Goal: Information Seeking & Learning: Learn about a topic

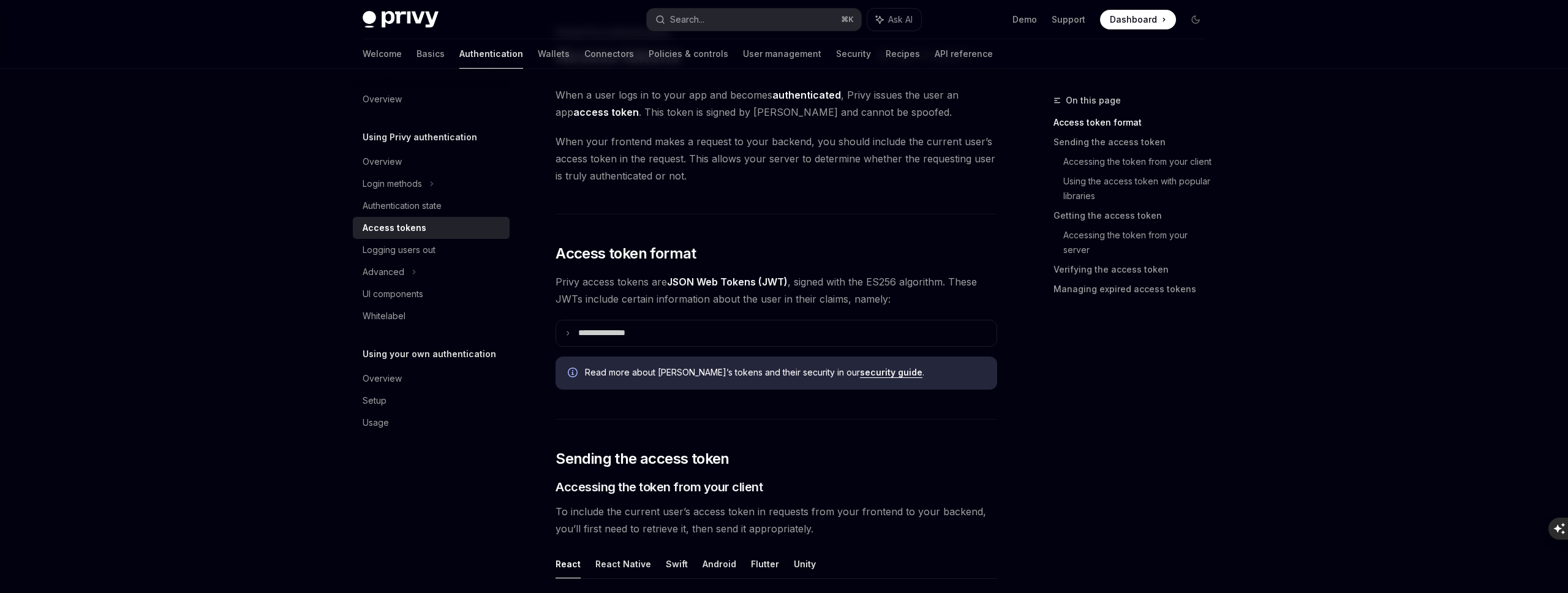
scroll to position [53, 0]
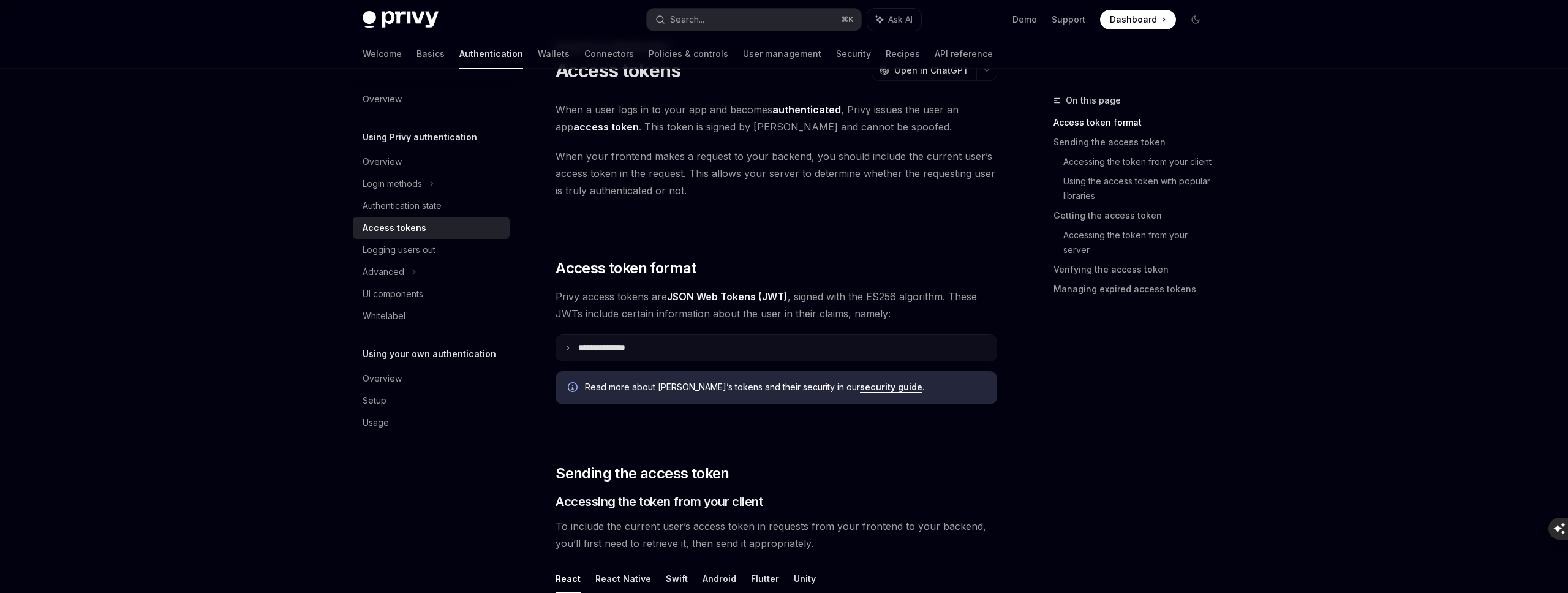
click at [653, 349] on summary "**********" at bounding box center [777, 348] width 440 height 26
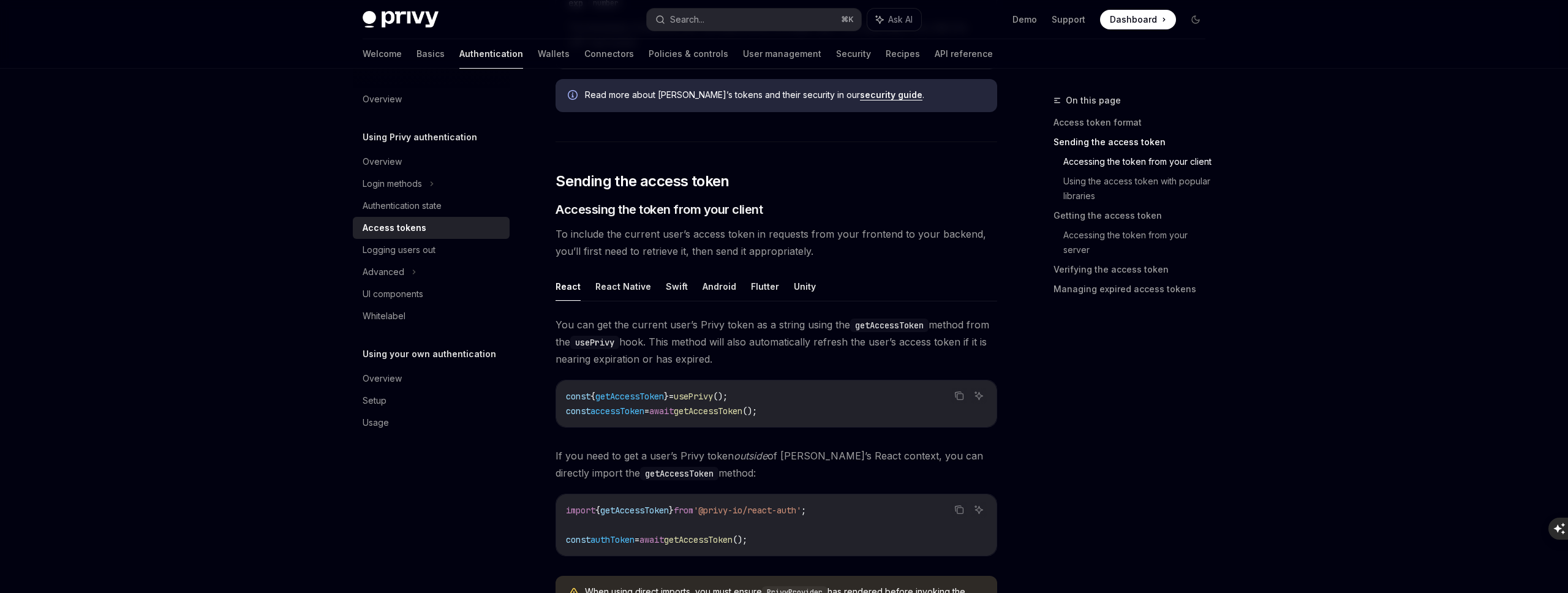
scroll to position [814, 0]
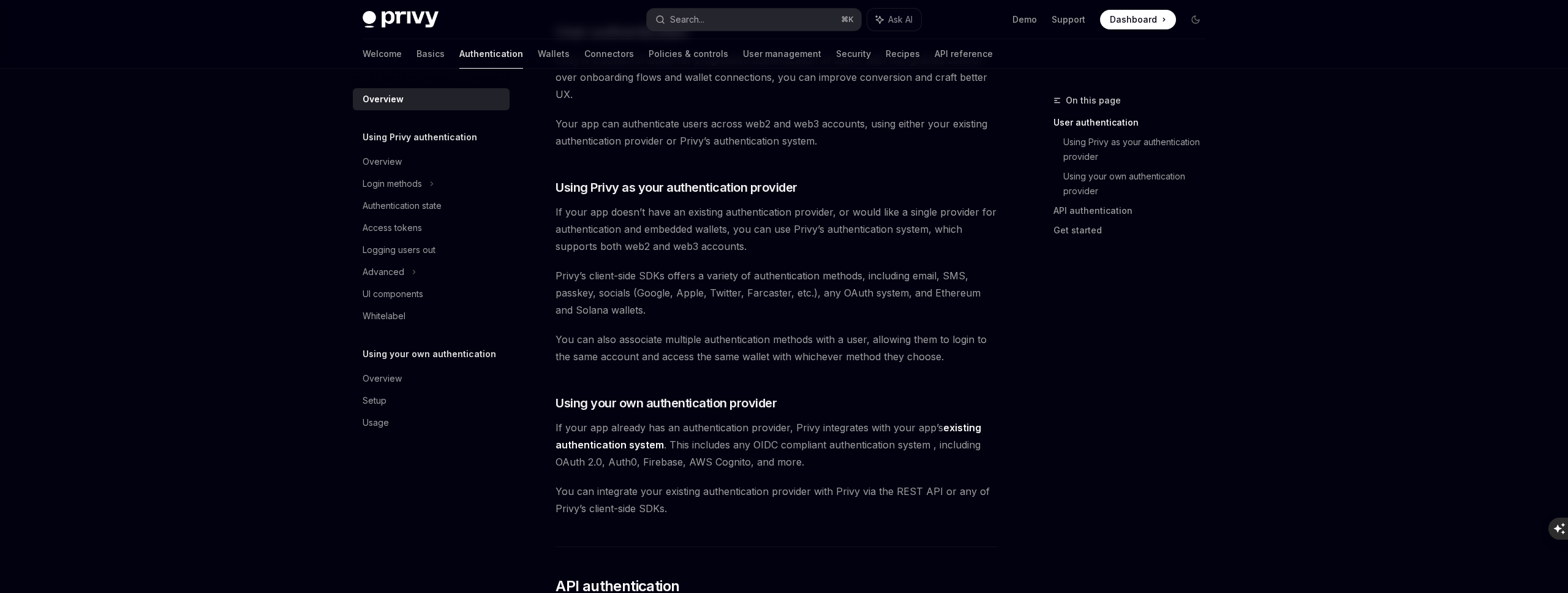
scroll to position [322, 0]
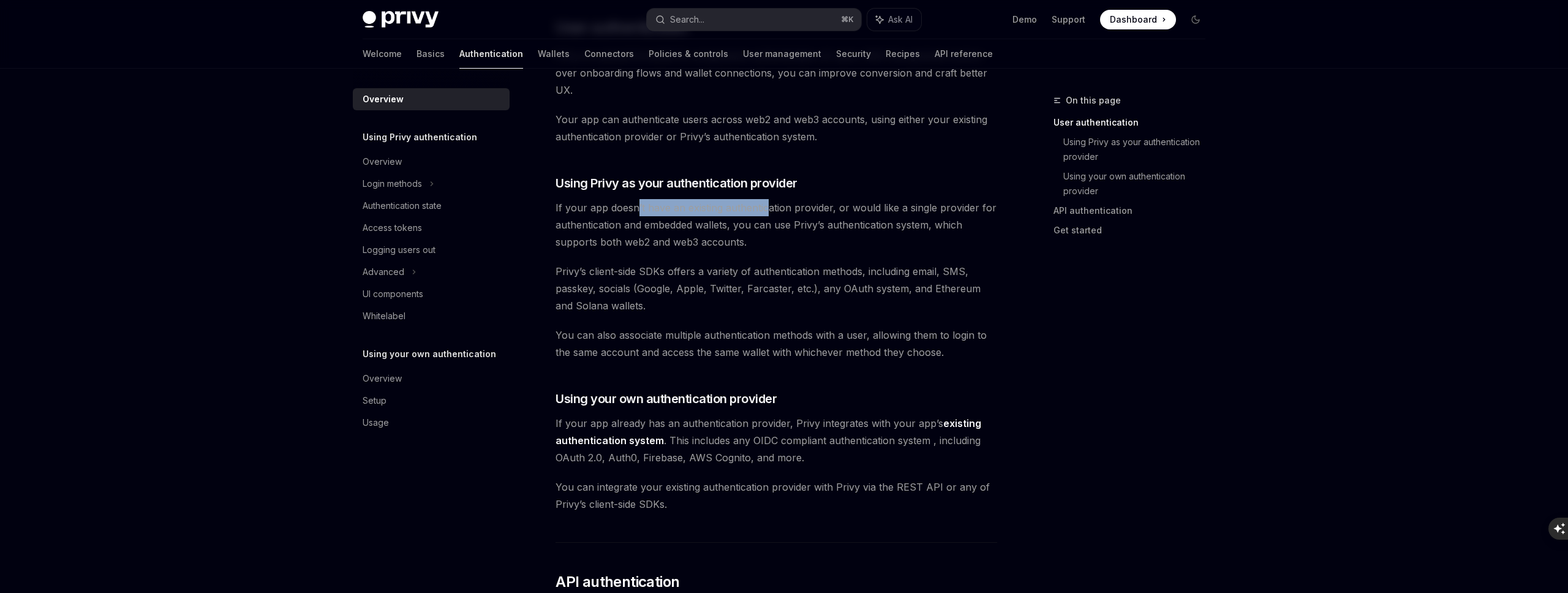
drag, startPoint x: 635, startPoint y: 209, endPoint x: 767, endPoint y: 213, distance: 132.1
click at [767, 213] on span "If your app doesn’t have an existing authentication provider, or would like a s…" at bounding box center [777, 224] width 442 height 51
drag, startPoint x: 795, startPoint y: 207, endPoint x: 877, endPoint y: 213, distance: 82.2
click at [877, 213] on span "If your app doesn’t have an existing authentication provider, or would like a s…" at bounding box center [777, 224] width 442 height 51
drag, startPoint x: 891, startPoint y: 205, endPoint x: 962, endPoint y: 207, distance: 71.0
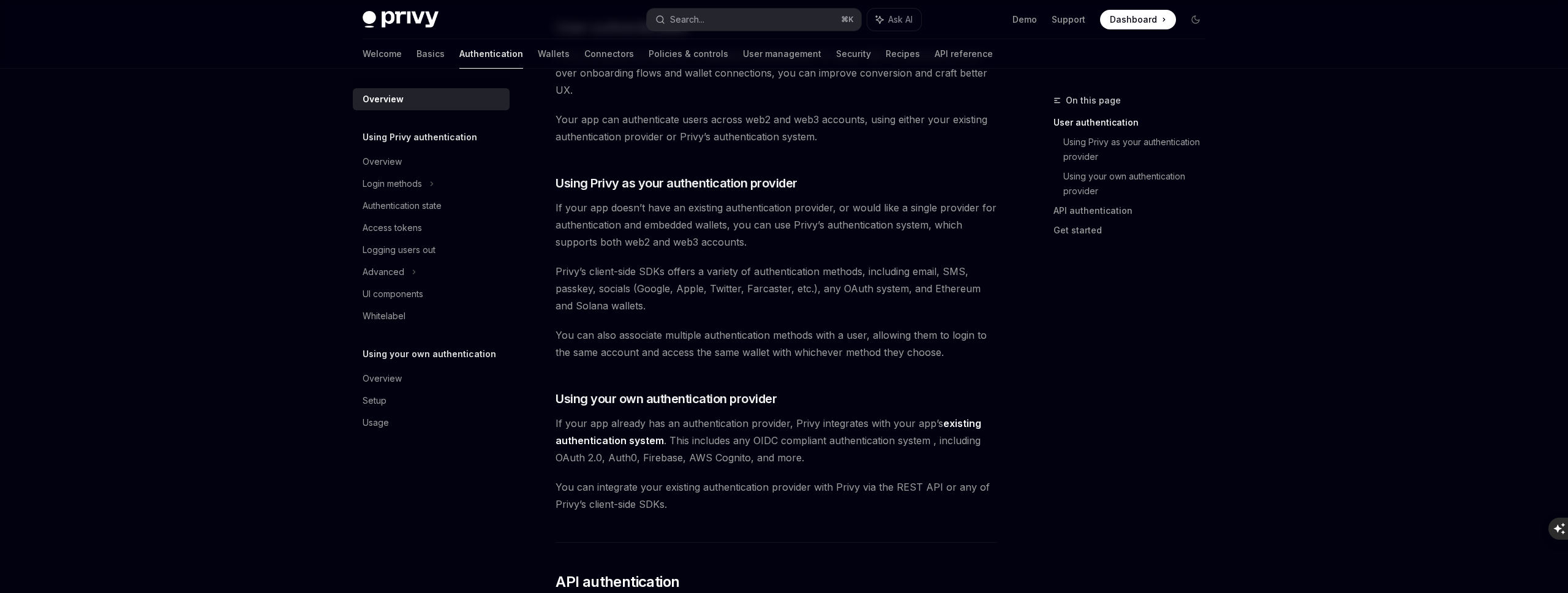
click at [962, 208] on span "If your app doesn’t have an existing authentication provider, or would like a s…" at bounding box center [777, 224] width 442 height 51
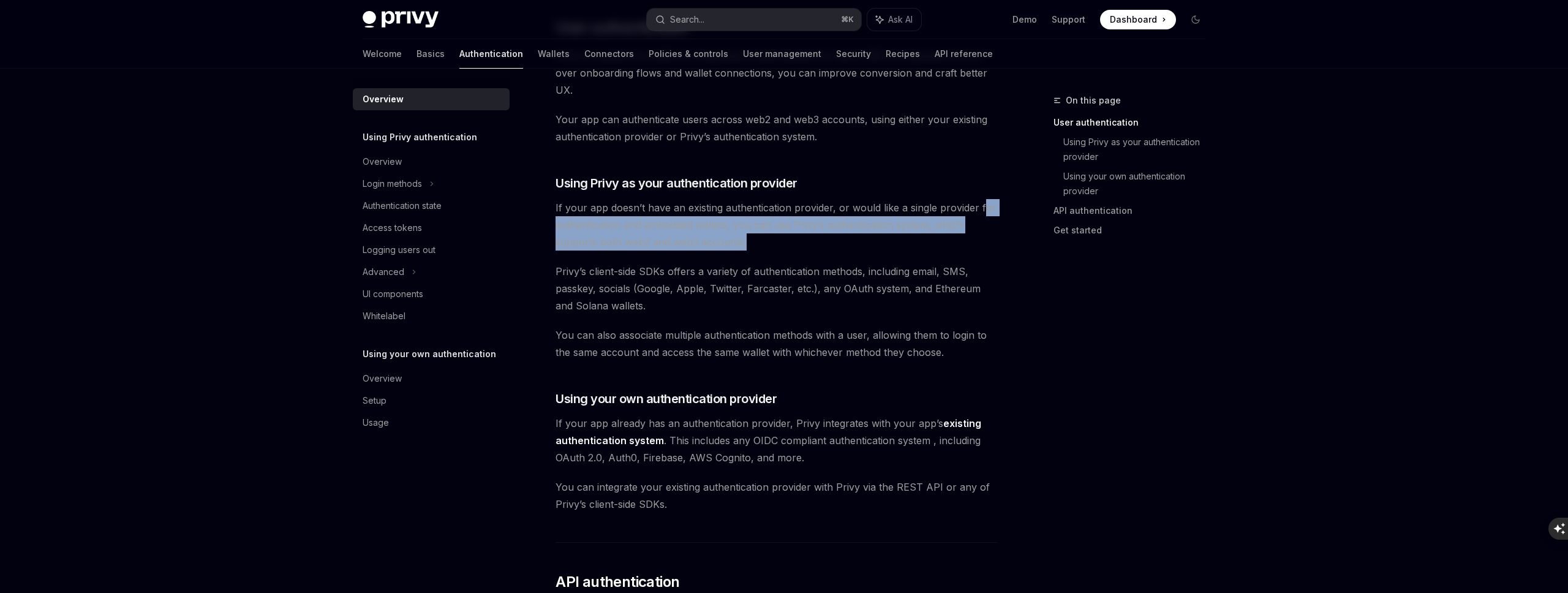
drag, startPoint x: 982, startPoint y: 209, endPoint x: 780, endPoint y: 239, distance: 204.2
click at [780, 241] on span "If your app doesn’t have an existing authentication provider, or would like a s…" at bounding box center [777, 224] width 442 height 51
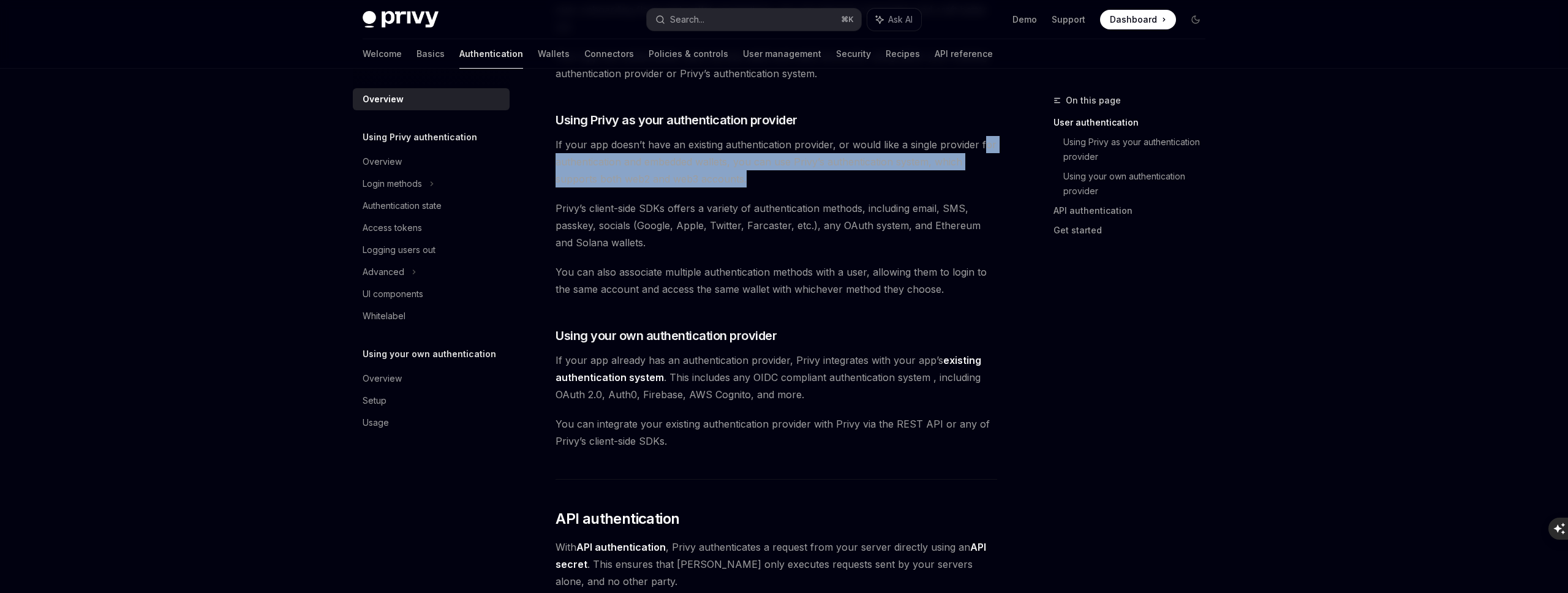
scroll to position [386, 0]
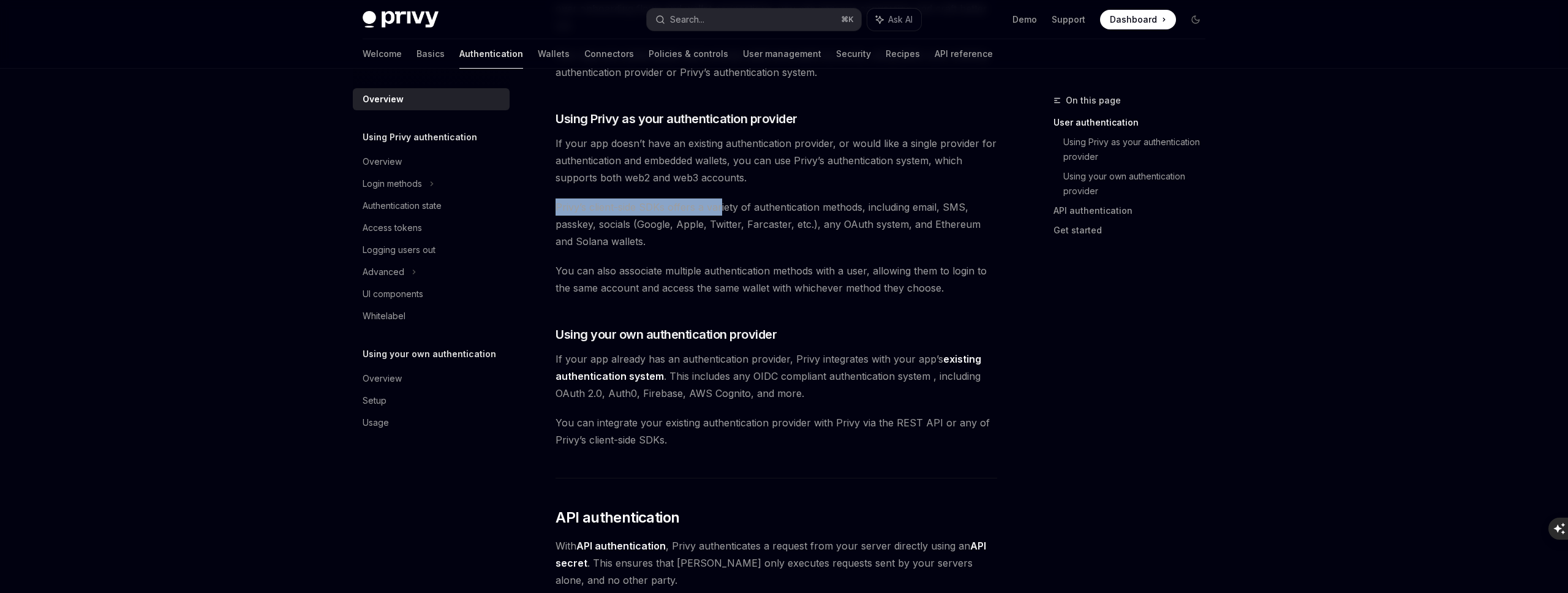
drag, startPoint x: 553, startPoint y: 207, endPoint x: 721, endPoint y: 205, distance: 168.0
click at [721, 205] on div "Overview OpenAI Open in ChatGPT OpenAI Open in ChatGPT Privy’s wallet system su…" at bounding box center [661, 428] width 676 height 1444
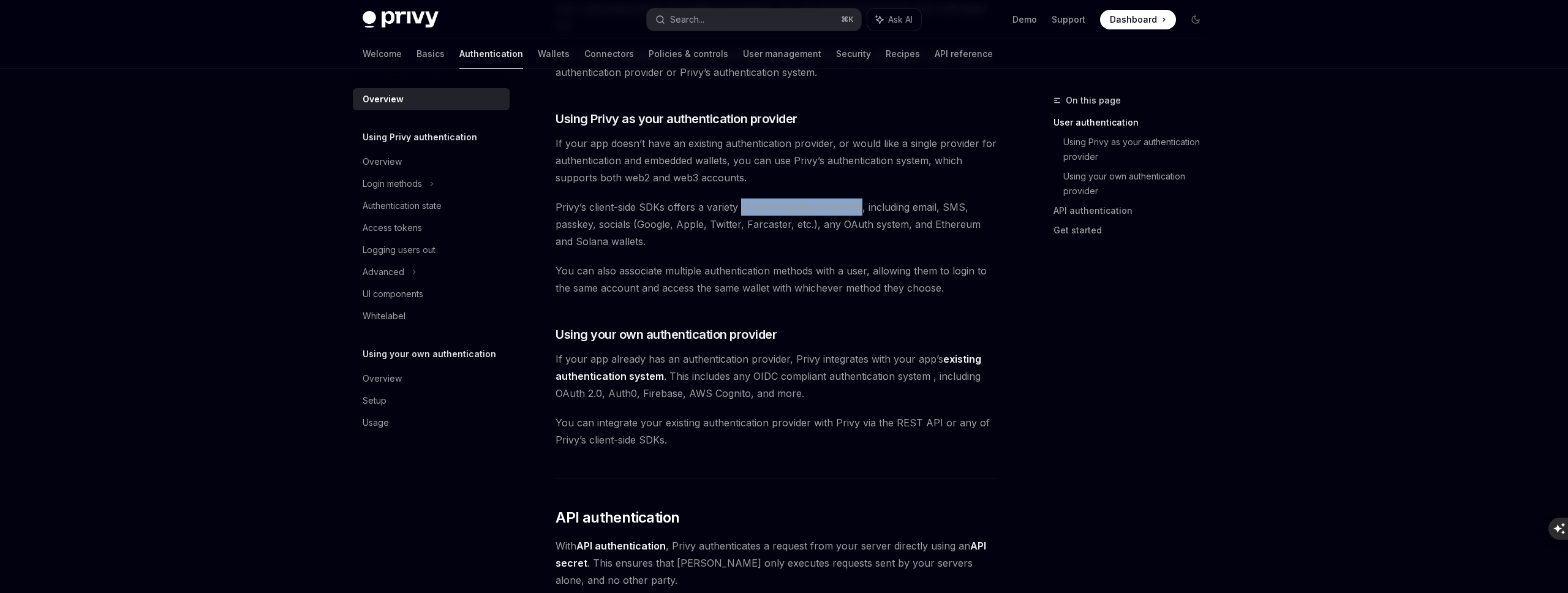
drag, startPoint x: 743, startPoint y: 207, endPoint x: 859, endPoint y: 211, distance: 116.1
click at [859, 211] on span "Privy’s client-side SDKs offers a variety of authentication methods, including …" at bounding box center [777, 223] width 442 height 51
drag, startPoint x: 889, startPoint y: 205, endPoint x: 972, endPoint y: 207, distance: 83.0
click at [972, 207] on span "Privy’s client-side SDKs offers a variety of authentication methods, including …" at bounding box center [777, 223] width 442 height 51
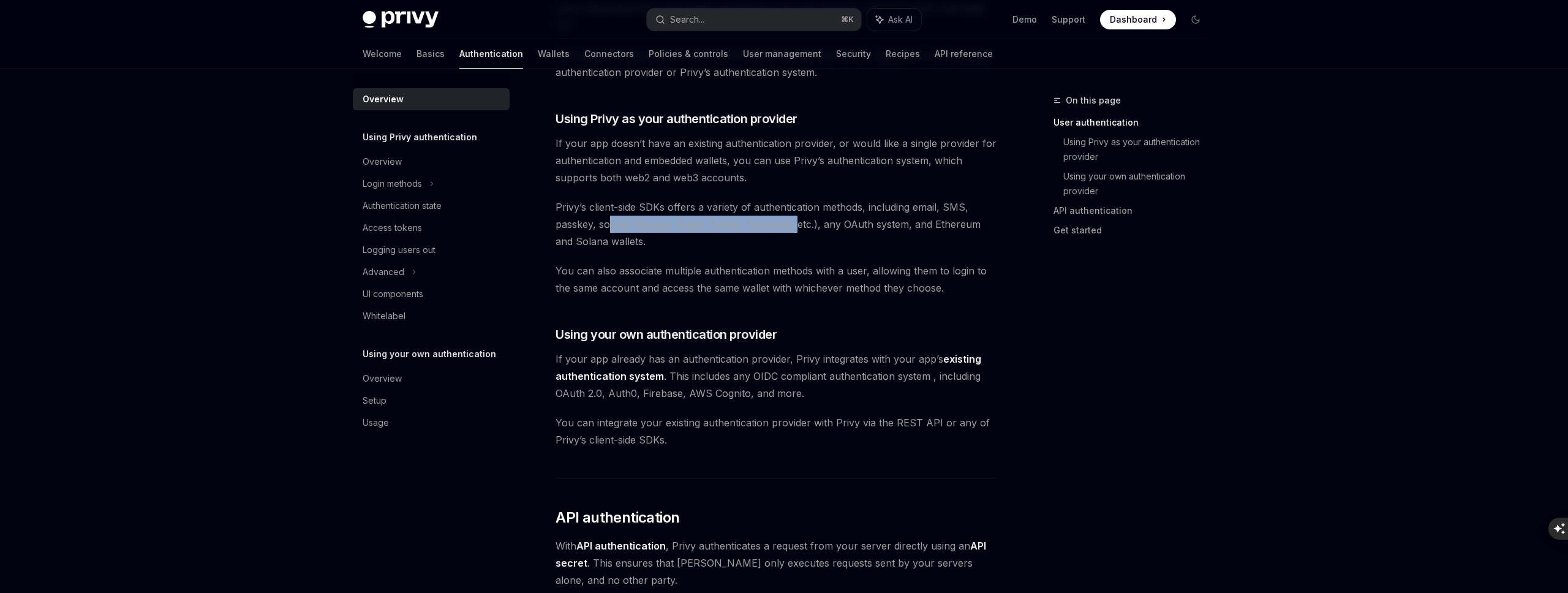
drag, startPoint x: 612, startPoint y: 220, endPoint x: 795, endPoint y: 227, distance: 183.1
click at [795, 227] on span "Privy’s client-side SDKs offers a variety of authentication methods, including …" at bounding box center [777, 223] width 442 height 51
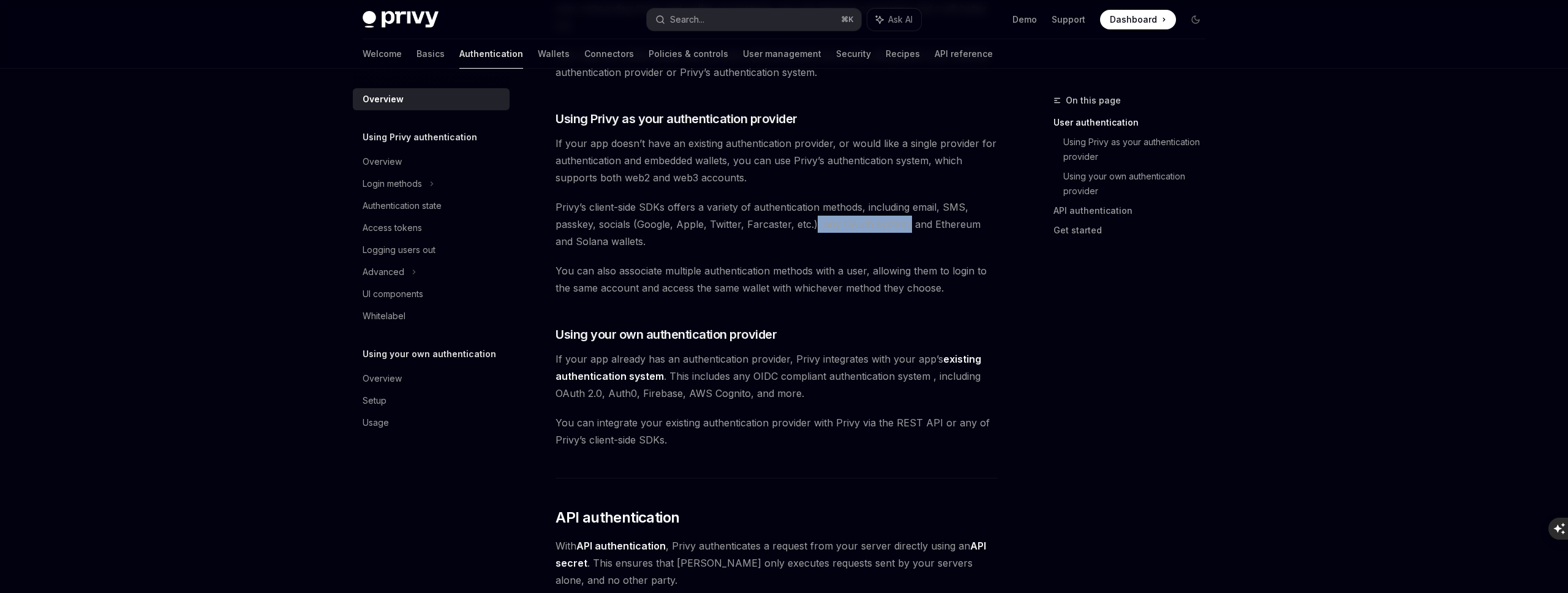
drag, startPoint x: 813, startPoint y: 227, endPoint x: 906, endPoint y: 226, distance: 93.0
click at [906, 227] on span "Privy’s client-side SDKs offers a variety of authentication methods, including …" at bounding box center [777, 223] width 442 height 51
drag, startPoint x: 923, startPoint y: 227, endPoint x: 670, endPoint y: 250, distance: 254.0
click at [670, 250] on div "Privy’s wallet system supports granular controls on who can access wallets and …" at bounding box center [777, 360] width 442 height 1219
click at [631, 272] on span "You can also associate multiple authentication methods with a user, allowing th…" at bounding box center [777, 279] width 442 height 34
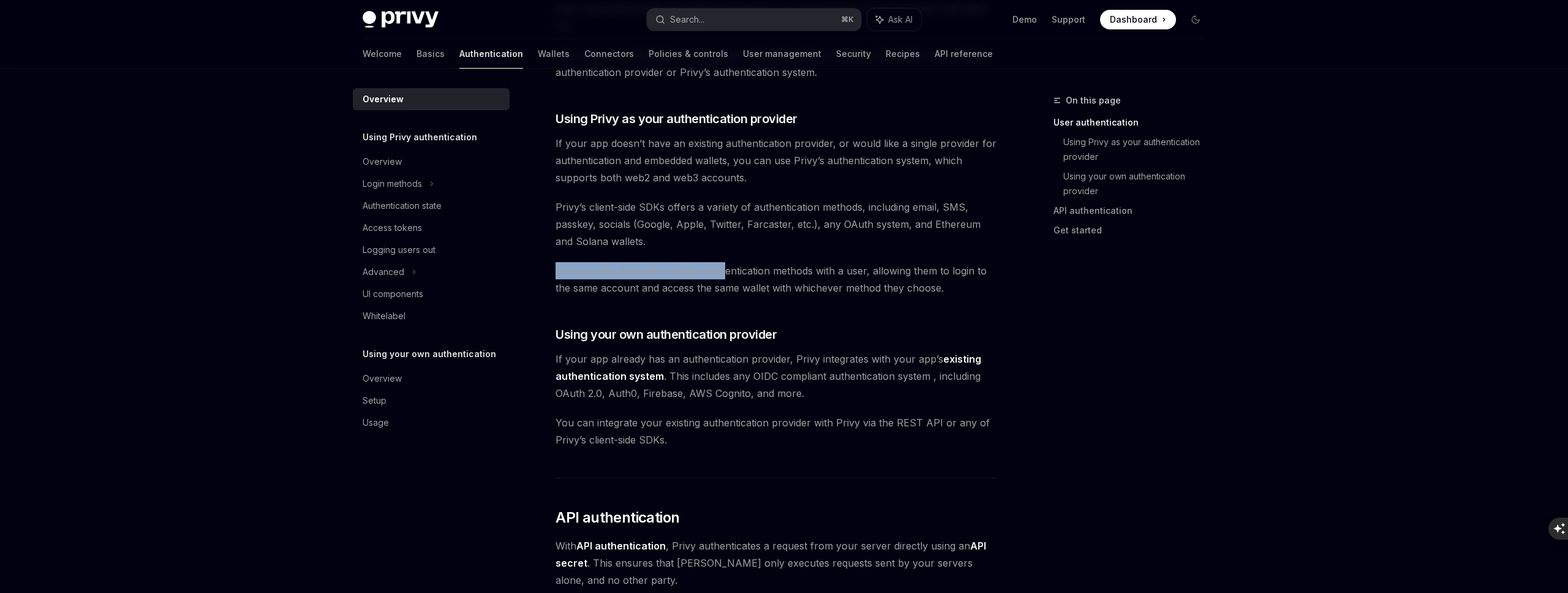
drag, startPoint x: 550, startPoint y: 265, endPoint x: 723, endPoint y: 271, distance: 173.1
click at [723, 271] on div "Overview OpenAI Open in ChatGPT OpenAI Open in ChatGPT Privy’s wallet system su…" at bounding box center [661, 428] width 676 height 1444
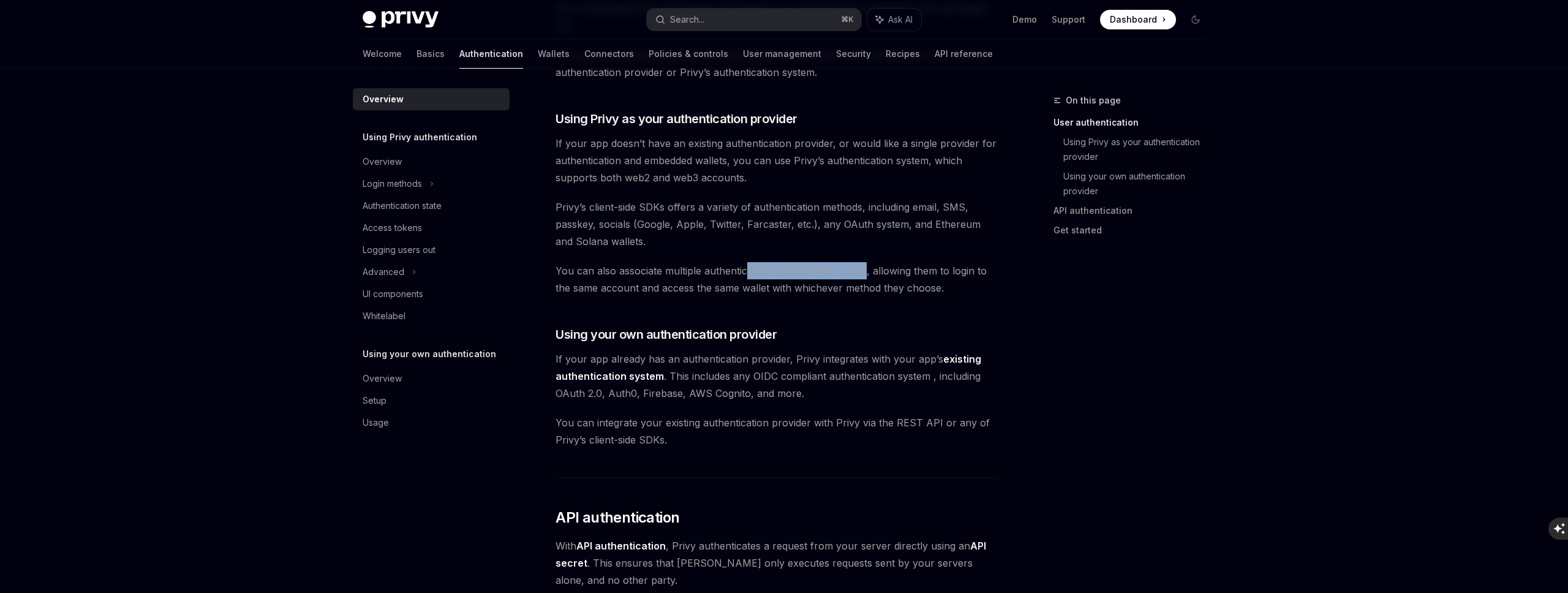
drag, startPoint x: 744, startPoint y: 272, endPoint x: 864, endPoint y: 274, distance: 120.0
click at [865, 275] on span "You can also associate multiple authentication methods with a user, allowing th…" at bounding box center [777, 279] width 442 height 34
drag, startPoint x: 893, startPoint y: 274, endPoint x: 985, endPoint y: 272, distance: 92.0
click at [985, 273] on span "You can also associate multiple authentication methods with a user, allowing th…" at bounding box center [777, 279] width 442 height 34
drag, startPoint x: 617, startPoint y: 286, endPoint x: 817, endPoint y: 287, distance: 200.0
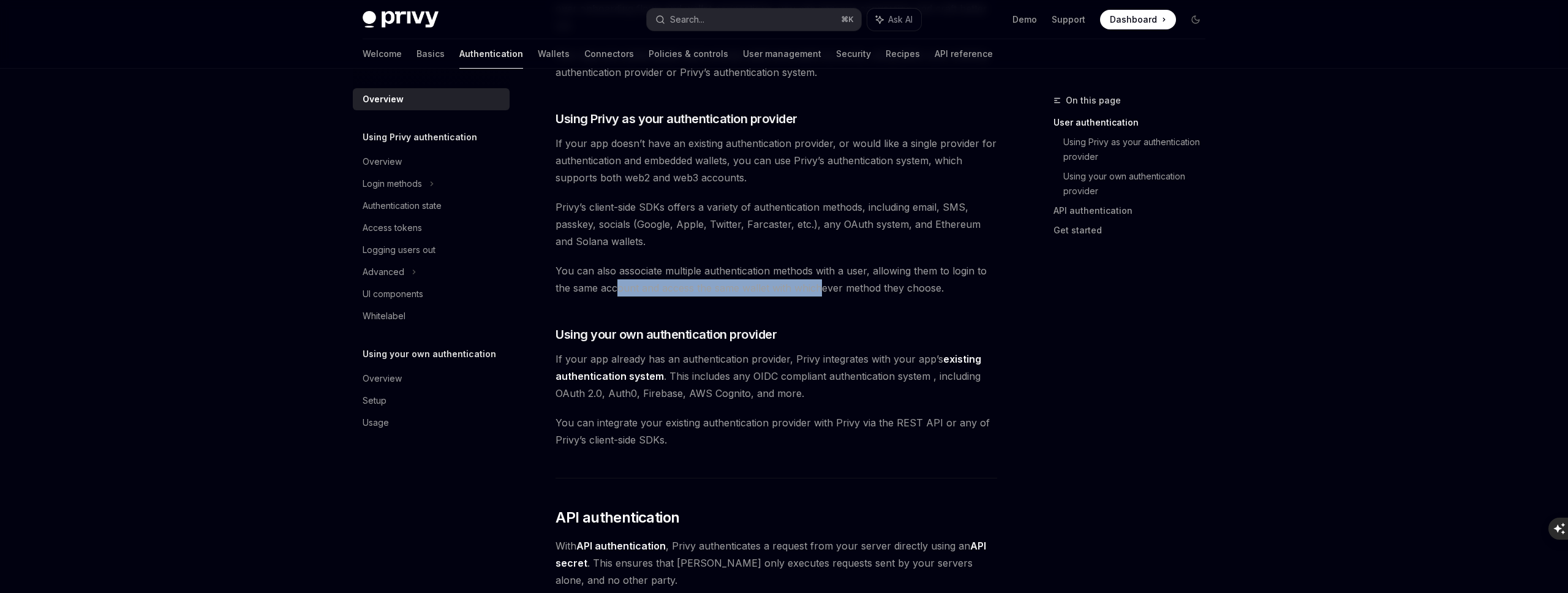
click at [818, 289] on span "You can also associate multiple authentication methods with a user, allowing th…" at bounding box center [777, 279] width 442 height 34
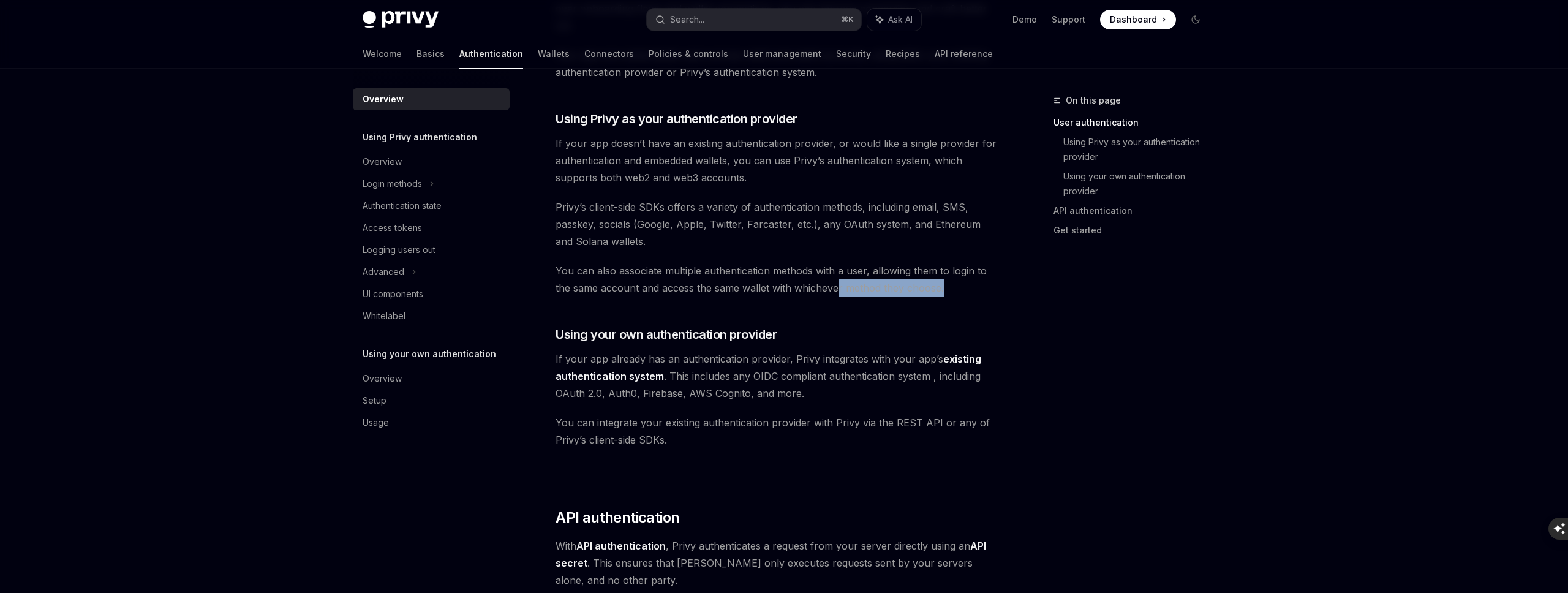
drag, startPoint x: 838, startPoint y: 288, endPoint x: 951, endPoint y: 291, distance: 113.0
click at [952, 291] on span "You can also associate multiple authentication methods with a user, allowing th…" at bounding box center [777, 279] width 442 height 34
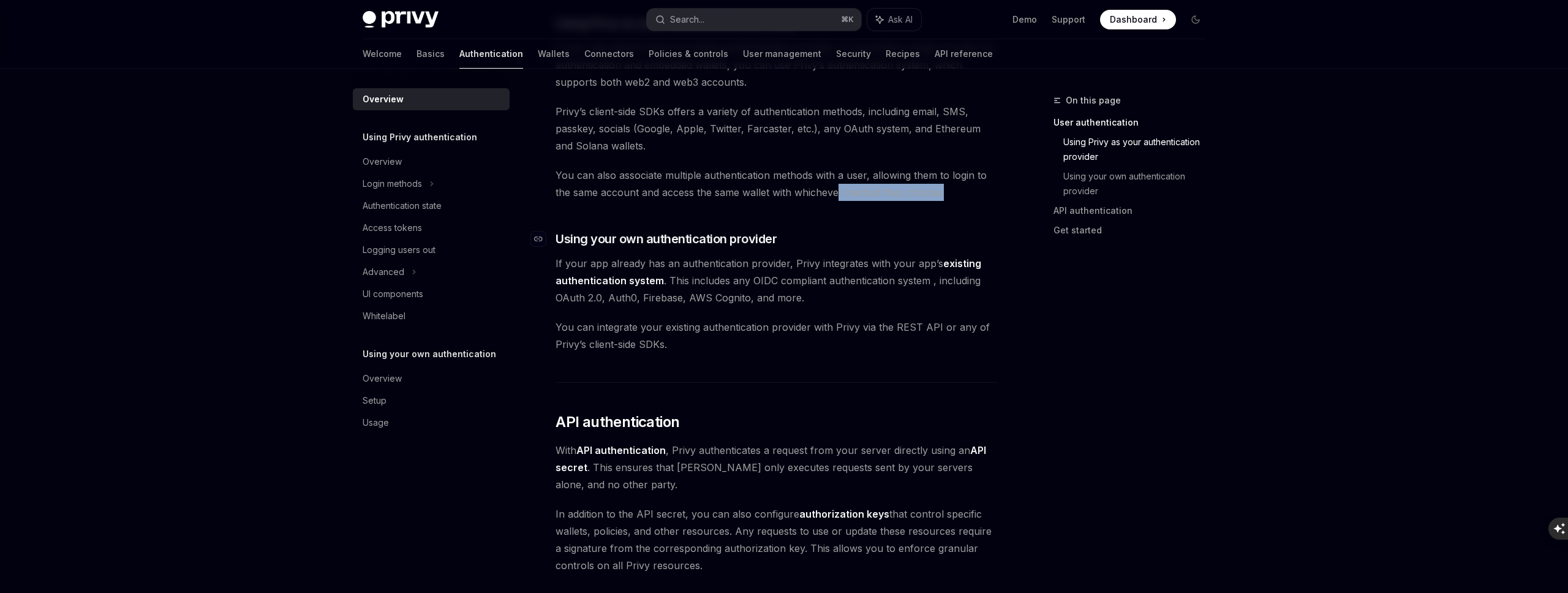
scroll to position [482, 0]
drag, startPoint x: 556, startPoint y: 259, endPoint x: 701, endPoint y: 265, distance: 145.1
click at [701, 265] on span "If your app already has an authentication provider, Privy integrates with your …" at bounding box center [777, 279] width 442 height 51
drag, startPoint x: 703, startPoint y: 265, endPoint x: 827, endPoint y: 267, distance: 124.0
click at [827, 268] on span "If your app already has an authentication provider, Privy integrates with your …" at bounding box center [777, 279] width 442 height 51
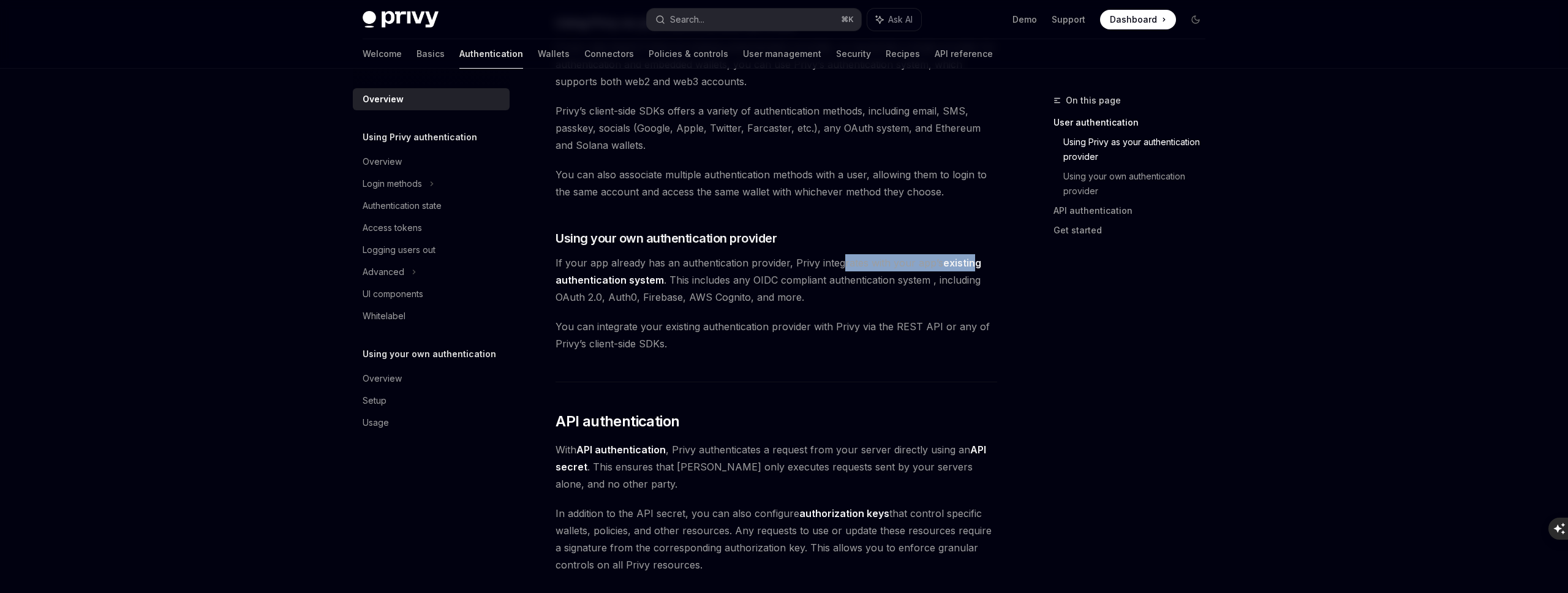
drag, startPoint x: 838, startPoint y: 264, endPoint x: 971, endPoint y: 267, distance: 133.0
click at [971, 269] on span "If your app already has an authentication provider, Privy integrates with your …" at bounding box center [777, 279] width 442 height 51
drag, startPoint x: 687, startPoint y: 279, endPoint x: 785, endPoint y: 283, distance: 98.1
click at [785, 283] on span "If your app already has an authentication provider, Privy integrates with your …" at bounding box center [777, 279] width 442 height 51
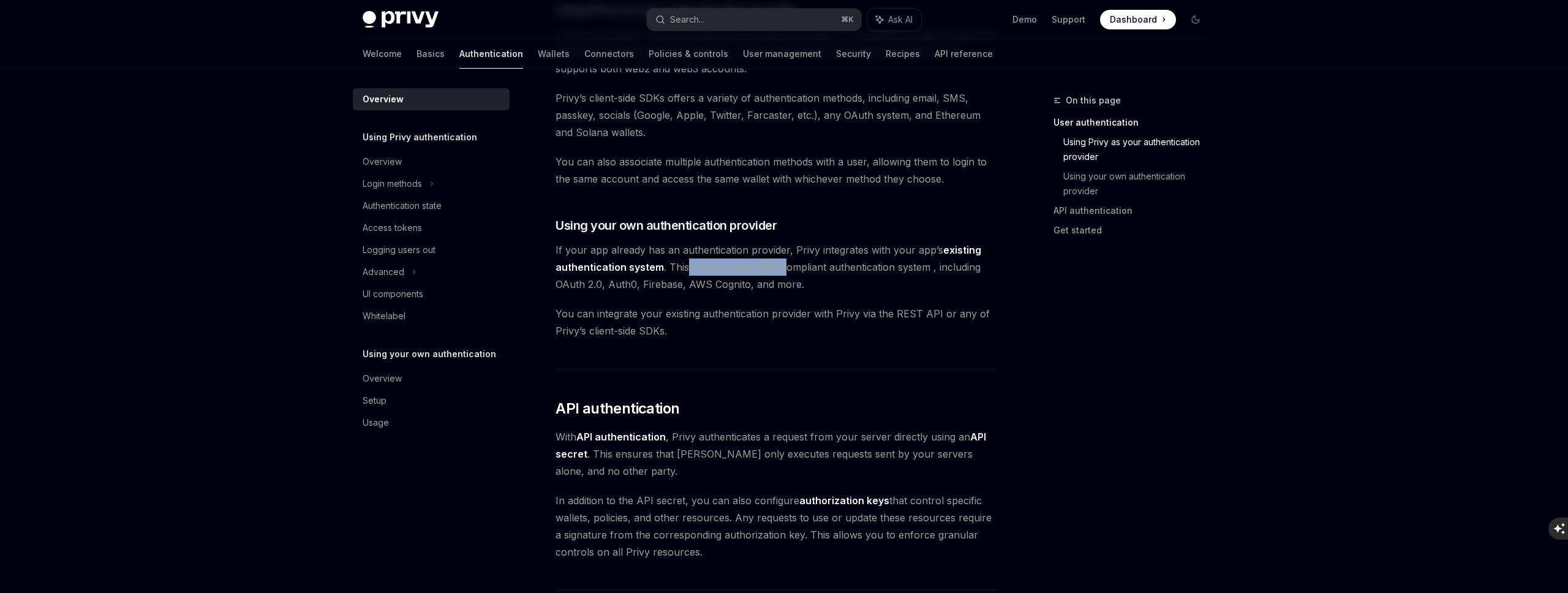
scroll to position [503, 0]
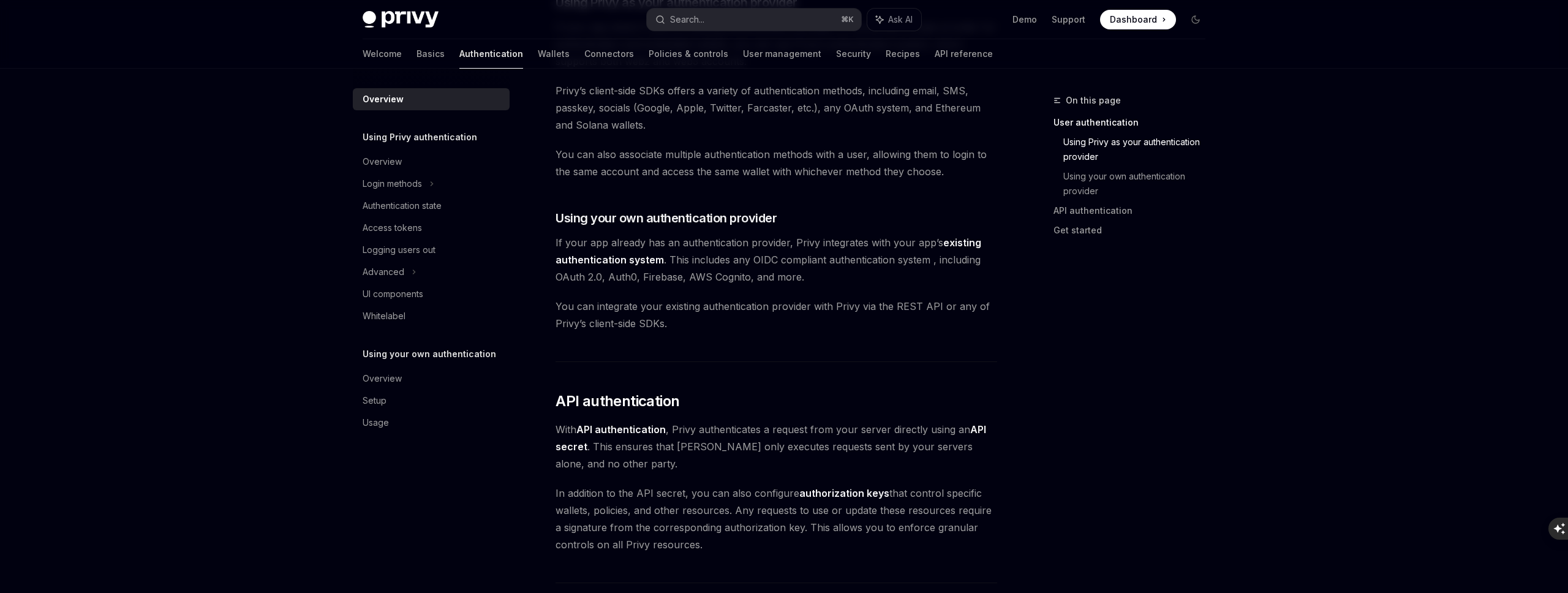
click at [607, 272] on span "If your app already has an authentication provider, Privy integrates with your …" at bounding box center [777, 259] width 442 height 51
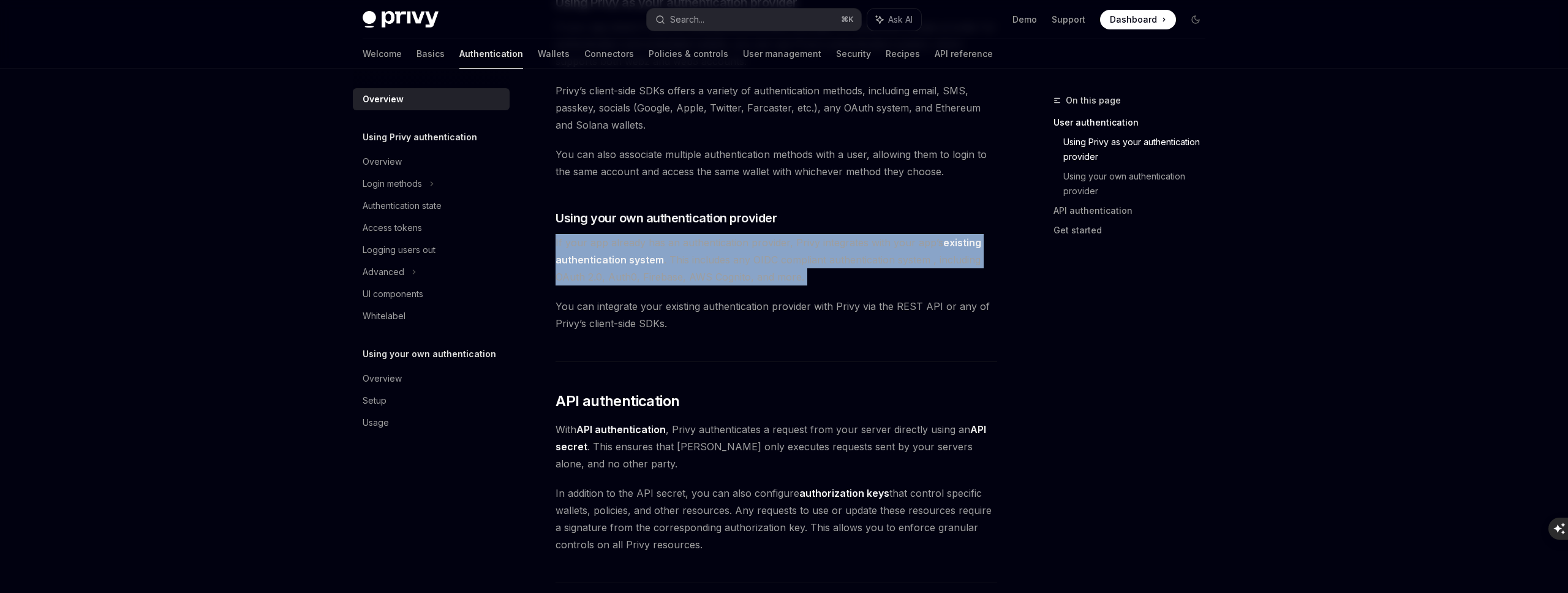
click at [607, 272] on span "If your app already has an authentication provider, Privy integrates with your …" at bounding box center [777, 259] width 442 height 51
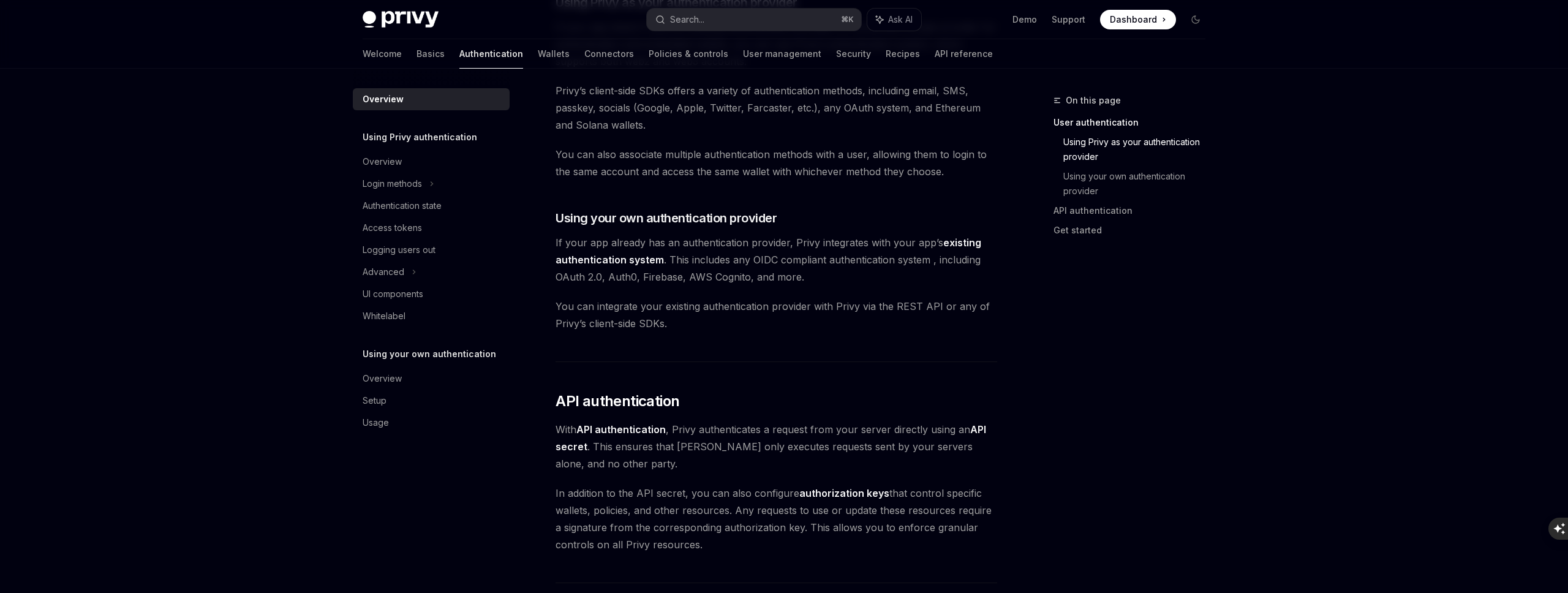
click at [601, 313] on span "You can integrate your existing authentication provider with Privy via the REST…" at bounding box center [777, 314] width 442 height 34
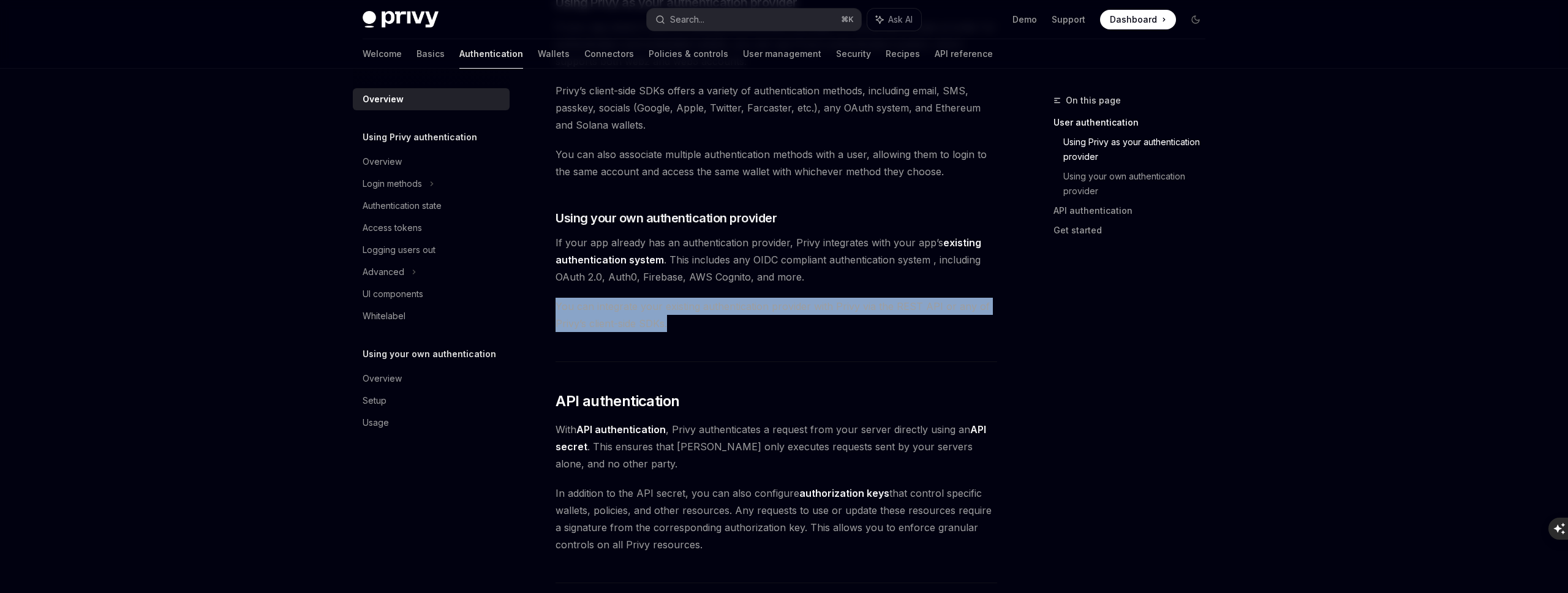
click at [601, 313] on span "You can integrate your existing authentication provider with Privy via the REST…" at bounding box center [777, 314] width 442 height 34
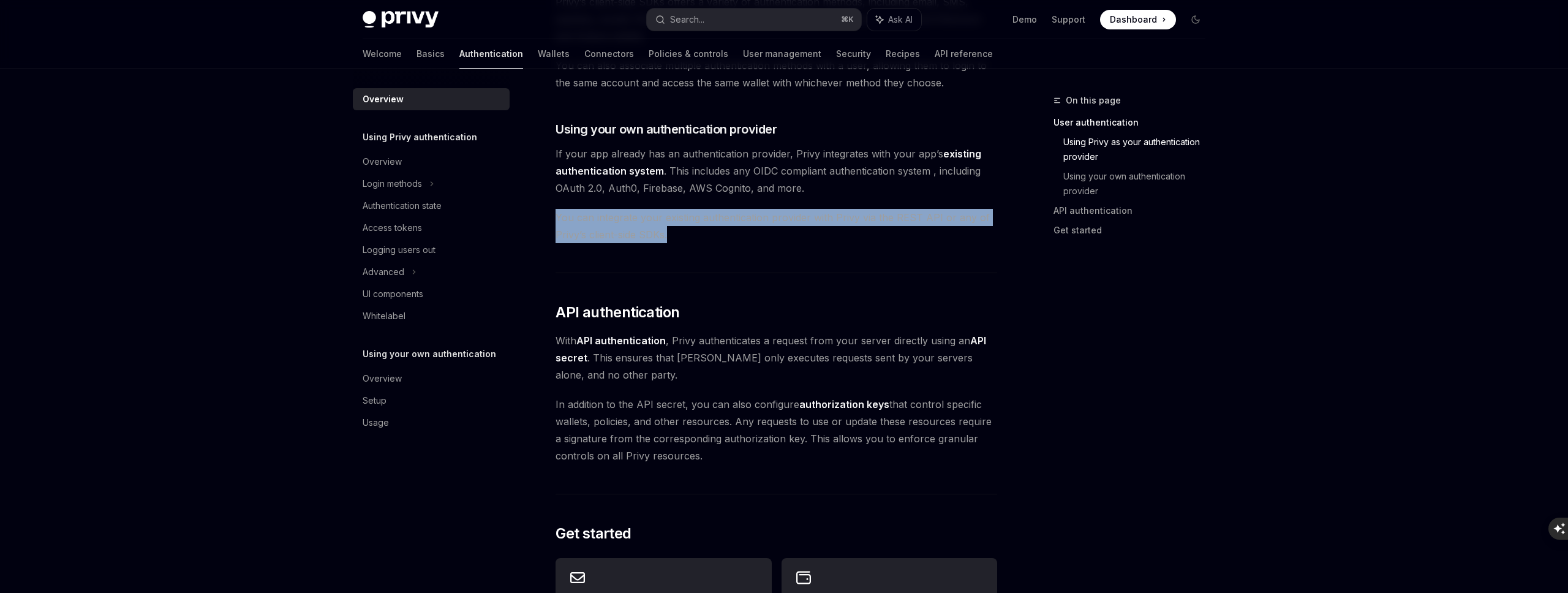
scroll to position [594, 0]
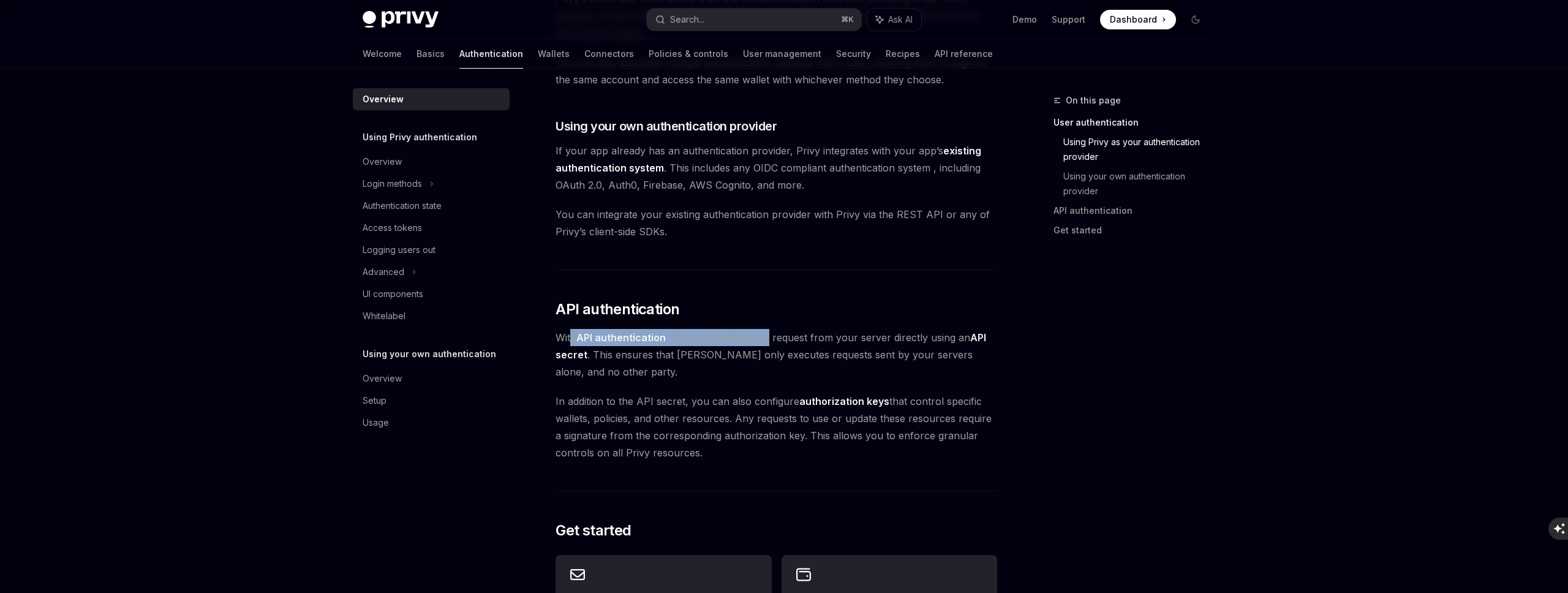
drag, startPoint x: 571, startPoint y: 336, endPoint x: 769, endPoint y: 332, distance: 198.0
click at [769, 332] on span "With API authentication , Privy authenticates a request from your server direct…" at bounding box center [777, 354] width 442 height 51
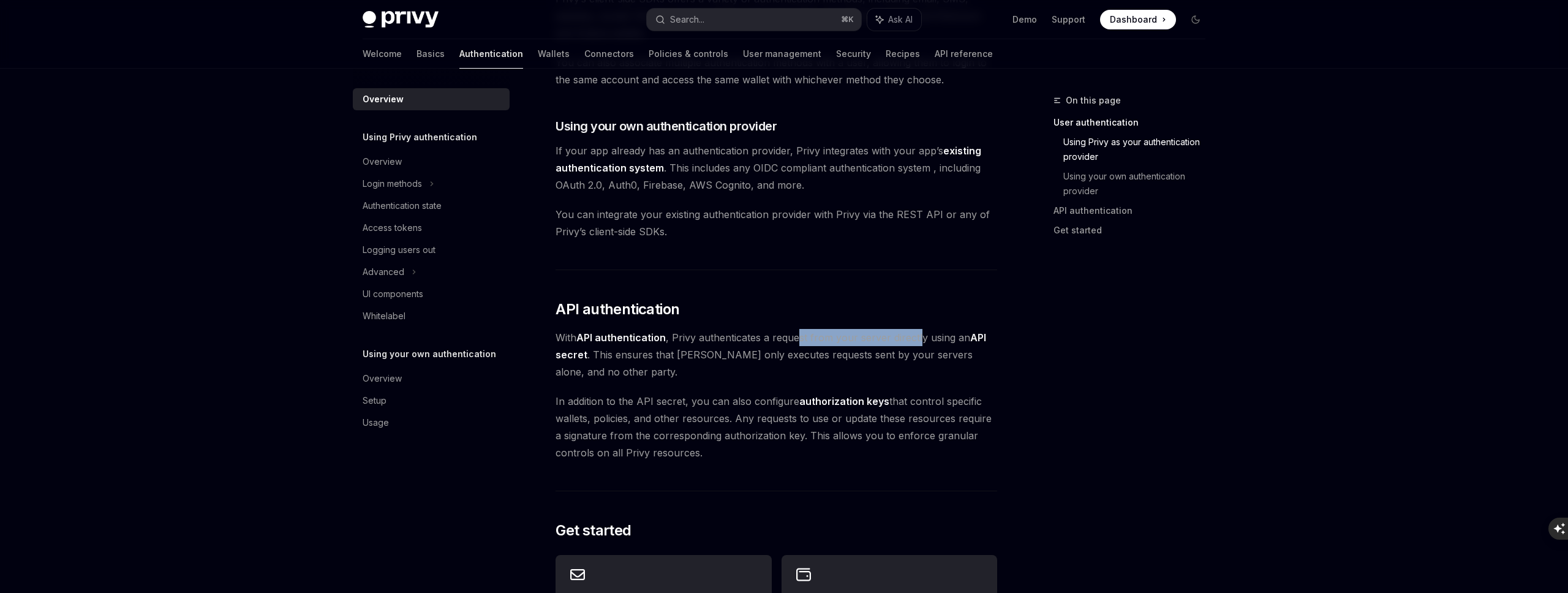
drag, startPoint x: 798, startPoint y: 337, endPoint x: 917, endPoint y: 342, distance: 119.1
click at [918, 342] on span "With API authentication , Privy authenticates a request from your server direct…" at bounding box center [777, 354] width 442 height 51
drag, startPoint x: 935, startPoint y: 340, endPoint x: 1004, endPoint y: 344, distance: 69.1
click at [1004, 344] on div "On this page User authentication Using Privy as your authentication provider Us…" at bounding box center [784, 207] width 863 height 1468
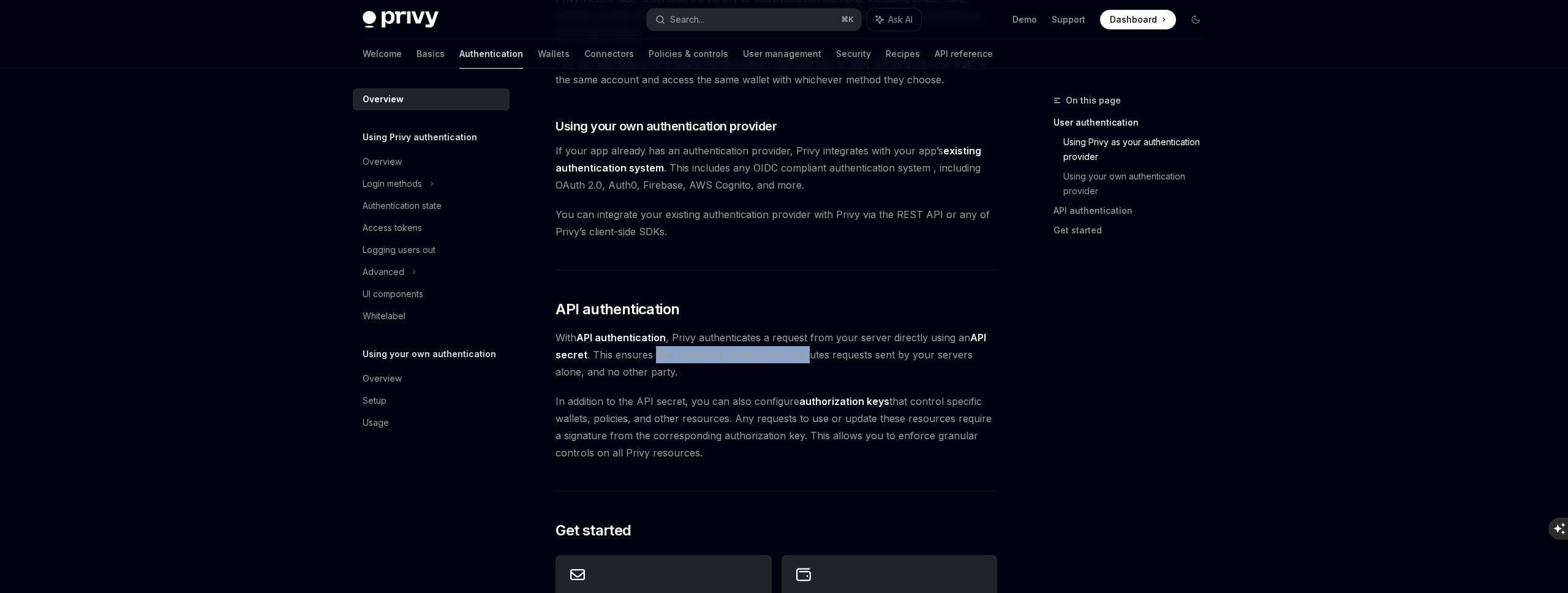
drag, startPoint x: 653, startPoint y: 353, endPoint x: 780, endPoint y: 358, distance: 127.1
click at [780, 358] on span "With API authentication , Privy authenticates a request from your server direct…" at bounding box center [777, 354] width 442 height 51
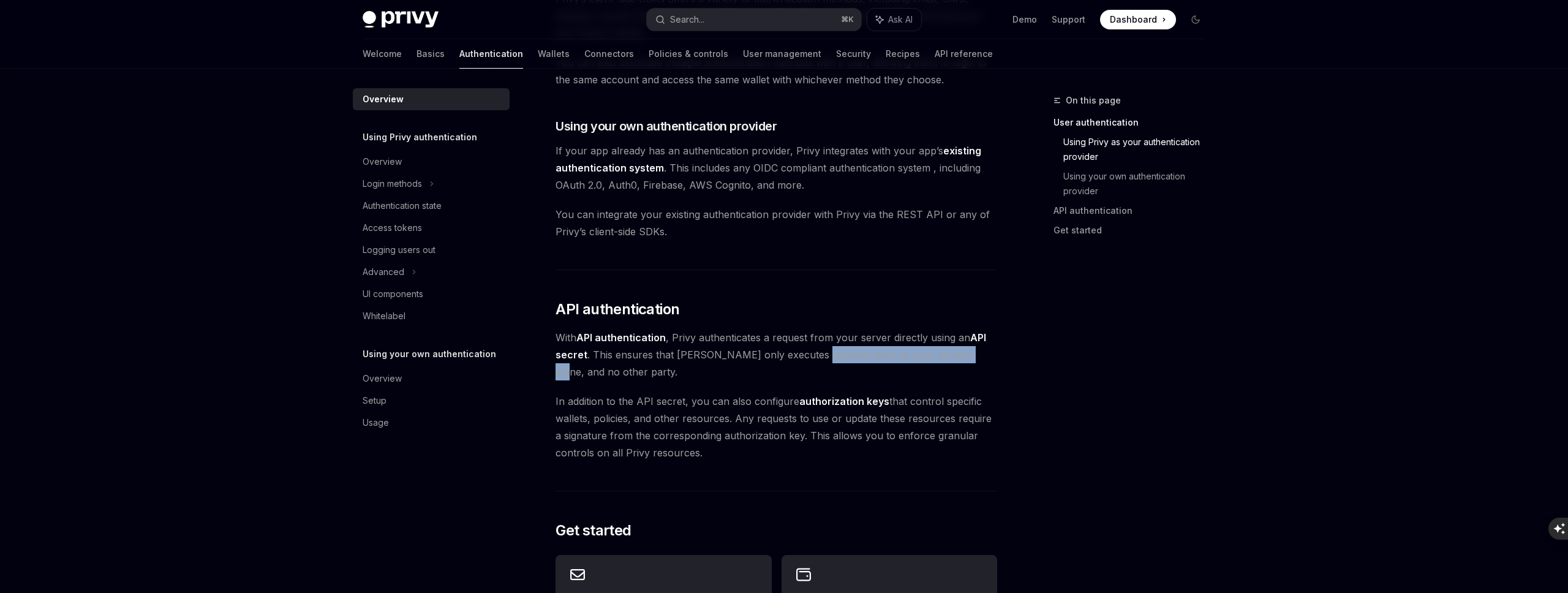
drag, startPoint x: 806, startPoint y: 356, endPoint x: 959, endPoint y: 356, distance: 153.0
click at [959, 356] on span "With API authentication , Privy authenticates a request from your server direct…" at bounding box center [777, 354] width 442 height 51
click at [572, 374] on span "With API authentication , Privy authenticates a request from your server direct…" at bounding box center [777, 354] width 442 height 51
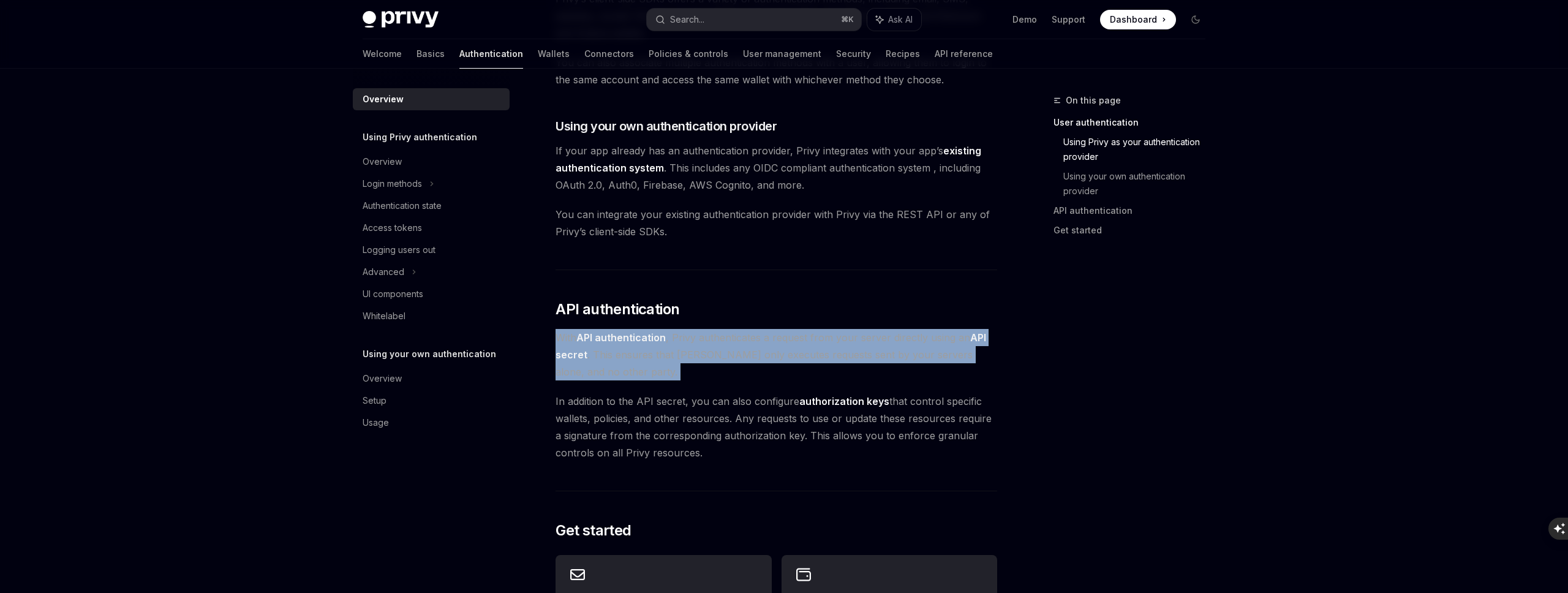
click at [572, 374] on span "With API authentication , Privy authenticates a request from your server direct…" at bounding box center [777, 354] width 442 height 51
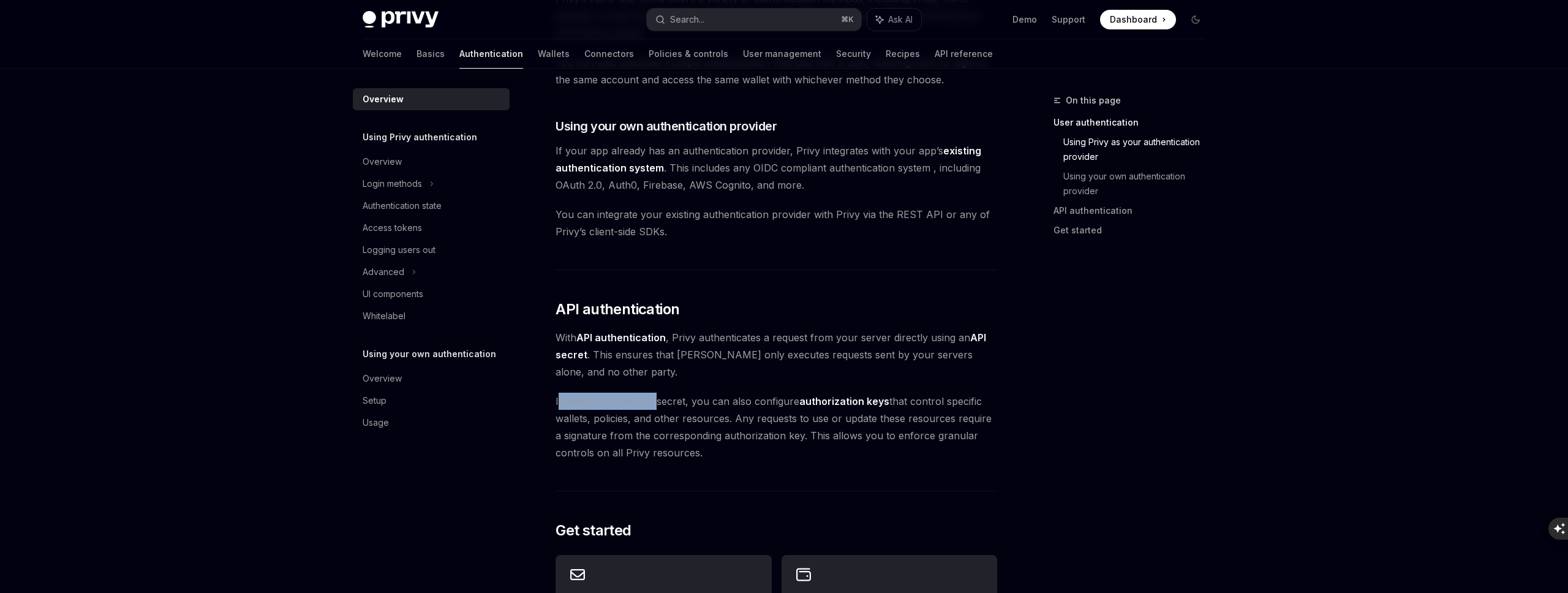
drag, startPoint x: 561, startPoint y: 398, endPoint x: 656, endPoint y: 400, distance: 95.0
click at [656, 400] on span "In addition to the API secret, you can also configure authorization keys that c…" at bounding box center [777, 426] width 442 height 69
drag, startPoint x: 683, startPoint y: 402, endPoint x: 803, endPoint y: 404, distance: 120.0
click at [803, 404] on span "In addition to the API secret, you can also configure authorization keys that c…" at bounding box center [777, 426] width 442 height 69
drag, startPoint x: 832, startPoint y: 402, endPoint x: 938, endPoint y: 400, distance: 106.0
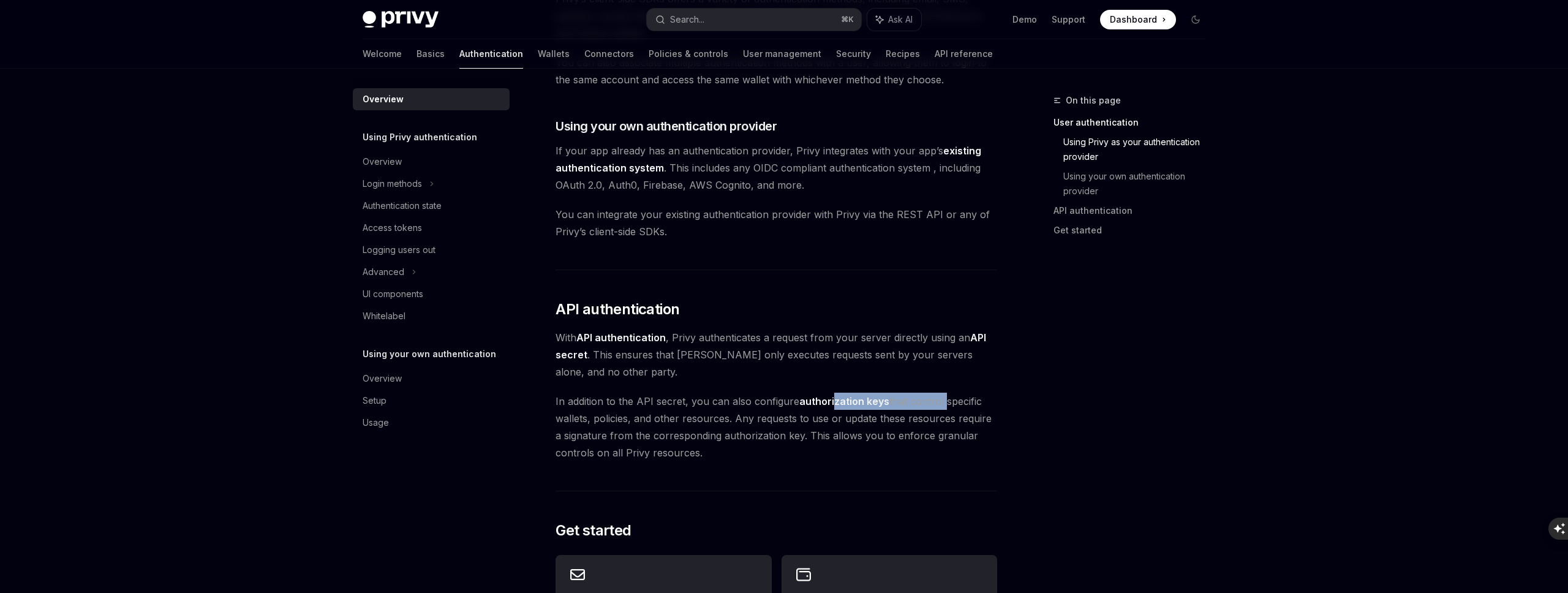
click at [939, 402] on span "In addition to the API secret, you can also configure authorization keys that c…" at bounding box center [777, 426] width 442 height 69
drag, startPoint x: 606, startPoint y: 415, endPoint x: 728, endPoint y: 423, distance: 122.3
click at [728, 424] on span "In addition to the API secret, you can also configure authorization keys that c…" at bounding box center [777, 426] width 442 height 69
drag, startPoint x: 741, startPoint y: 422, endPoint x: 828, endPoint y: 422, distance: 87.0
click at [829, 423] on span "In addition to the API secret, you can also configure authorization keys that c…" at bounding box center [777, 426] width 442 height 69
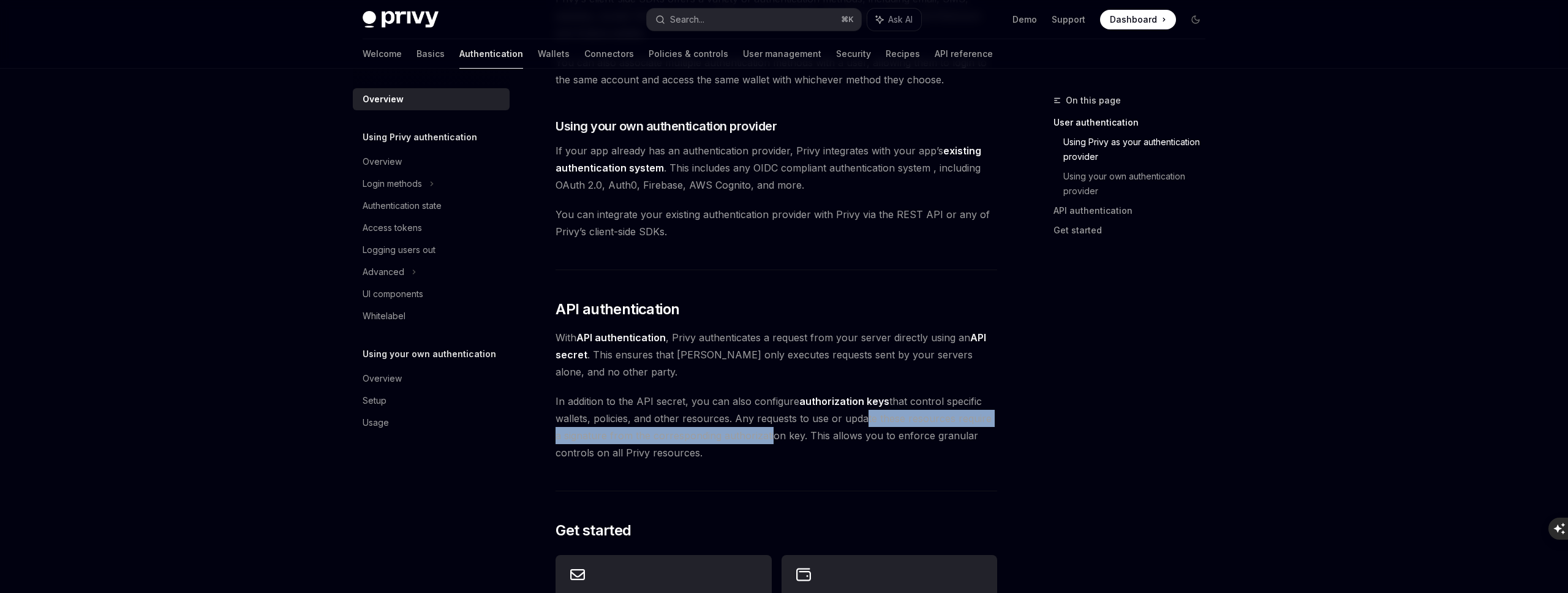
drag, startPoint x: 858, startPoint y: 420, endPoint x: 758, endPoint y: 440, distance: 102.0
click at [759, 440] on span "In addition to the API secret, you can also configure authorization keys that c…" at bounding box center [777, 426] width 442 height 69
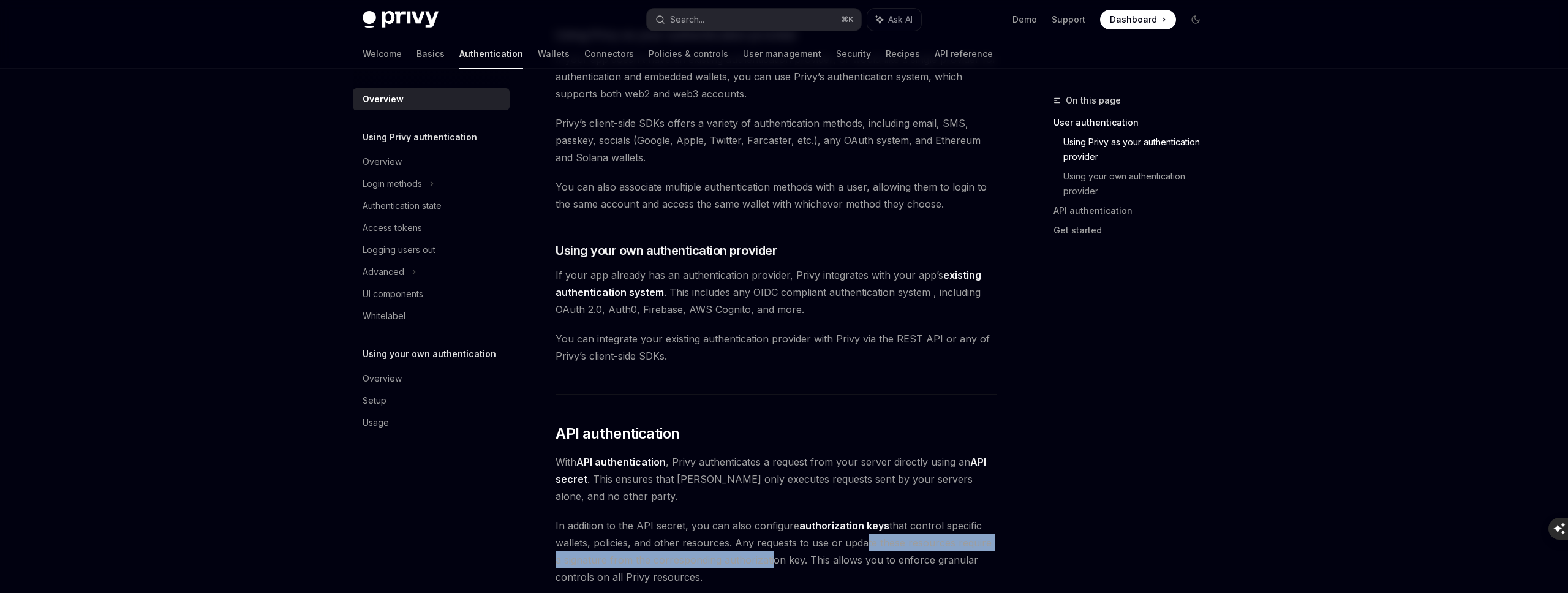
scroll to position [452, 0]
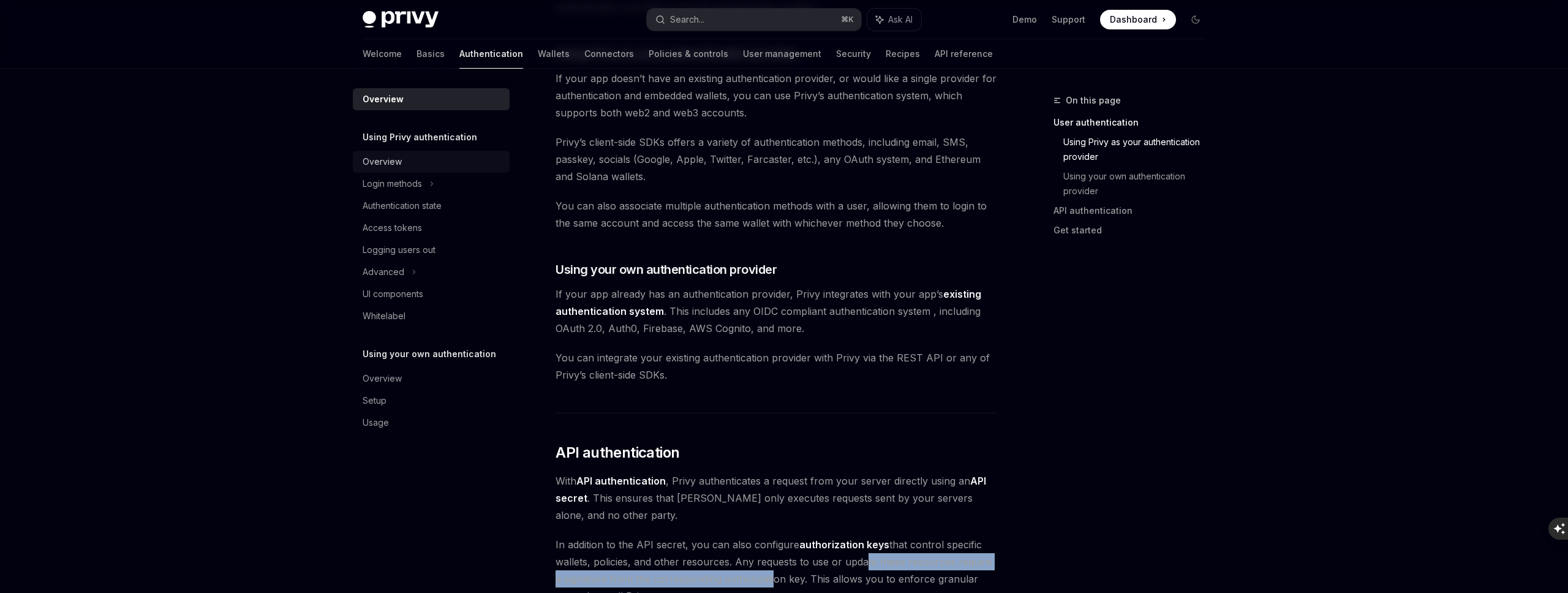
click at [396, 162] on div "Overview" at bounding box center [382, 161] width 39 height 15
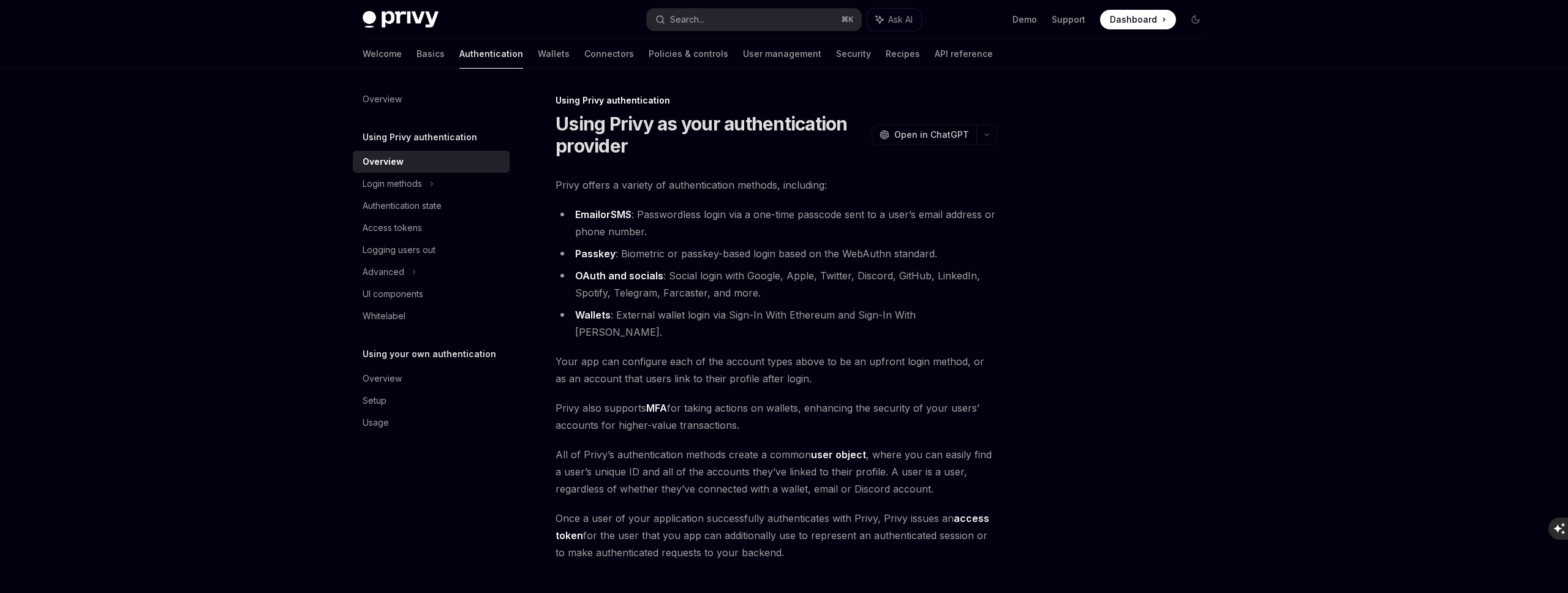
click at [612, 190] on span "Privy offers a variety of authentication methods, including:" at bounding box center [777, 185] width 442 height 17
click at [613, 209] on strong "Email or SMS" at bounding box center [603, 214] width 56 height 13
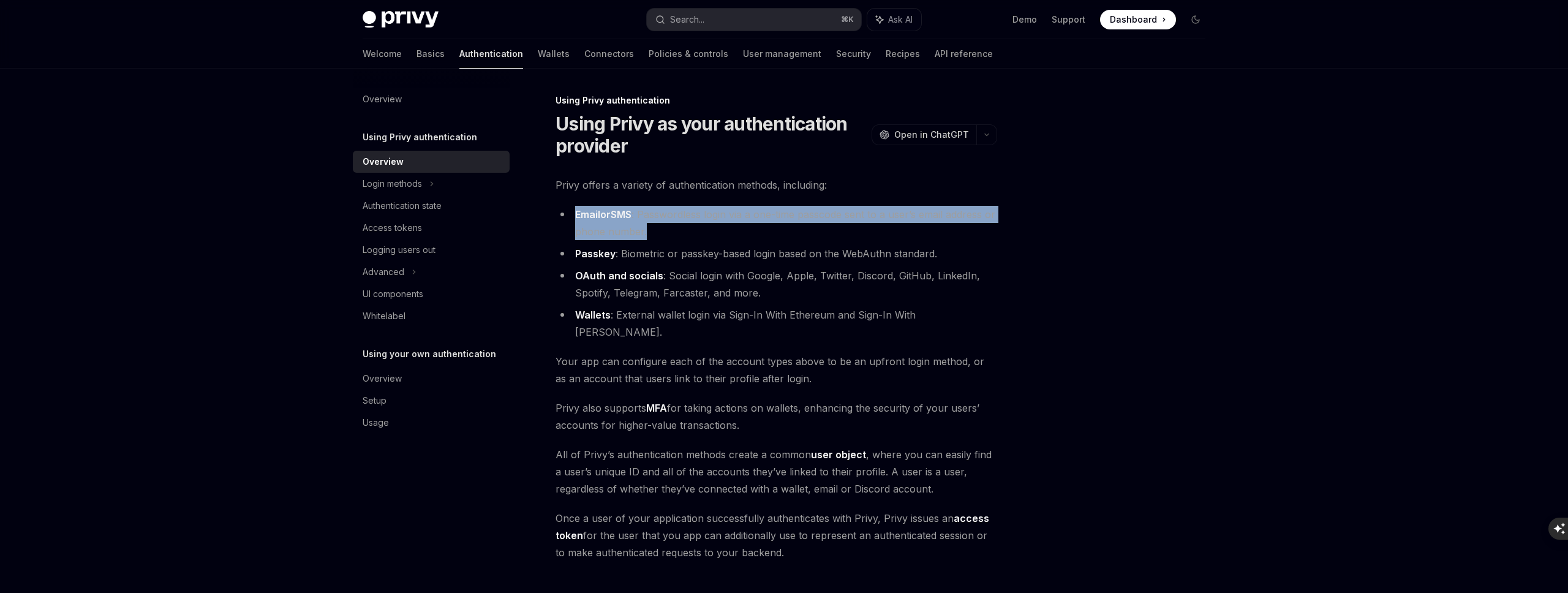
click at [613, 209] on strong "Email or SMS" at bounding box center [603, 214] width 56 height 13
click at [606, 253] on link "Passkey" at bounding box center [595, 253] width 41 height 13
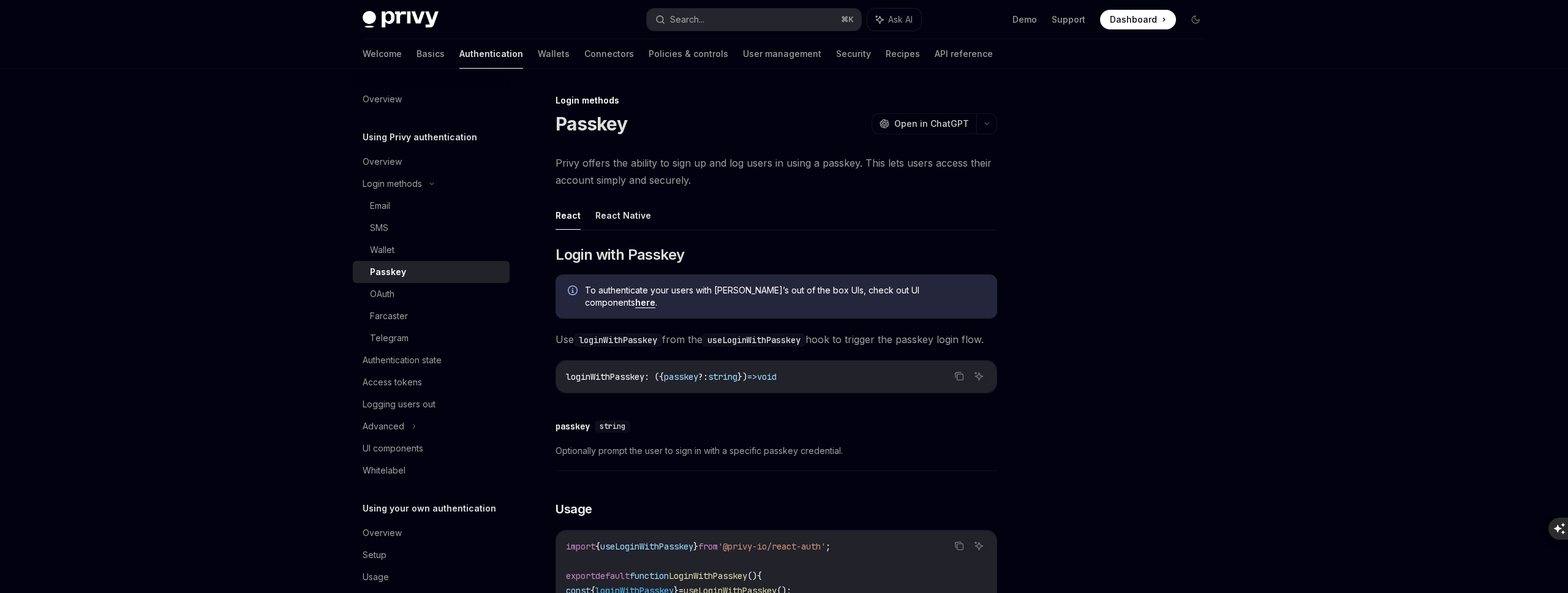
click at [606, 253] on span "Login with Passkey" at bounding box center [620, 254] width 129 height 19
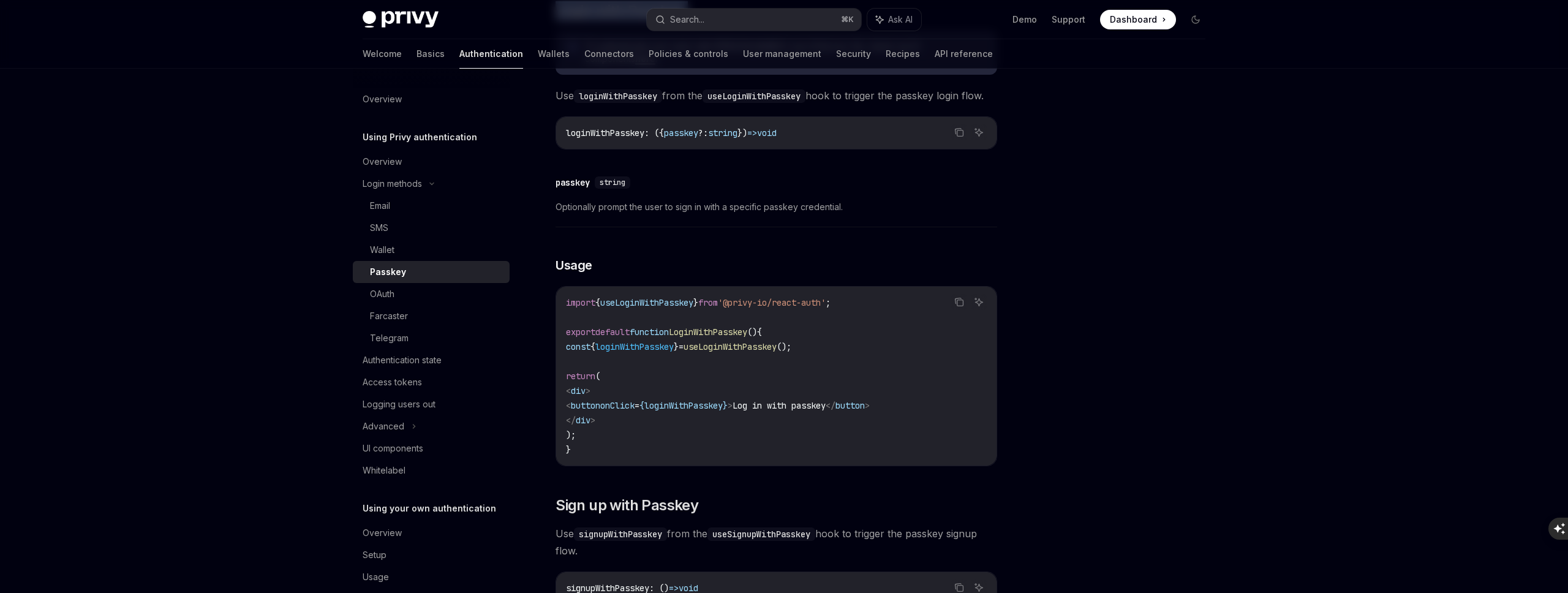
click at [424, 185] on icon at bounding box center [432, 183] width 15 height 5
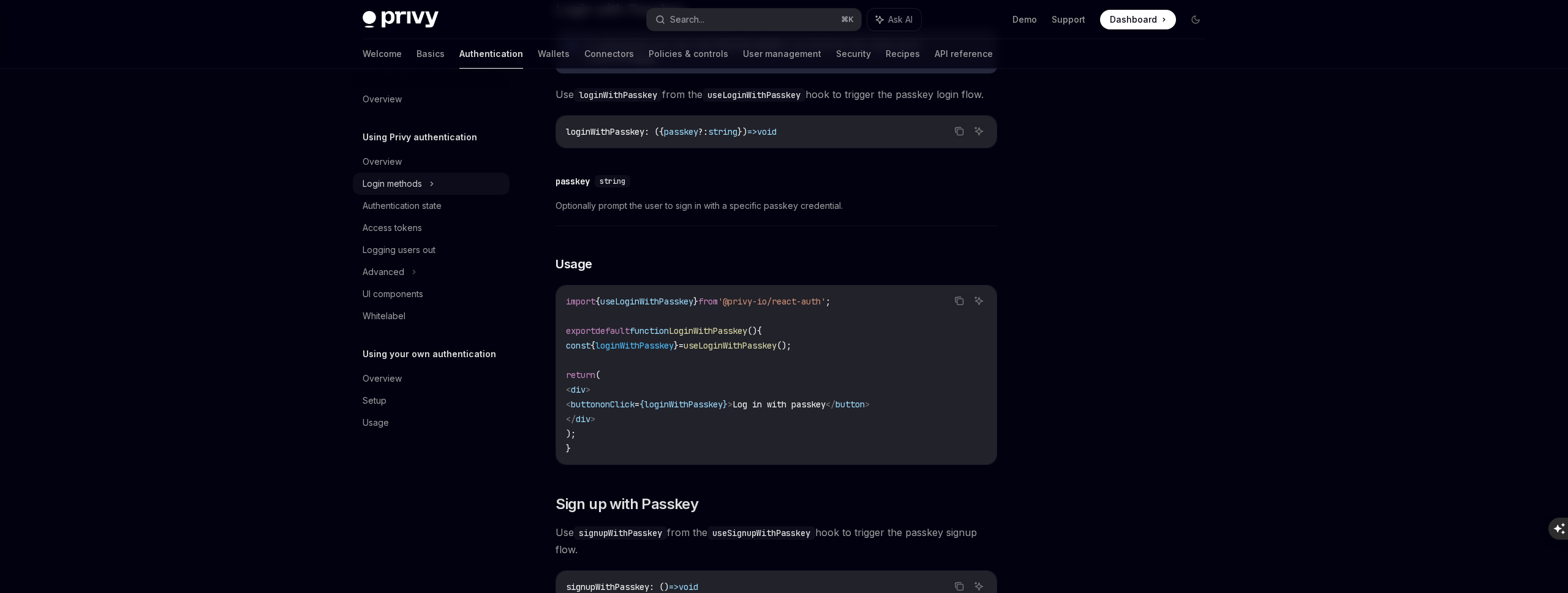
click at [424, 185] on div "Login methods" at bounding box center [431, 183] width 157 height 22
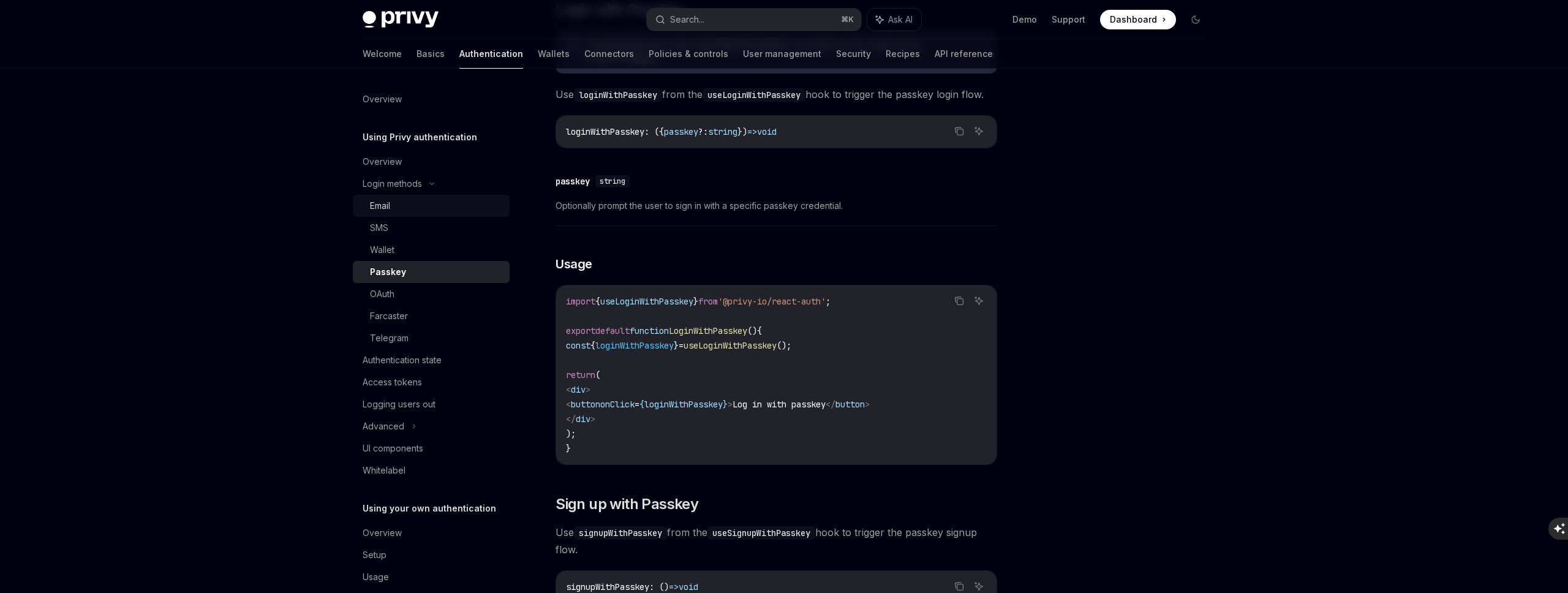
click at [404, 198] on div "Email" at bounding box center [436, 205] width 132 height 15
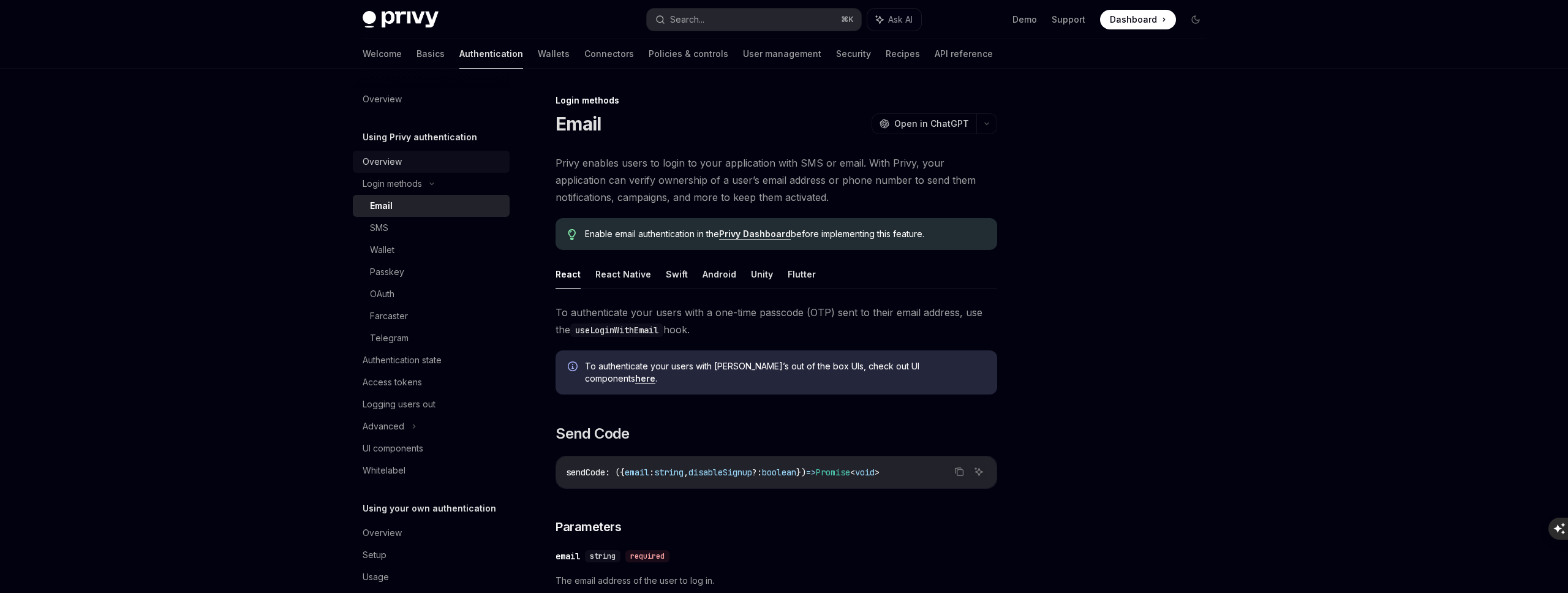
click at [405, 165] on div "Overview" at bounding box center [432, 161] width 139 height 15
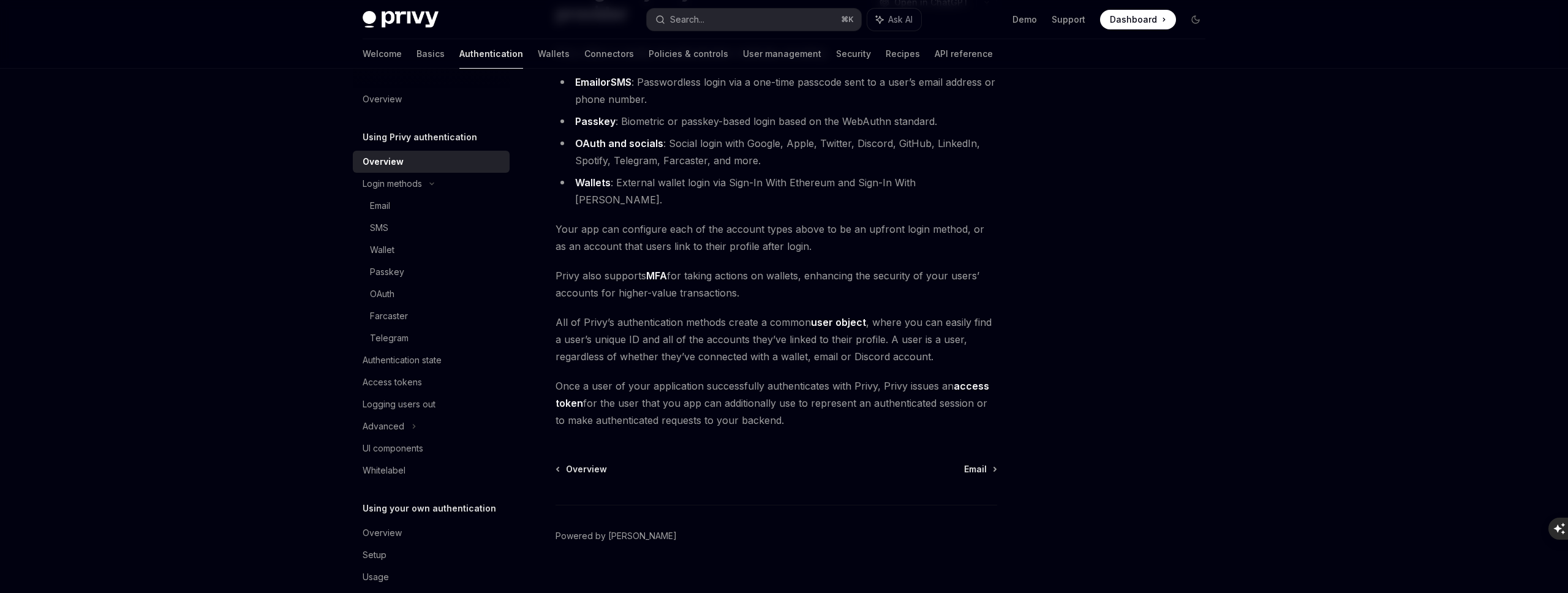
scroll to position [133, 0]
click at [645, 377] on span "Once a user of your application successfully authenticates with Privy, Privy is…" at bounding box center [777, 402] width 442 height 51
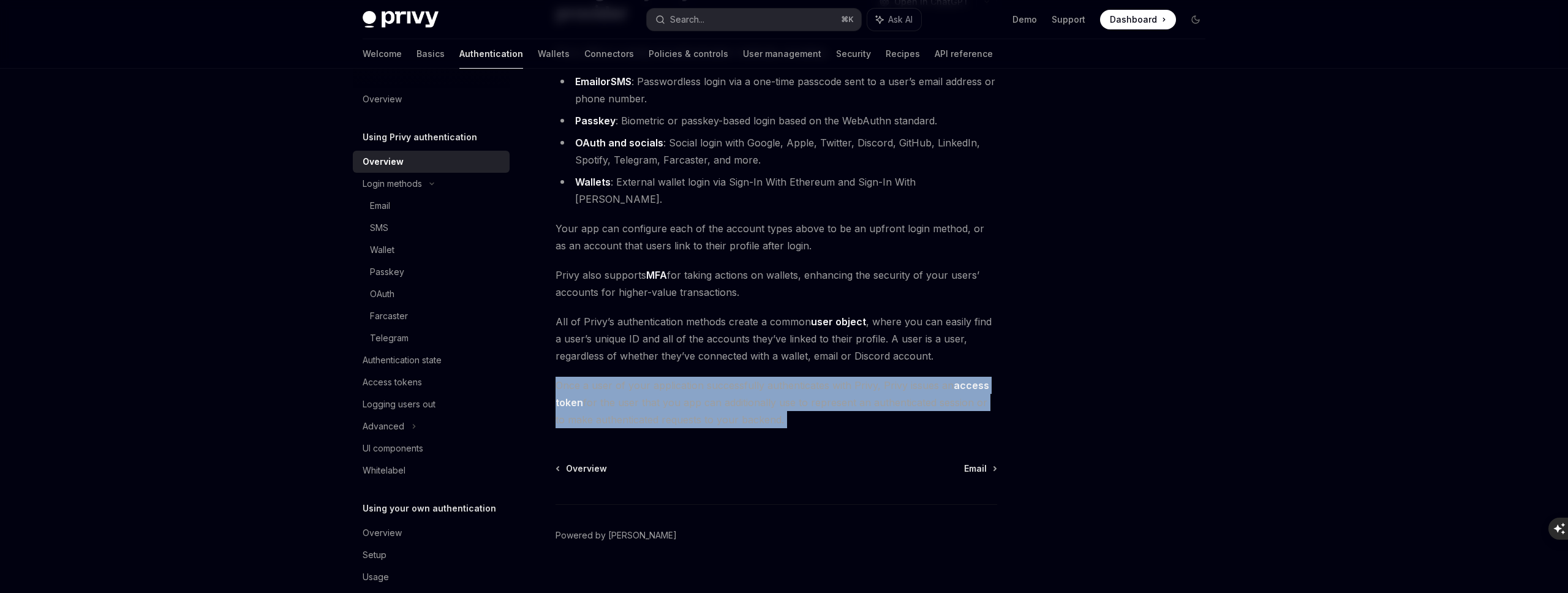
click at [645, 377] on span "Once a user of your application successfully authenticates with Privy, Privy is…" at bounding box center [777, 402] width 442 height 51
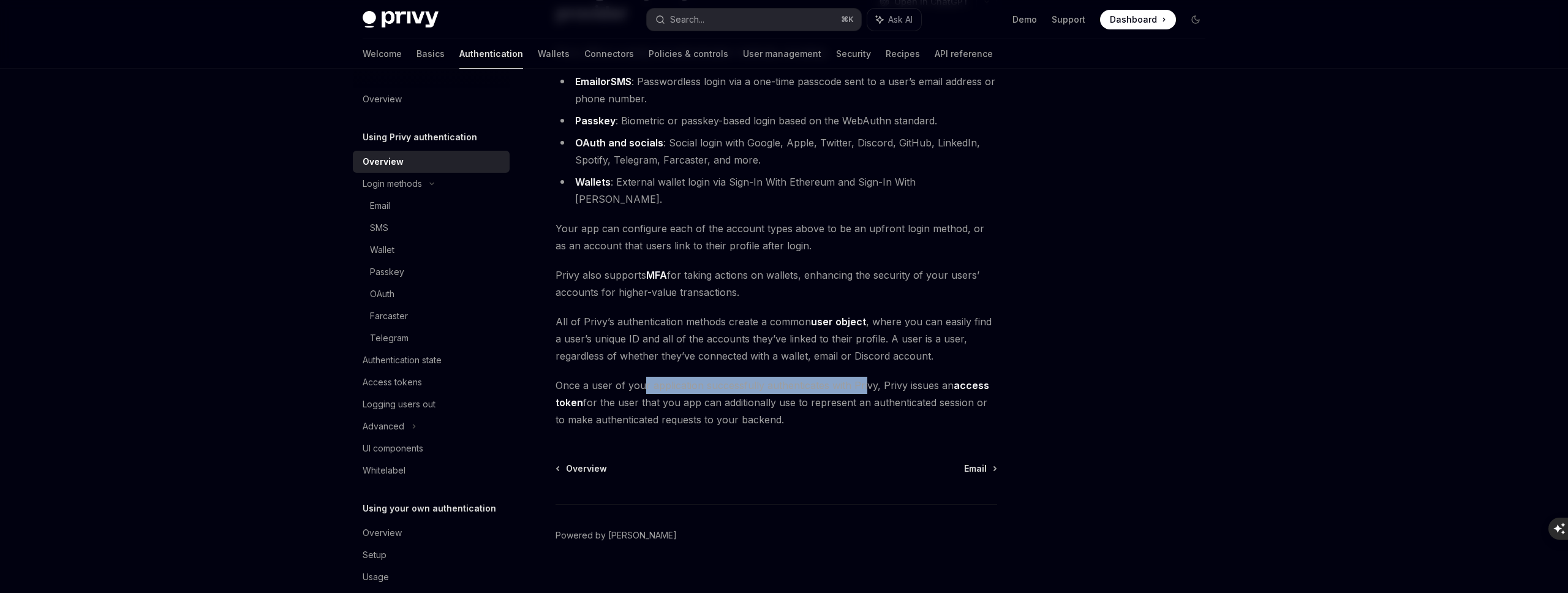
drag, startPoint x: 645, startPoint y: 366, endPoint x: 864, endPoint y: 370, distance: 219.0
click at [864, 377] on span "Once a user of your application successfully authenticates with Privy, Privy is…" at bounding box center [777, 402] width 442 height 51
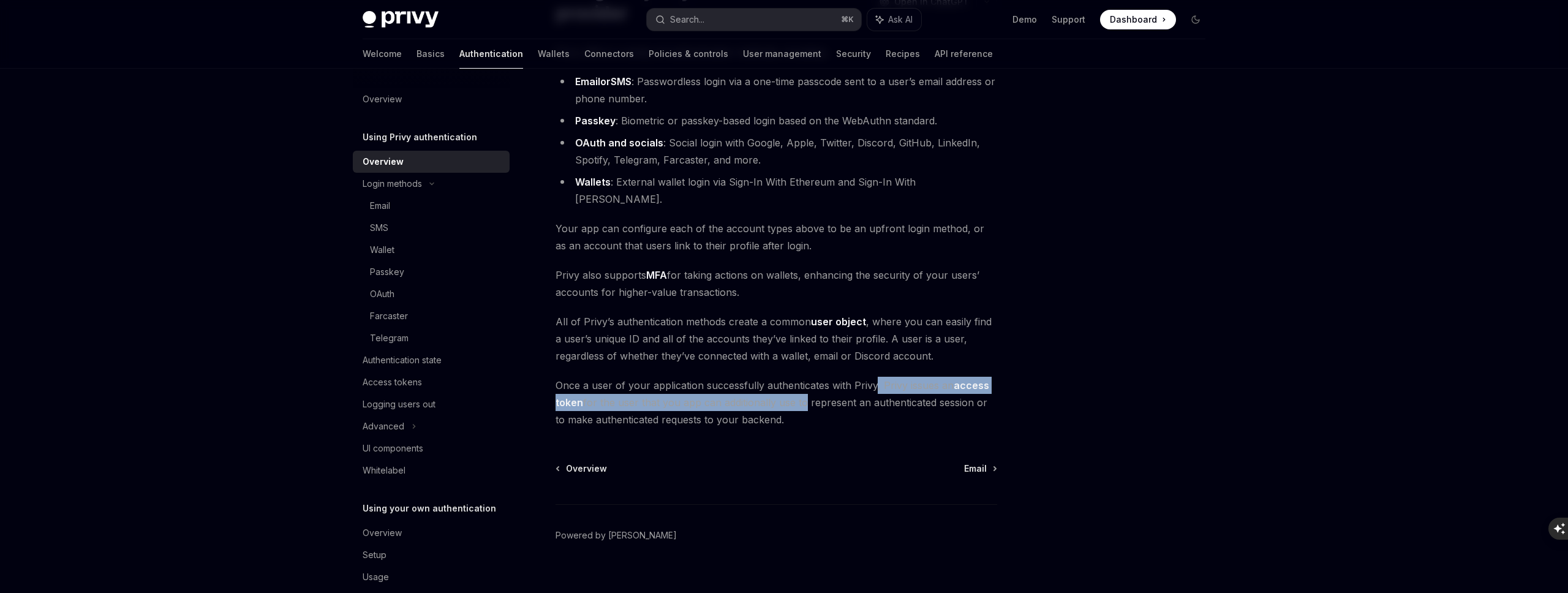
drag, startPoint x: 873, startPoint y: 372, endPoint x: 803, endPoint y: 385, distance: 71.2
click at [803, 385] on span "Once a user of your application successfully authenticates with Privy, Privy is…" at bounding box center [777, 402] width 442 height 51
drag, startPoint x: 825, startPoint y: 388, endPoint x: 809, endPoint y: 404, distance: 22.6
click at [809, 406] on span "Once a user of your application successfully authenticates with Privy, Privy is…" at bounding box center [777, 402] width 442 height 51
click at [402, 200] on div "Email" at bounding box center [436, 205] width 132 height 15
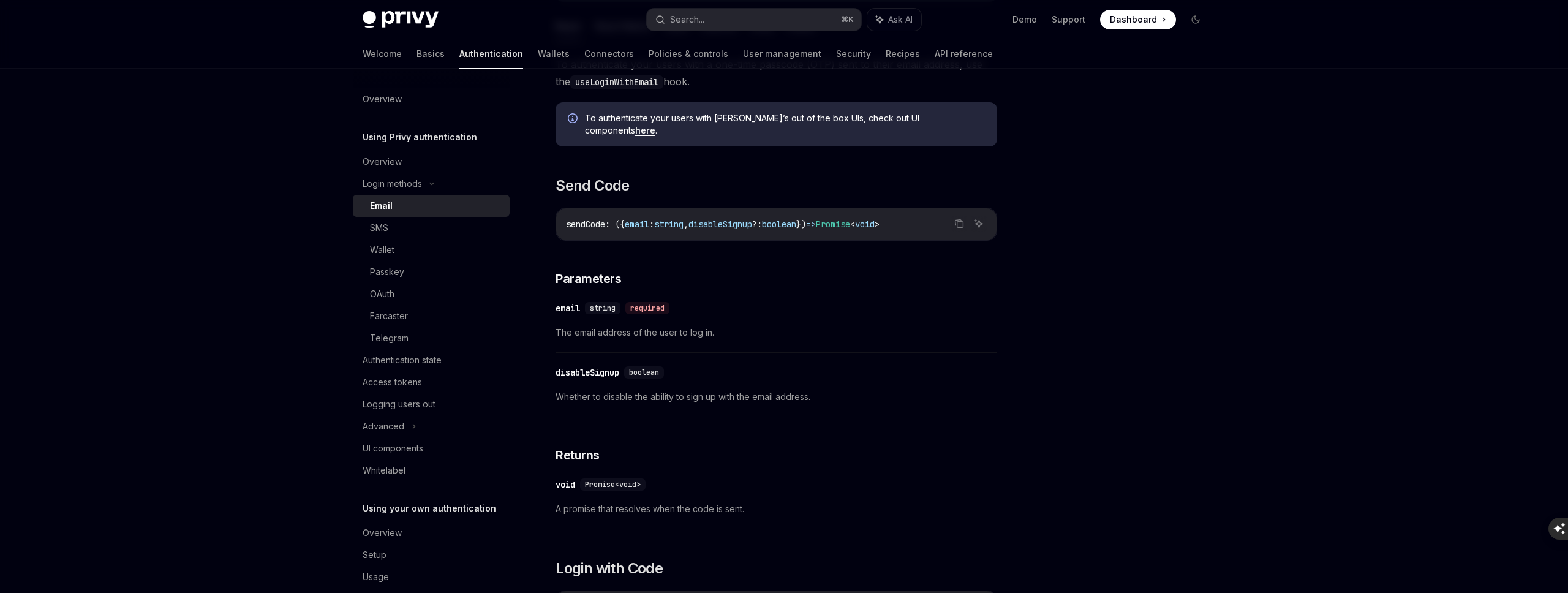
scroll to position [253, 0]
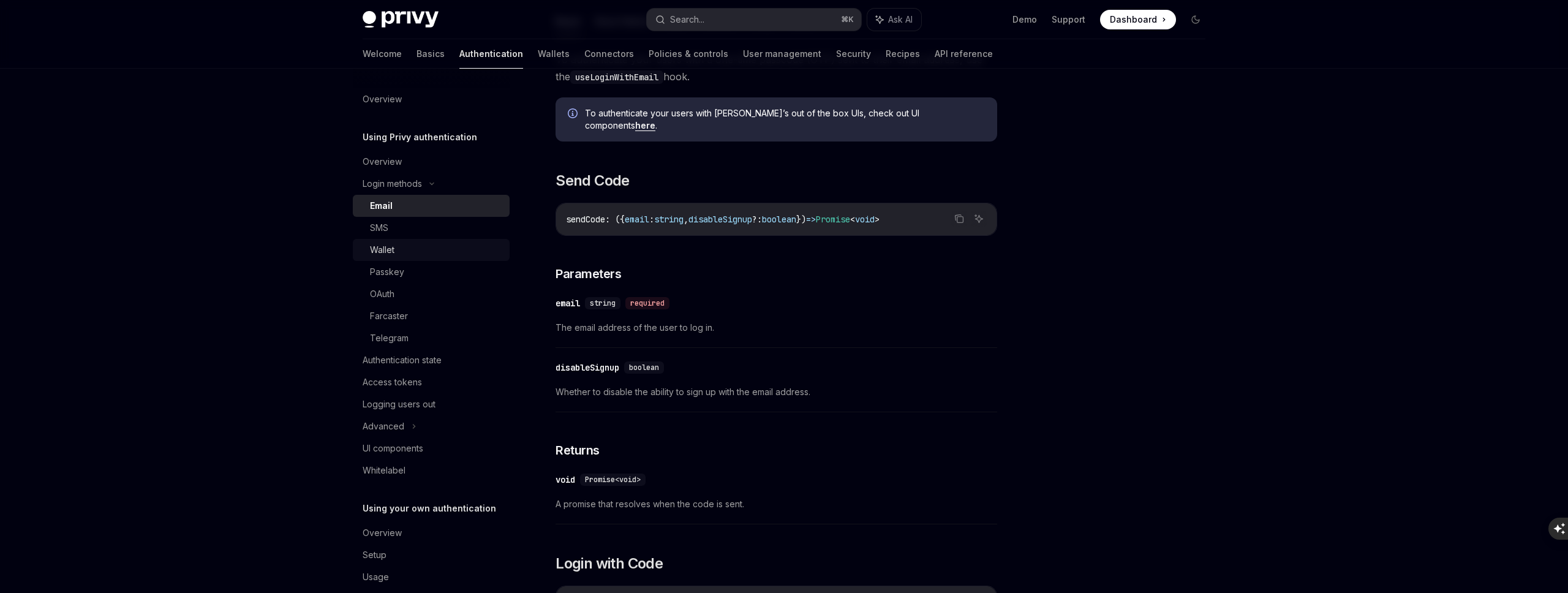
click at [384, 247] on div "Wallet" at bounding box center [382, 250] width 25 height 15
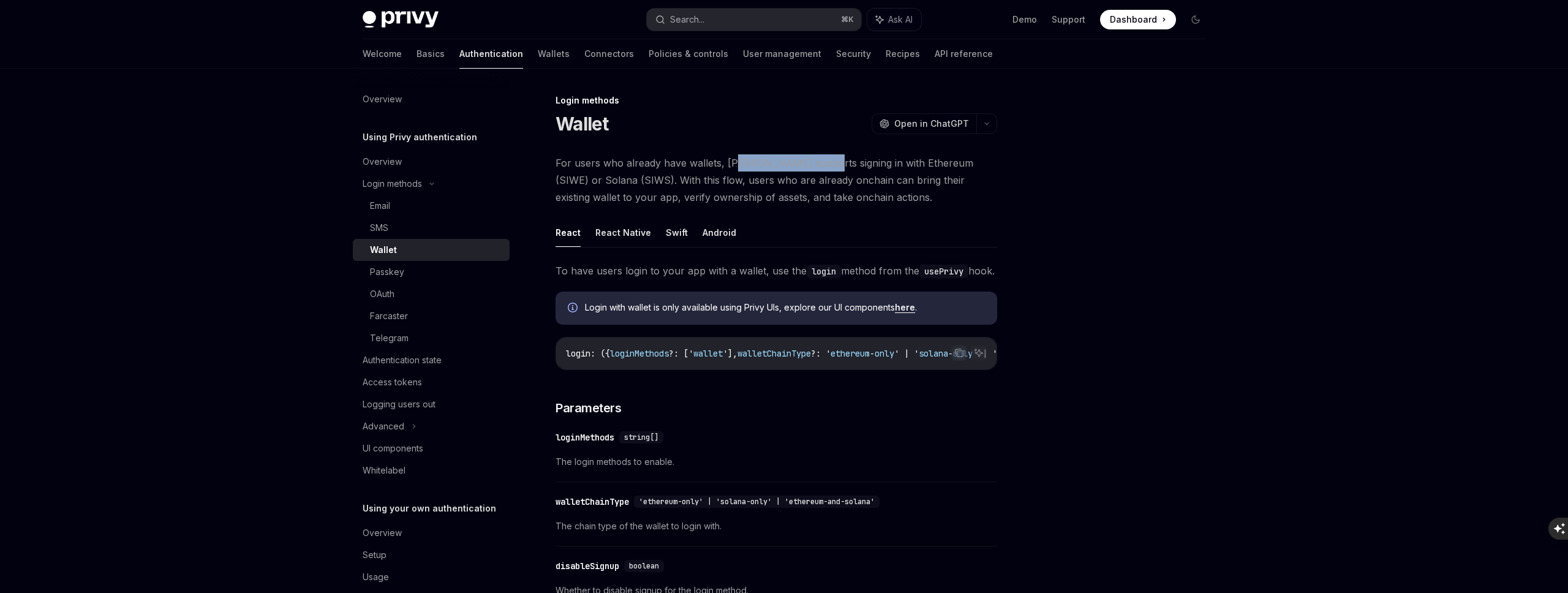
drag, startPoint x: 735, startPoint y: 168, endPoint x: 813, endPoint y: 163, distance: 78.2
click at [813, 163] on span "For users who already have wallets, Privy supports signing in with Ethereum (SI…" at bounding box center [777, 179] width 442 height 51
click at [761, 176] on span "For users who already have wallets, Privy supports signing in with Ethereum (SI…" at bounding box center [777, 179] width 442 height 51
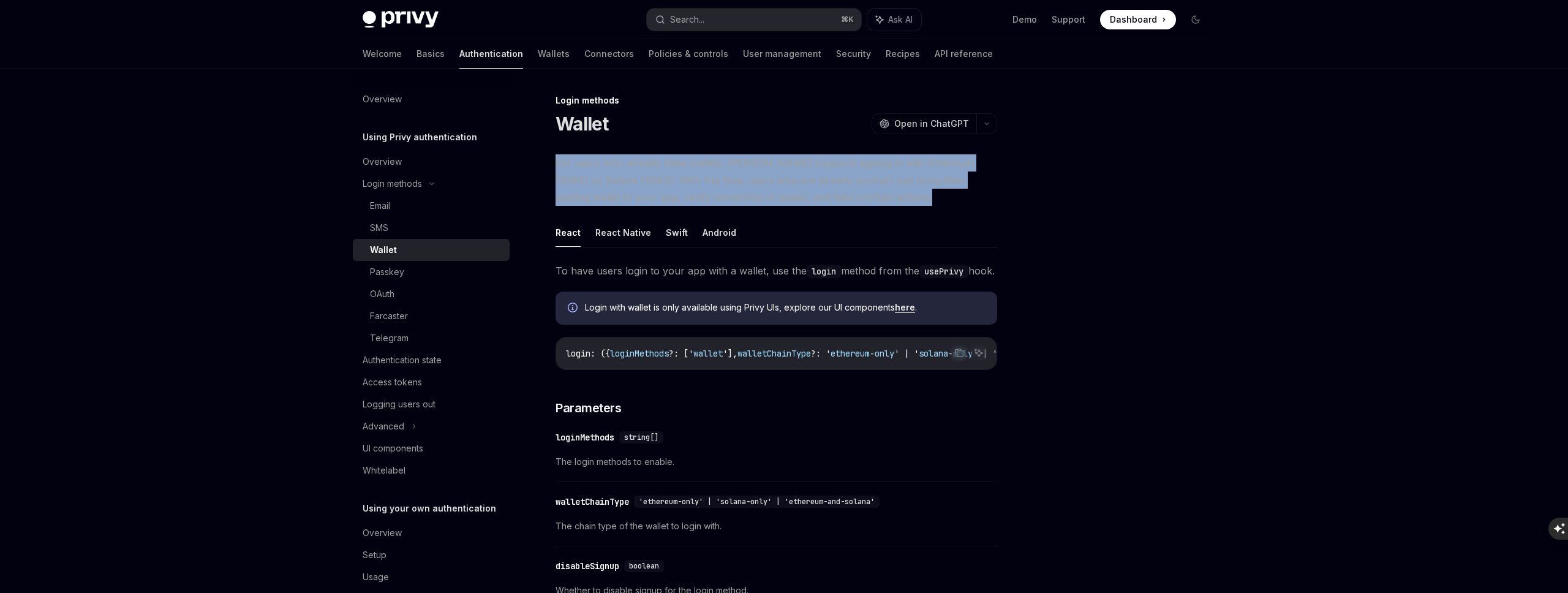
click at [761, 176] on span "For users who already have wallets, Privy supports signing in with Ethereum (SI…" at bounding box center [777, 179] width 442 height 51
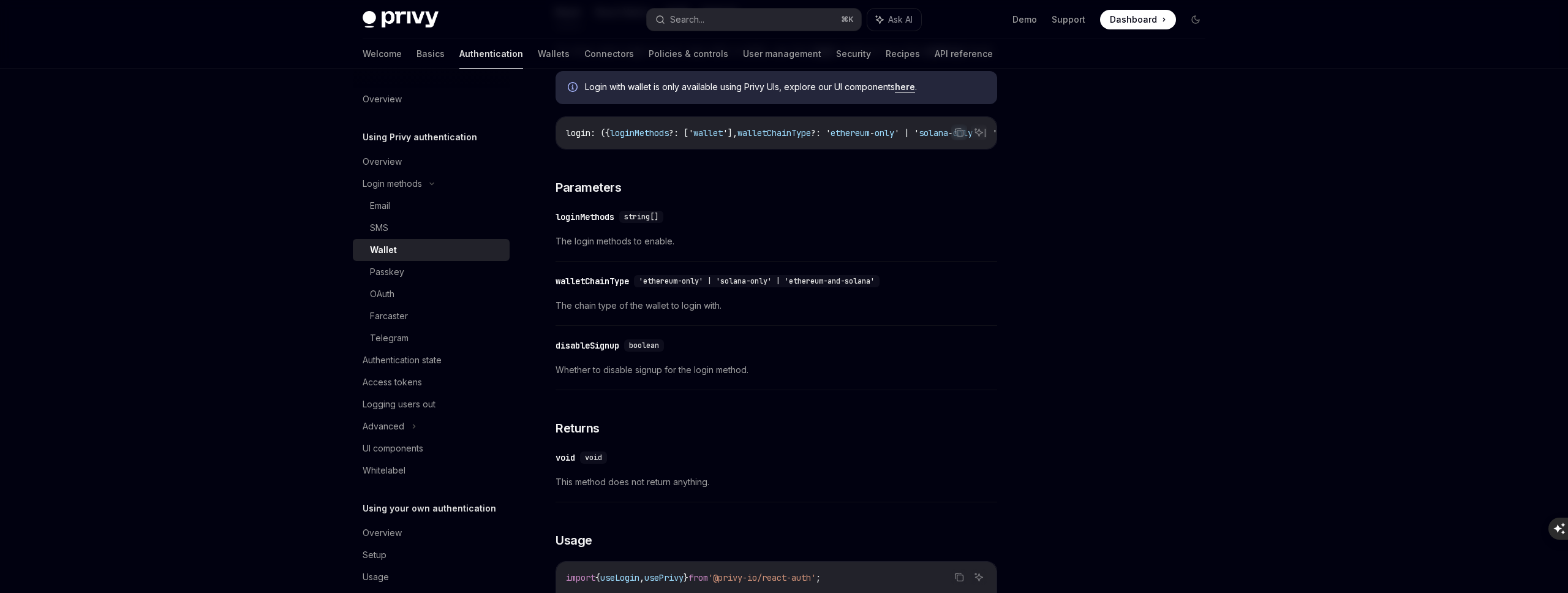
scroll to position [221, 0]
click at [615, 248] on span "The login methods to enable." at bounding box center [777, 241] width 442 height 15
click at [597, 287] on div "walletChainType" at bounding box center [593, 280] width 73 height 12
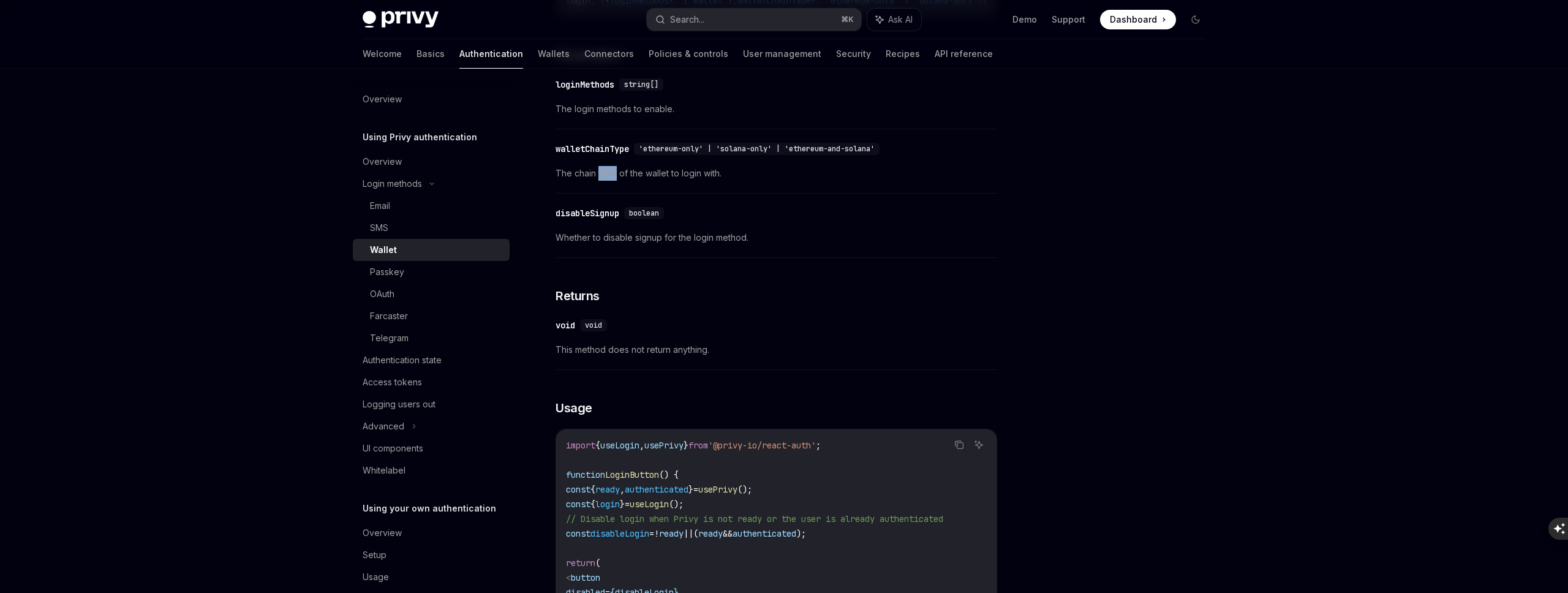
click at [597, 299] on div "To have users login to your app with a wallet, use the login method from the us…" at bounding box center [777, 564] width 442 height 1310
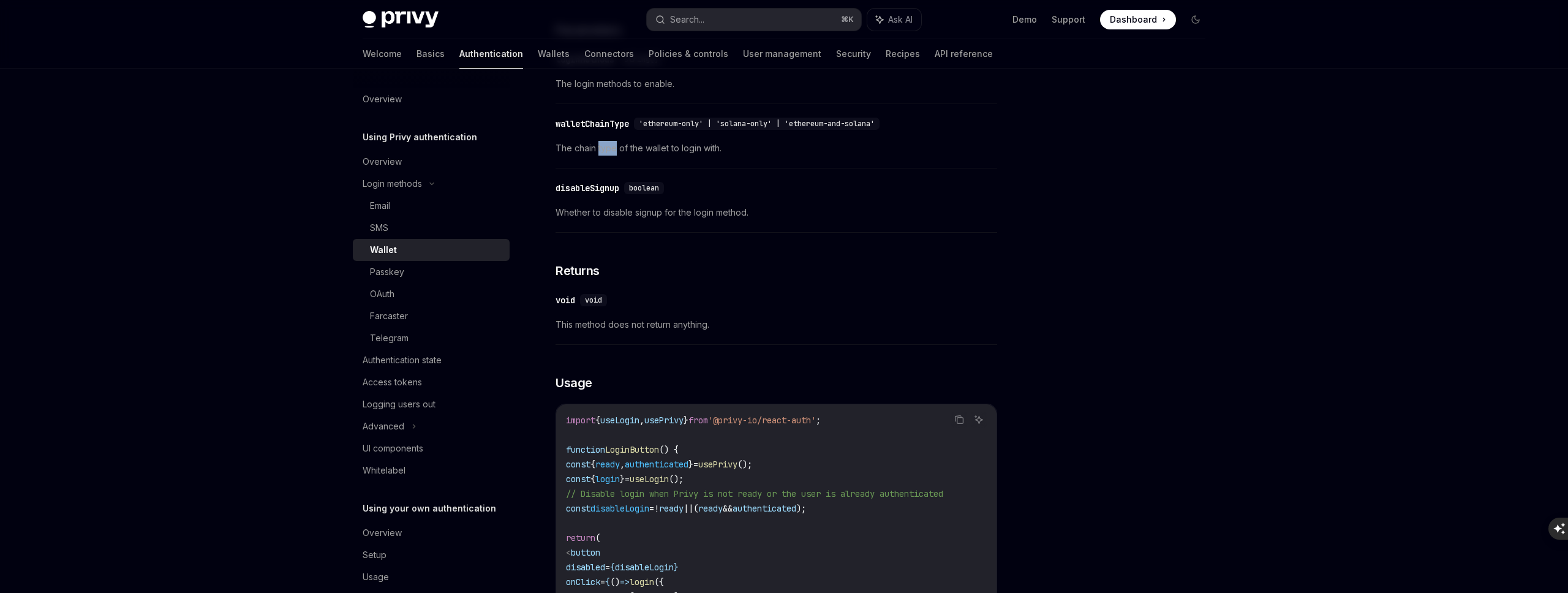
scroll to position [436, 0]
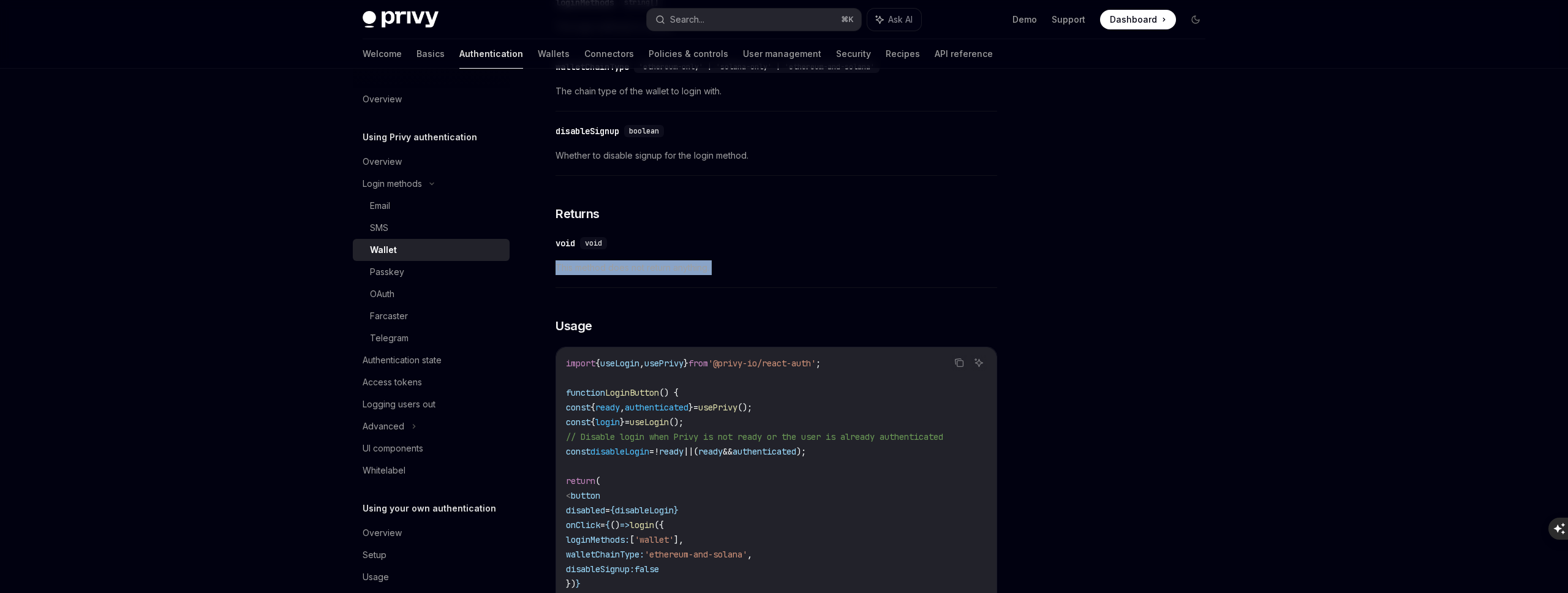
click at [597, 287] on div "​ void void This method does not return anything." at bounding box center [777, 258] width 442 height 58
click at [677, 251] on div "​ void void This method does not return anything." at bounding box center [777, 257] width 442 height 58
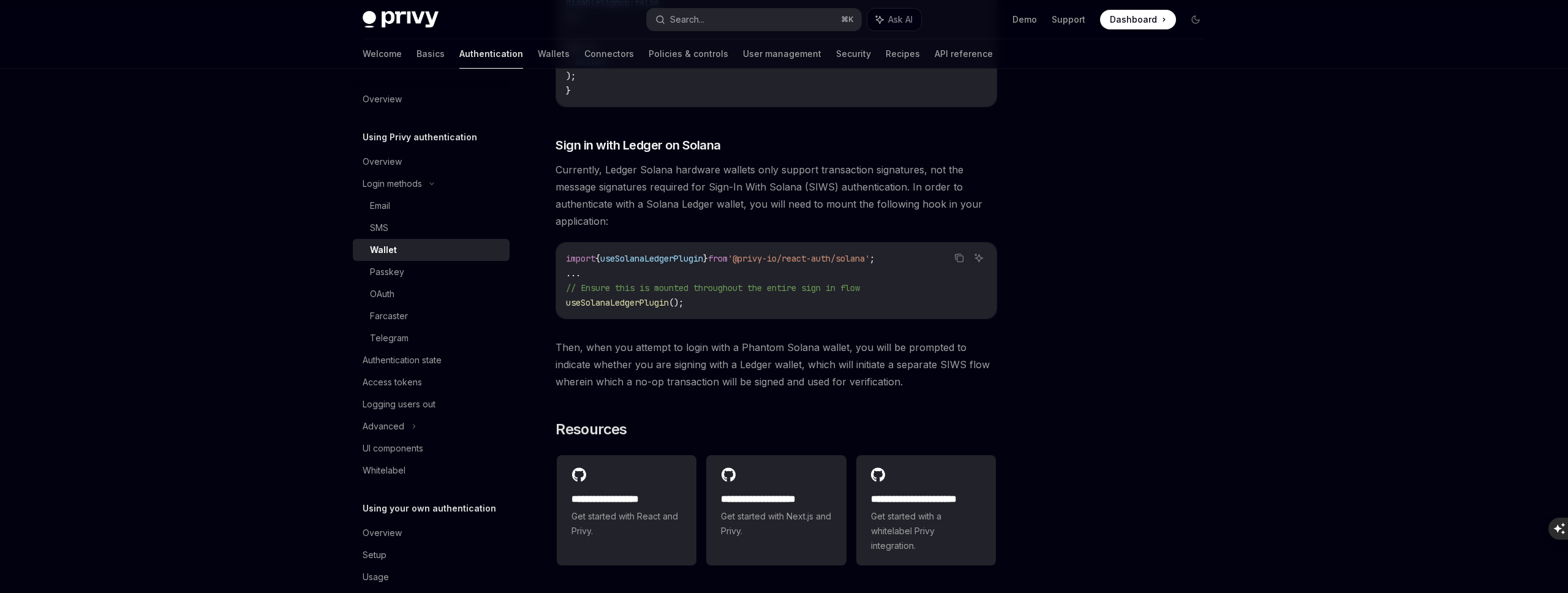
scroll to position [1007, 0]
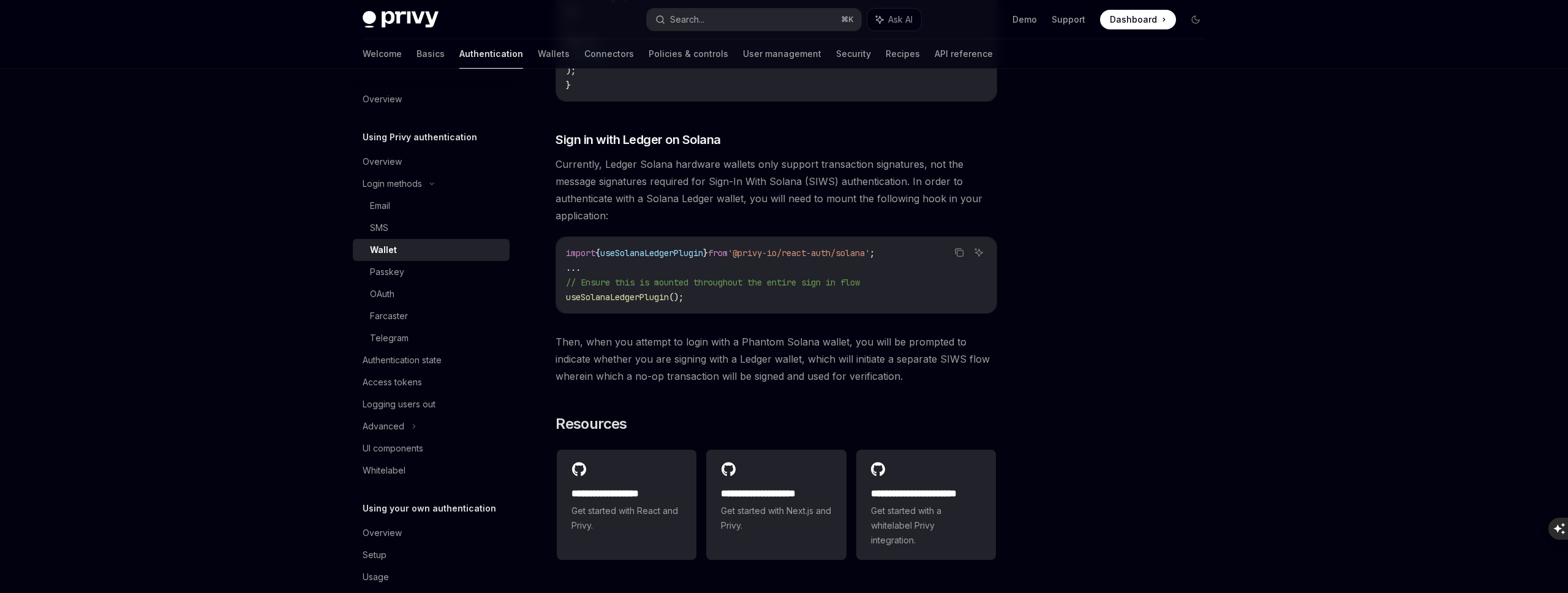
click at [686, 224] on span "Currently, Ledger Solana hardware wallets only support transaction signatures, …" at bounding box center [777, 189] width 442 height 69
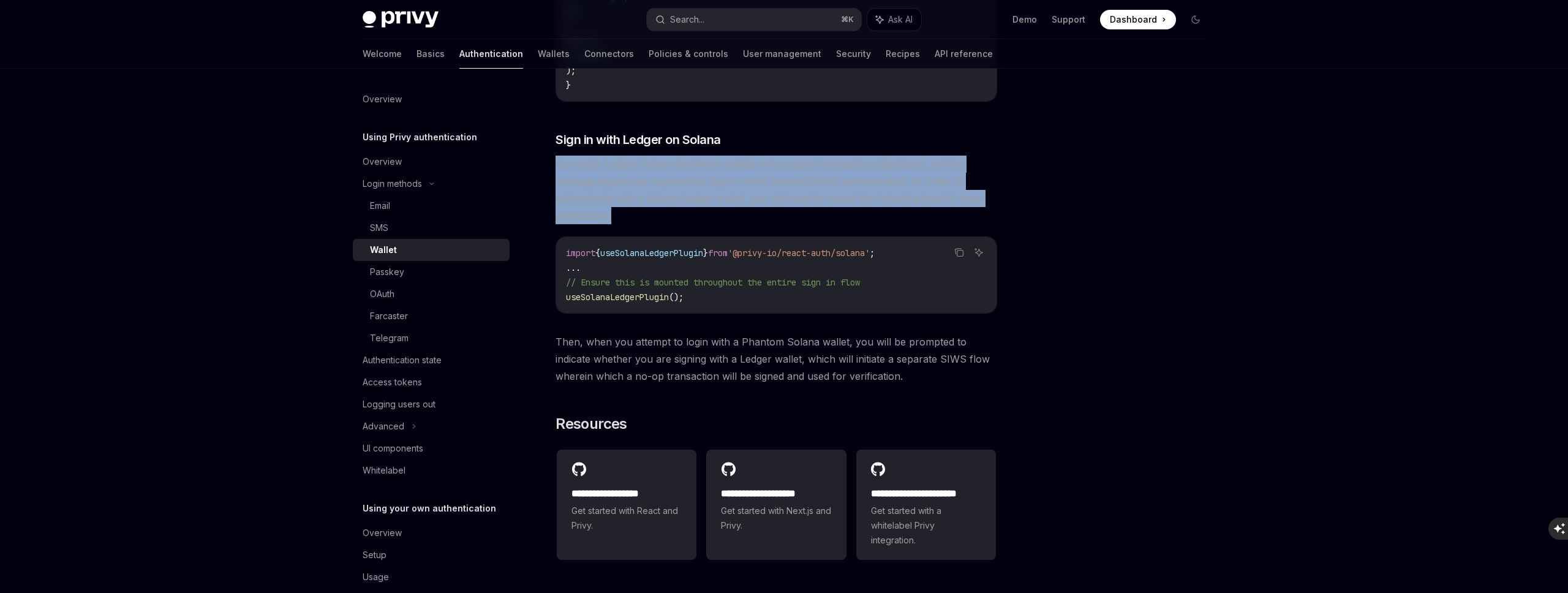
click at [686, 224] on span "Currently, Ledger Solana hardware wallets only support transaction signatures, …" at bounding box center [777, 189] width 442 height 69
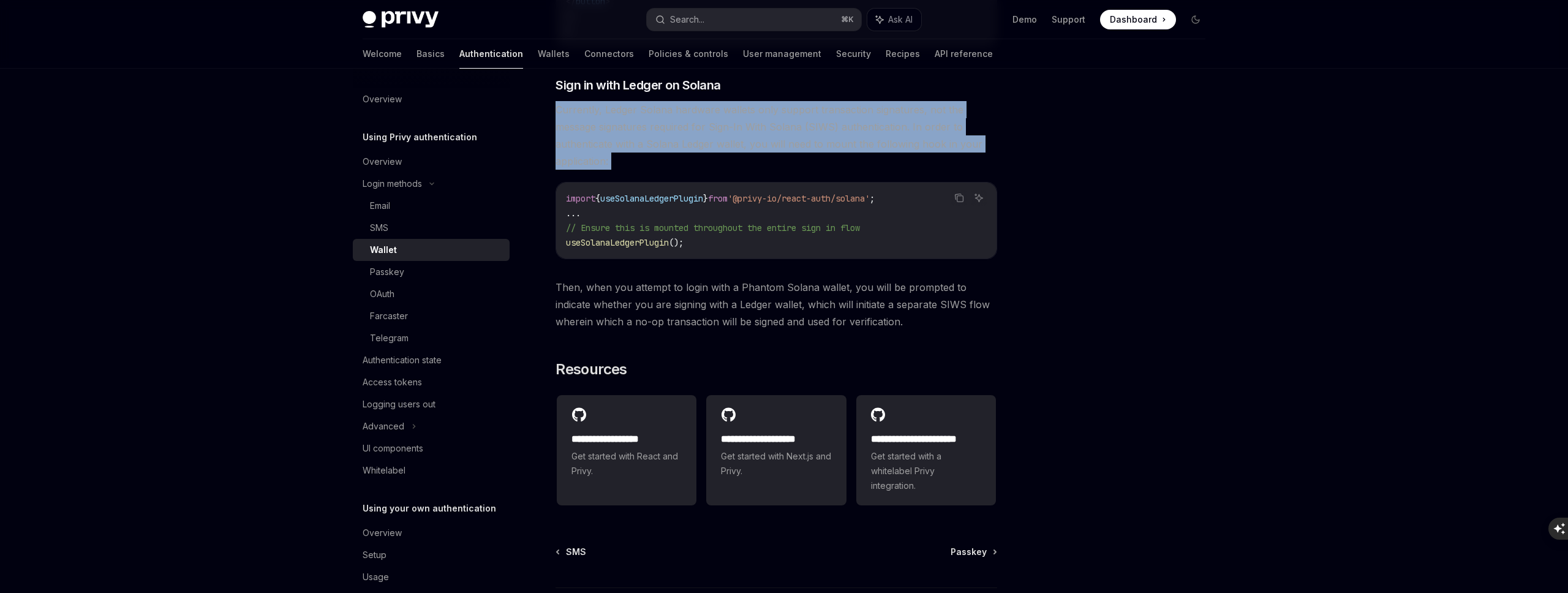
scroll to position [1069, 0]
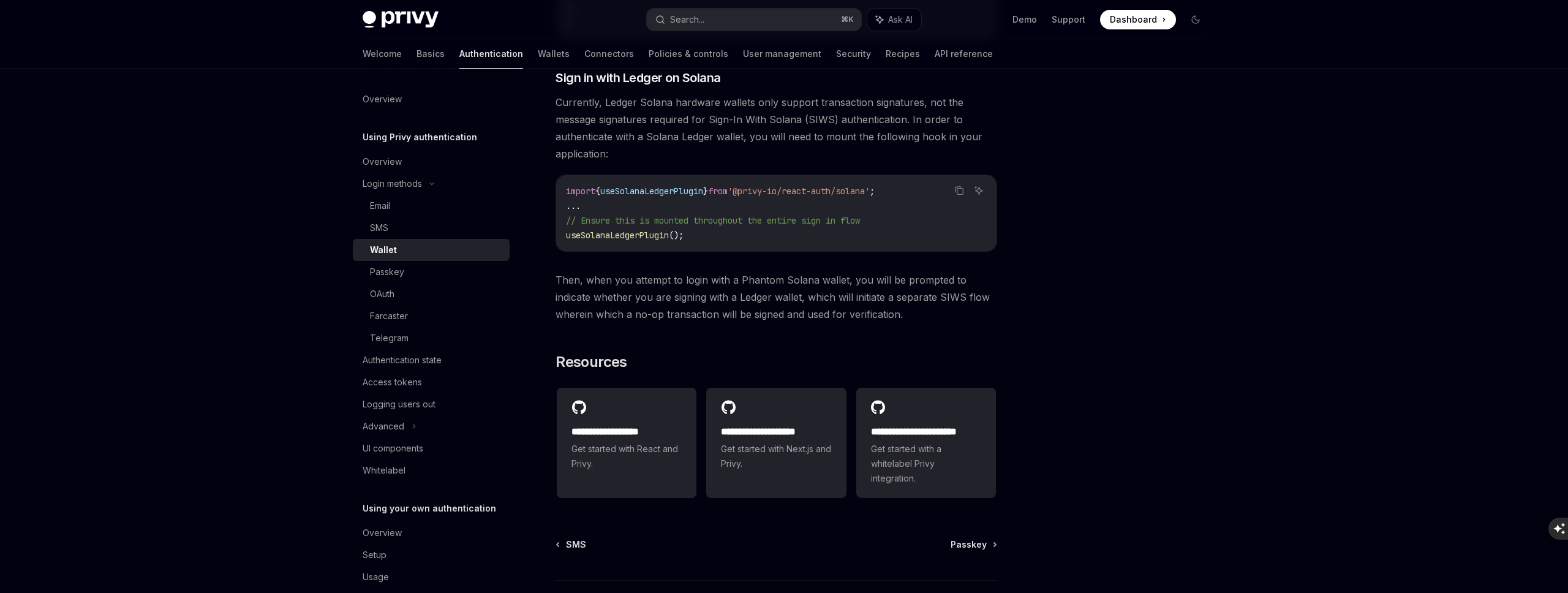
click at [687, 197] on span "useSolanaLedgerPlugin" at bounding box center [652, 191] width 103 height 11
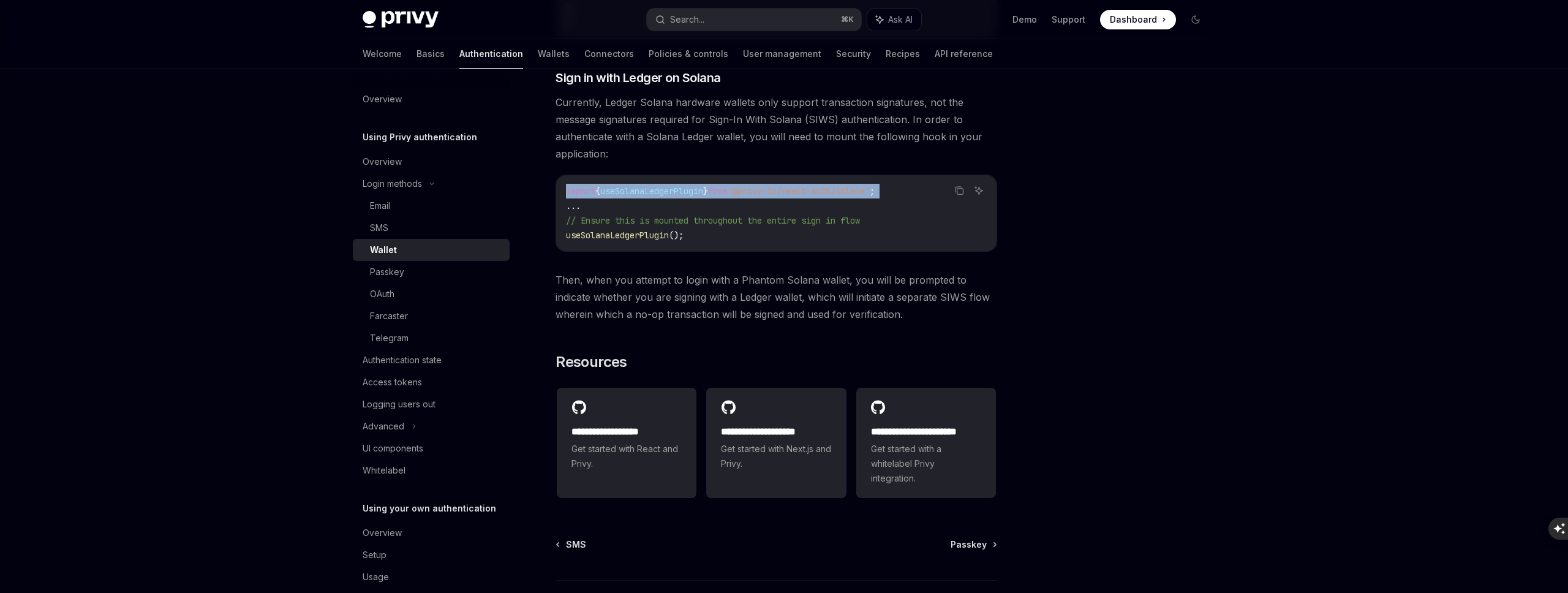
click at [687, 197] on span "useSolanaLedgerPlugin" at bounding box center [652, 191] width 103 height 11
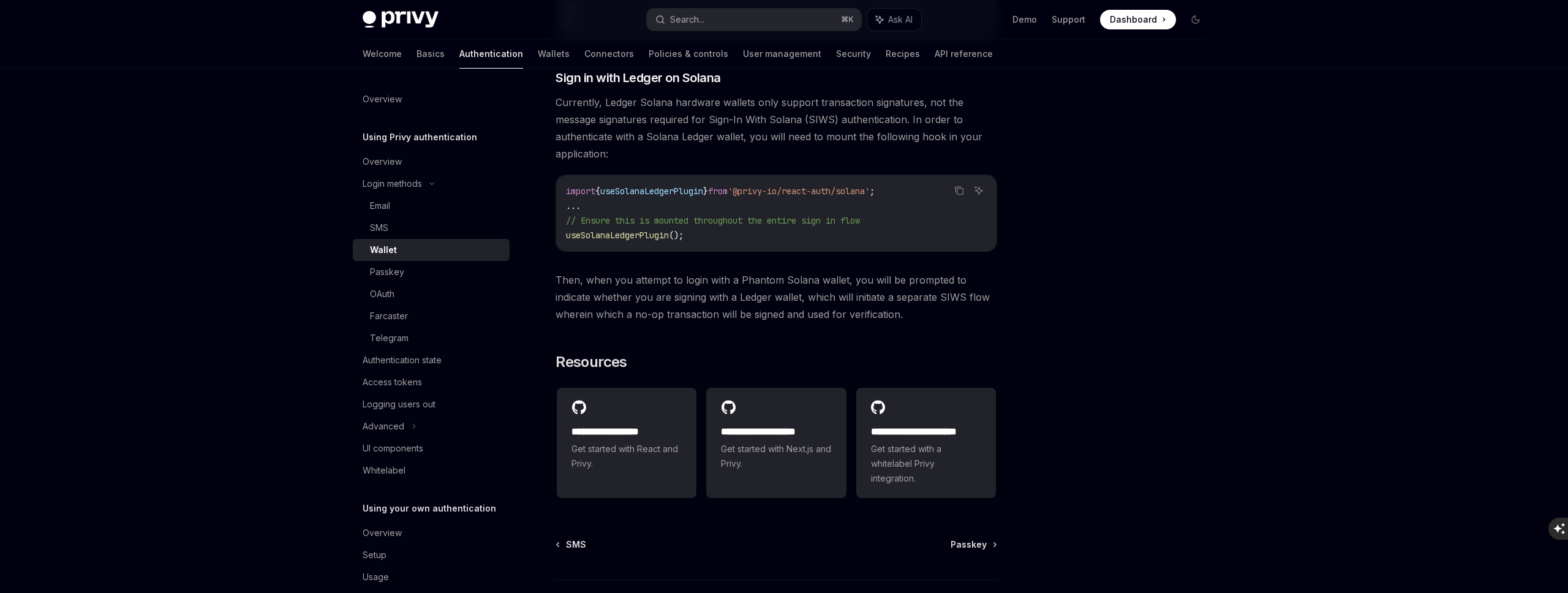
click at [640, 226] on span "// Ensure this is mounted throughout the entire sign in flow" at bounding box center [713, 220] width 294 height 11
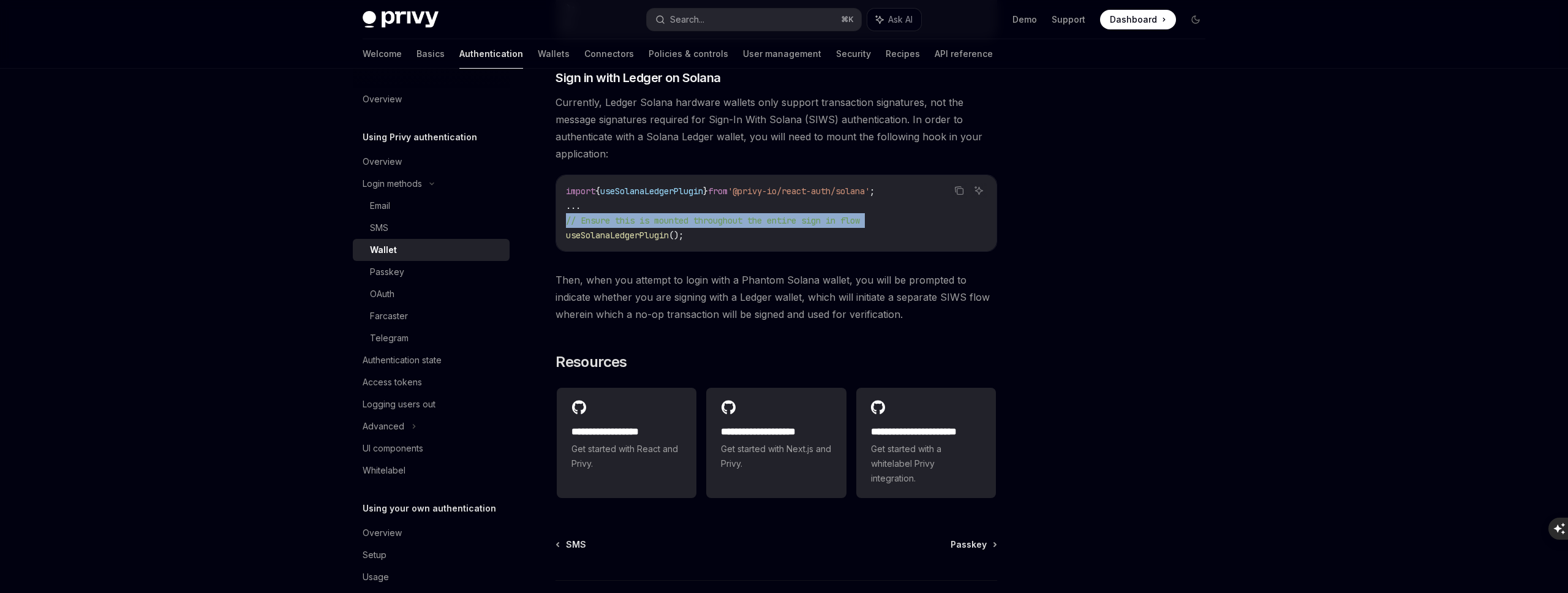
click at [640, 226] on span "// Ensure this is mounted throughout the entire sign in flow" at bounding box center [713, 220] width 294 height 11
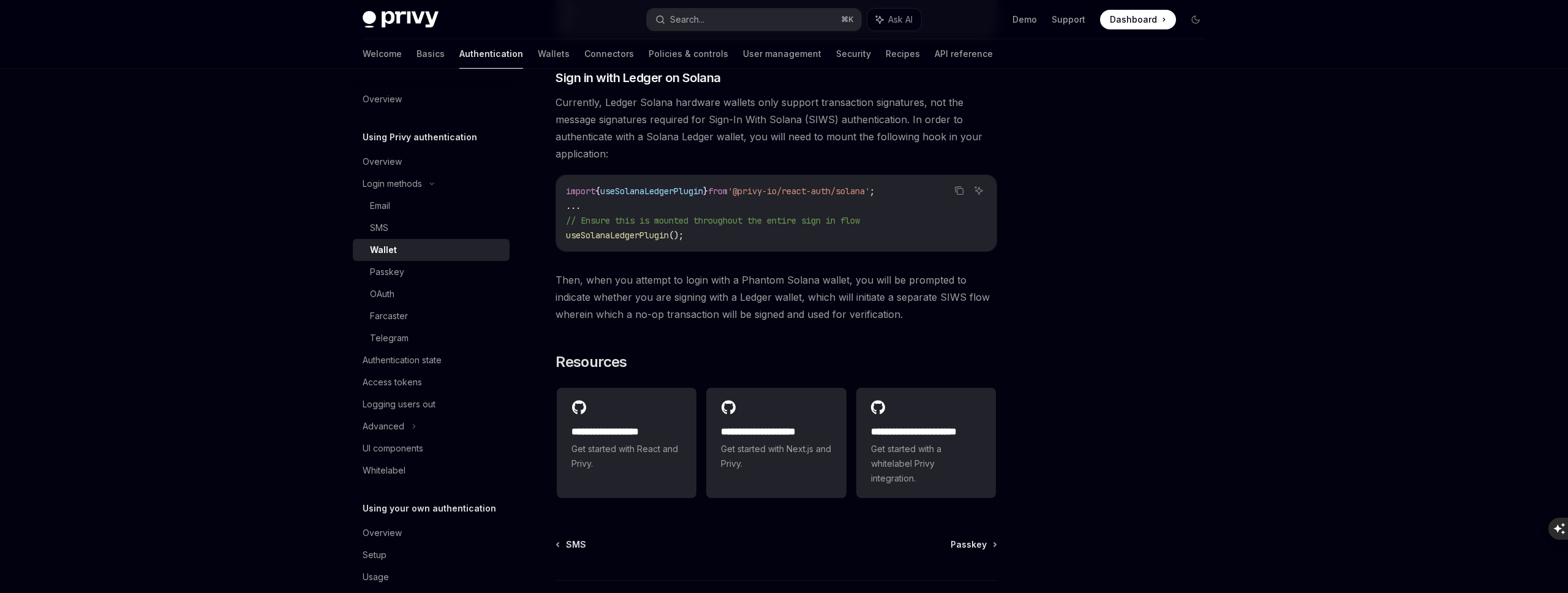
click at [619, 241] on span "useSolanaLedgerPlugin" at bounding box center [617, 235] width 103 height 11
click at [615, 300] on span "Then, when you attempt to login with a Phantom Solana wallet, you will be promp…" at bounding box center [777, 297] width 442 height 51
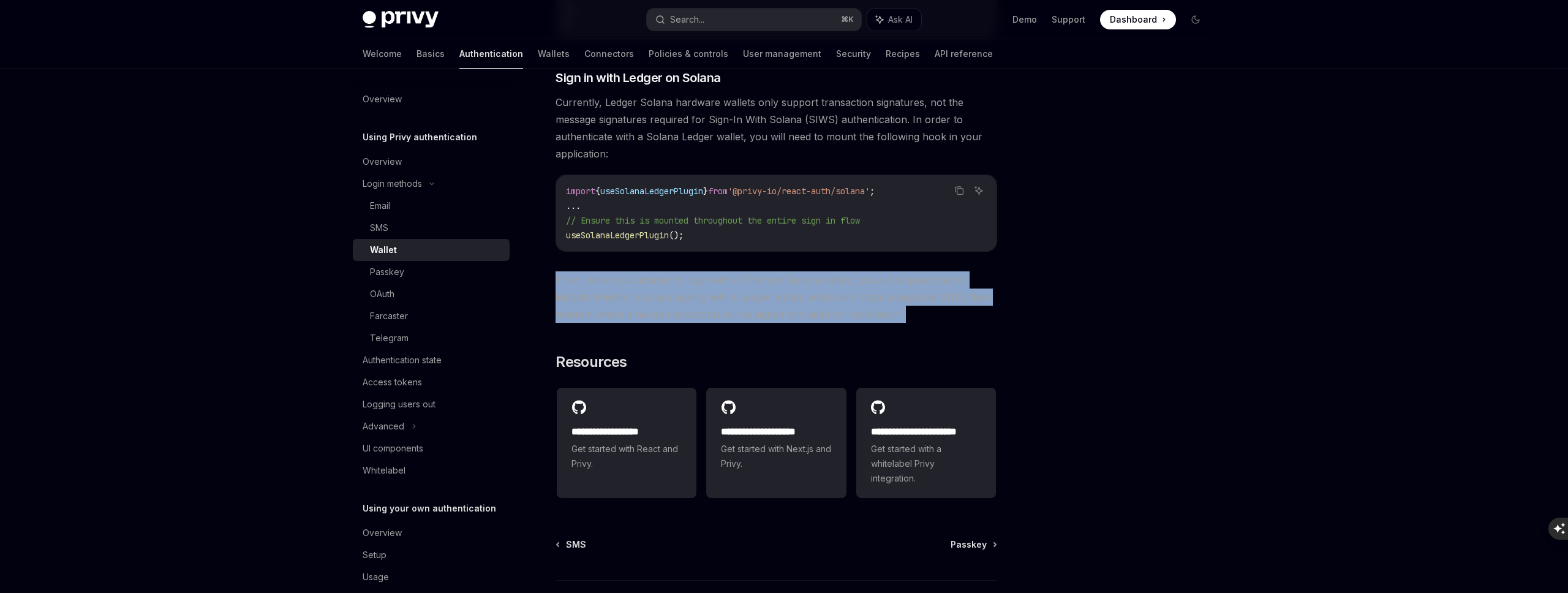
click at [615, 300] on span "Then, when you attempt to login with a Phantom Solana wallet, you will be promp…" at bounding box center [777, 297] width 442 height 51
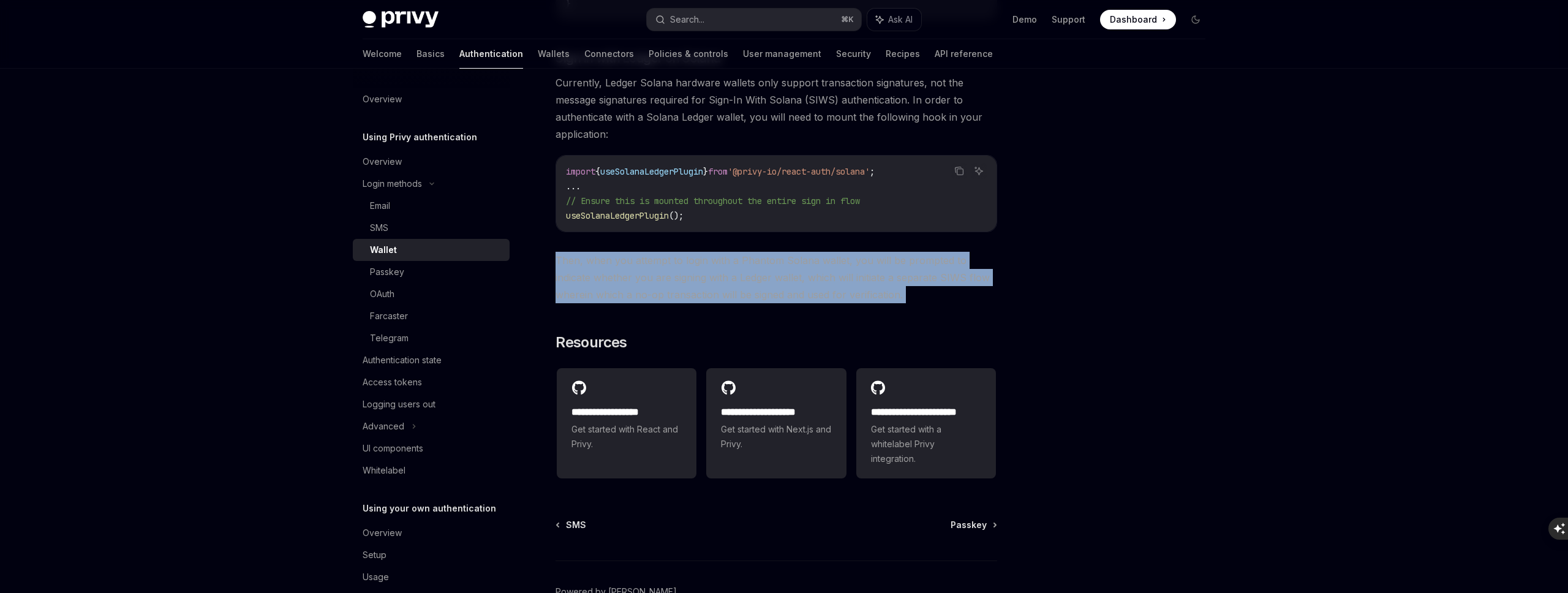
scroll to position [1095, 0]
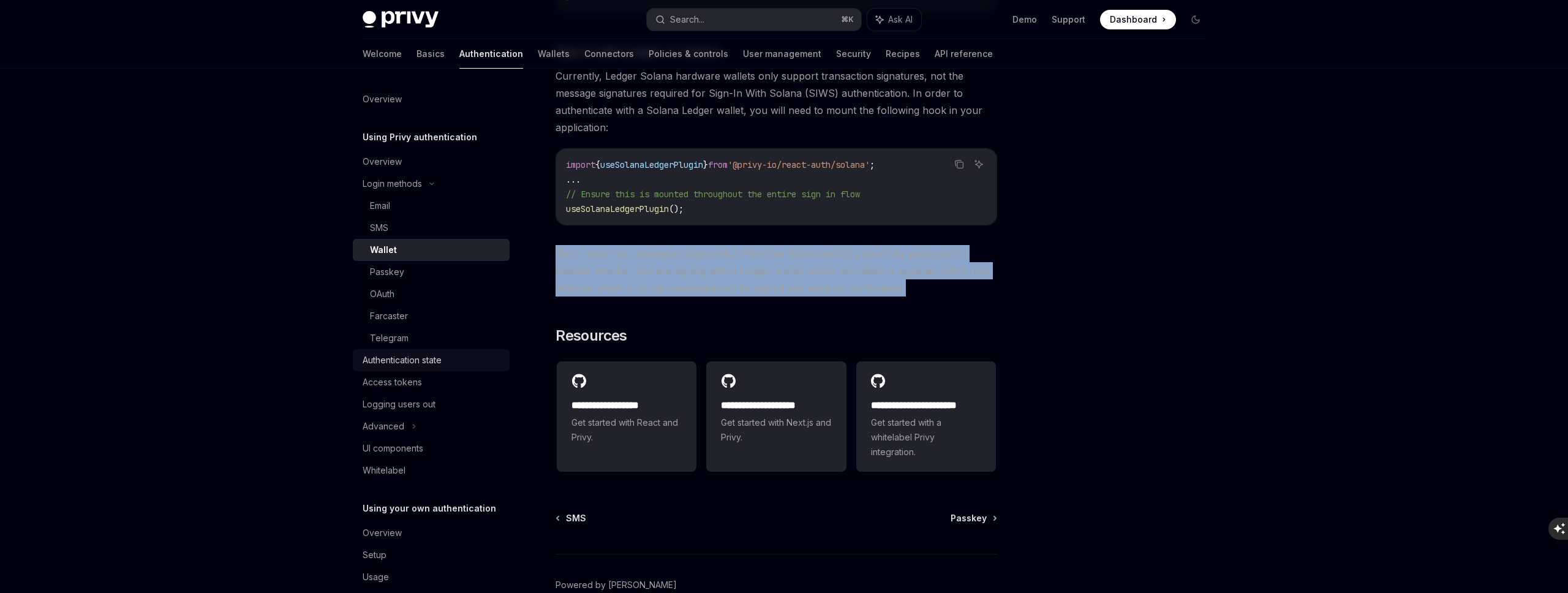
click at [434, 358] on div "Authentication state" at bounding box center [402, 360] width 79 height 15
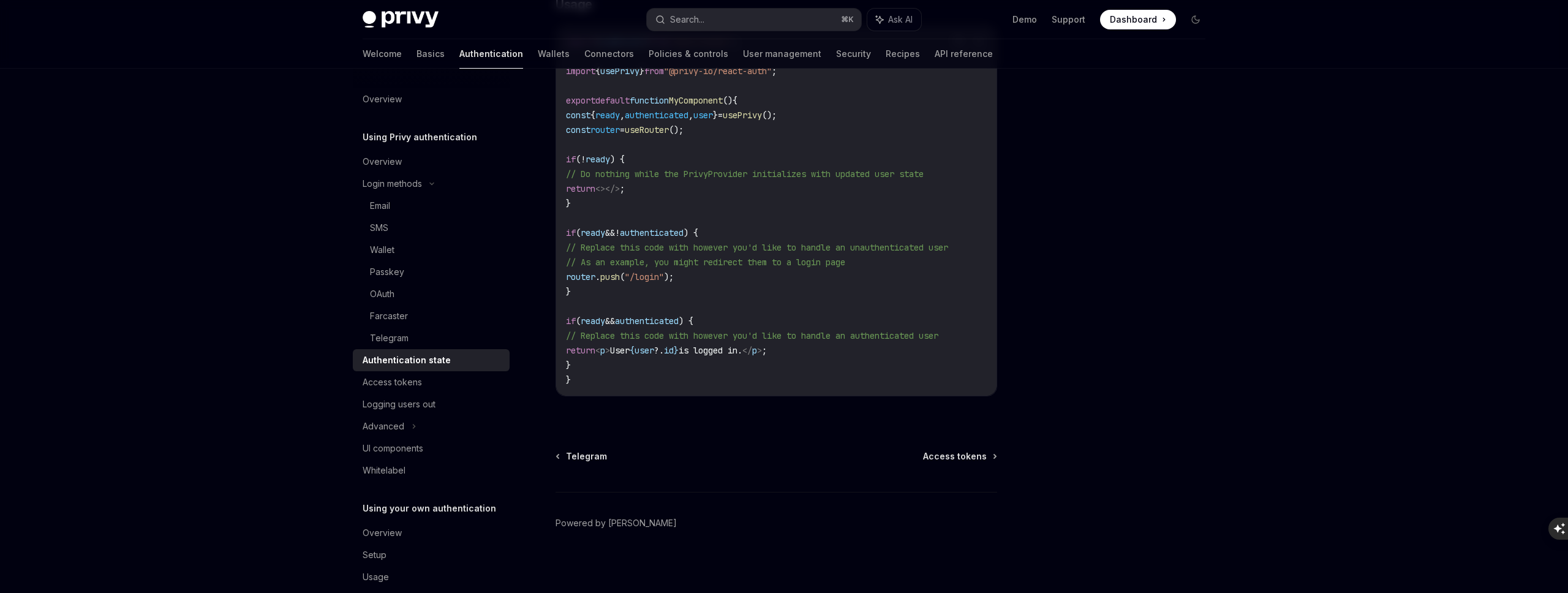
scroll to position [450, 0]
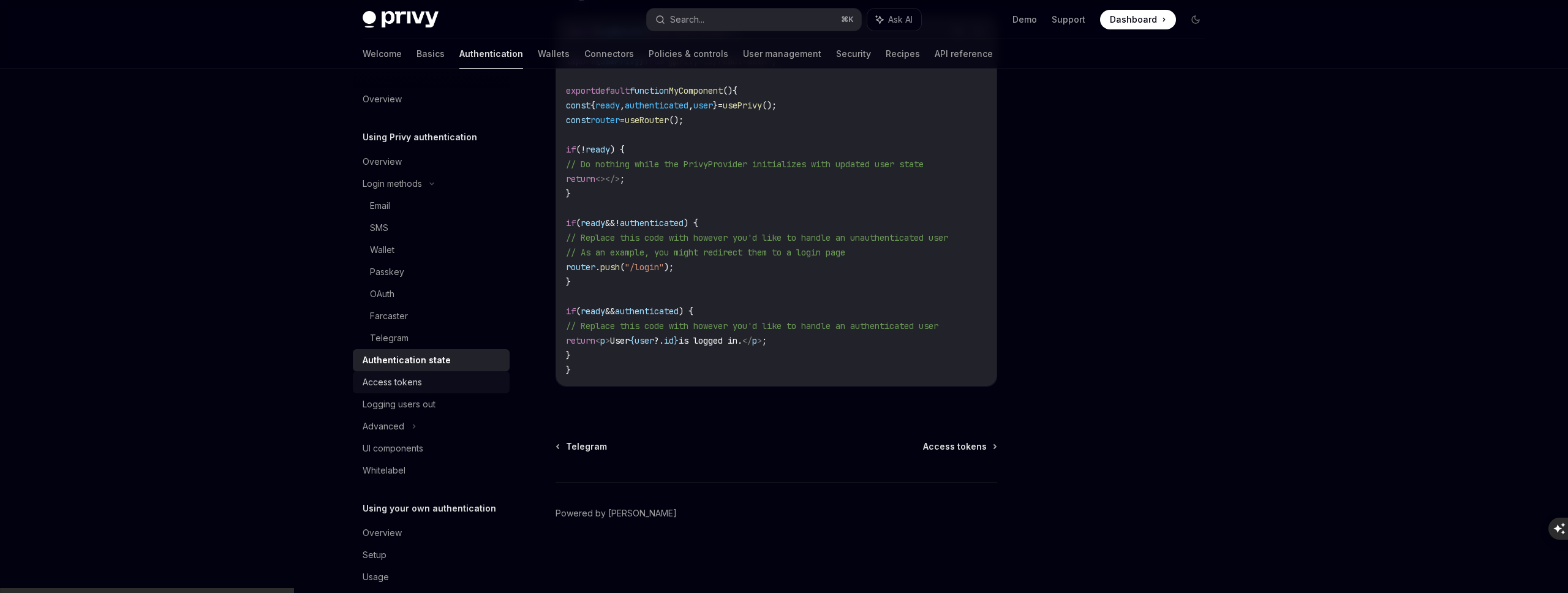
click at [388, 385] on div "Access tokens" at bounding box center [392, 382] width 59 height 15
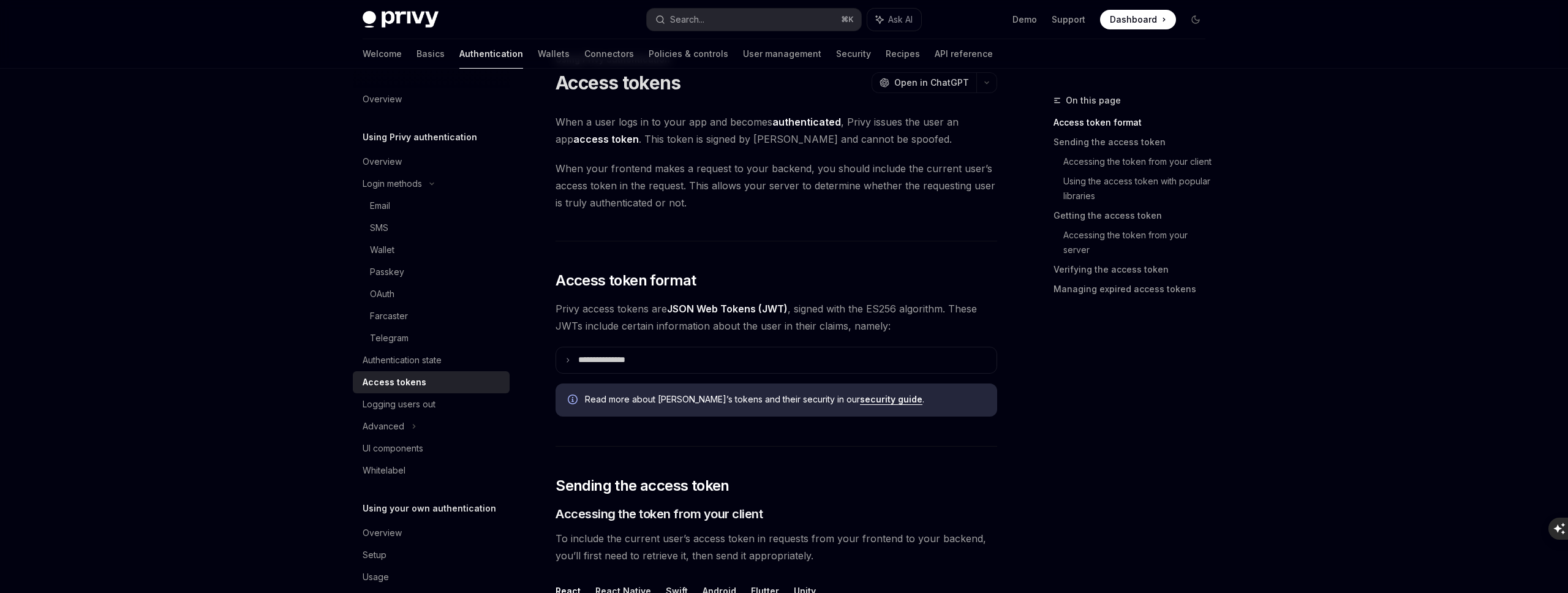
scroll to position [47, 0]
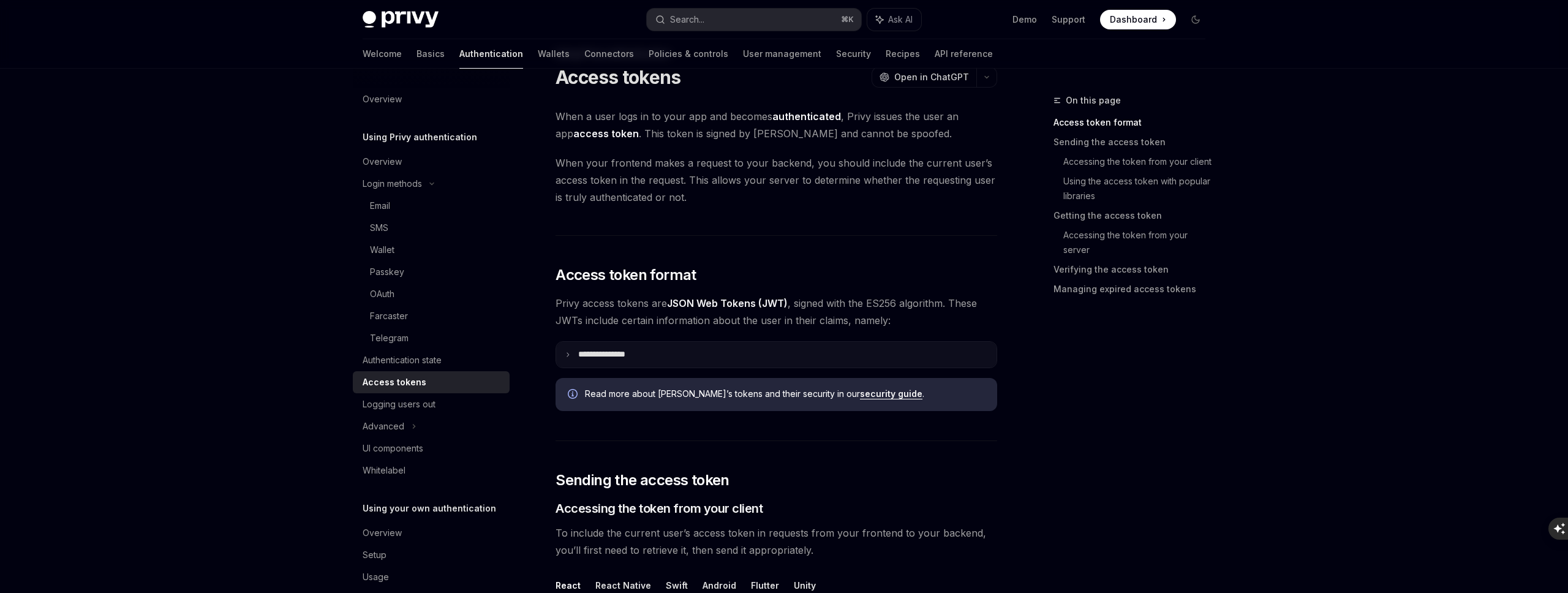
click at [741, 344] on summary "**********" at bounding box center [777, 354] width 440 height 26
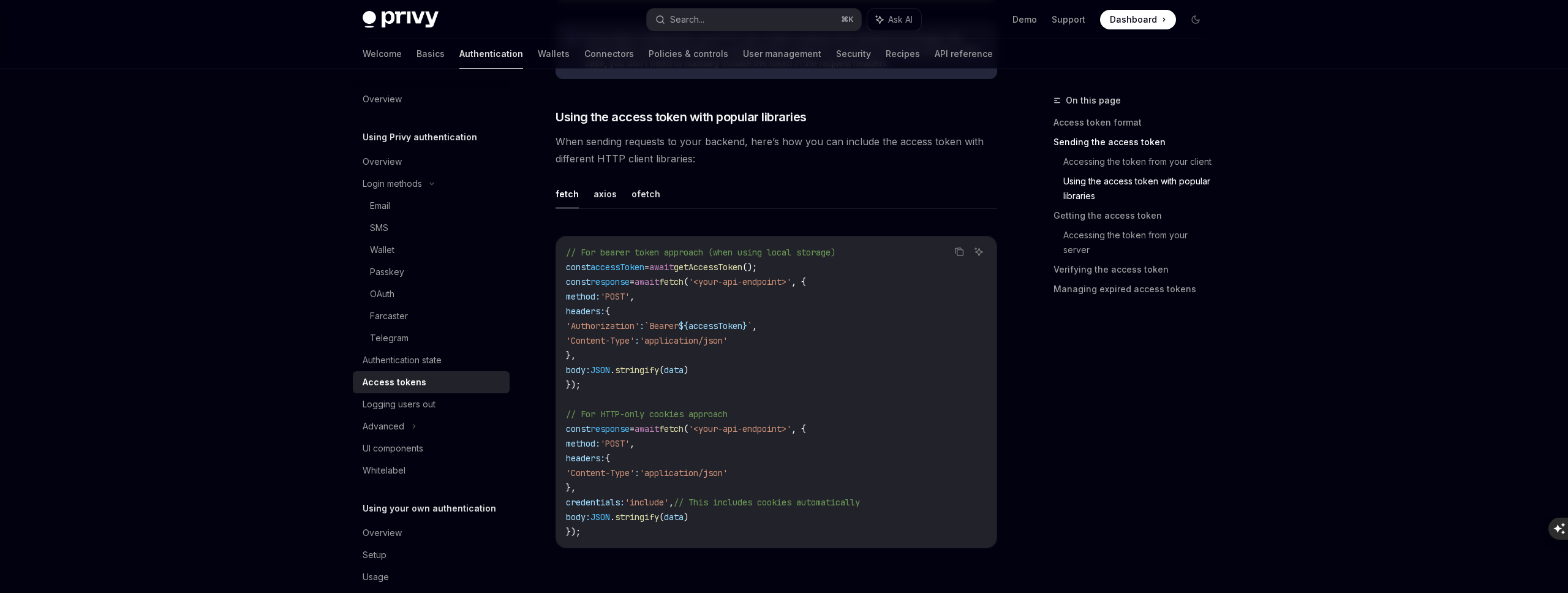
scroll to position [1373, 0]
click at [607, 186] on button "axios" at bounding box center [605, 190] width 23 height 29
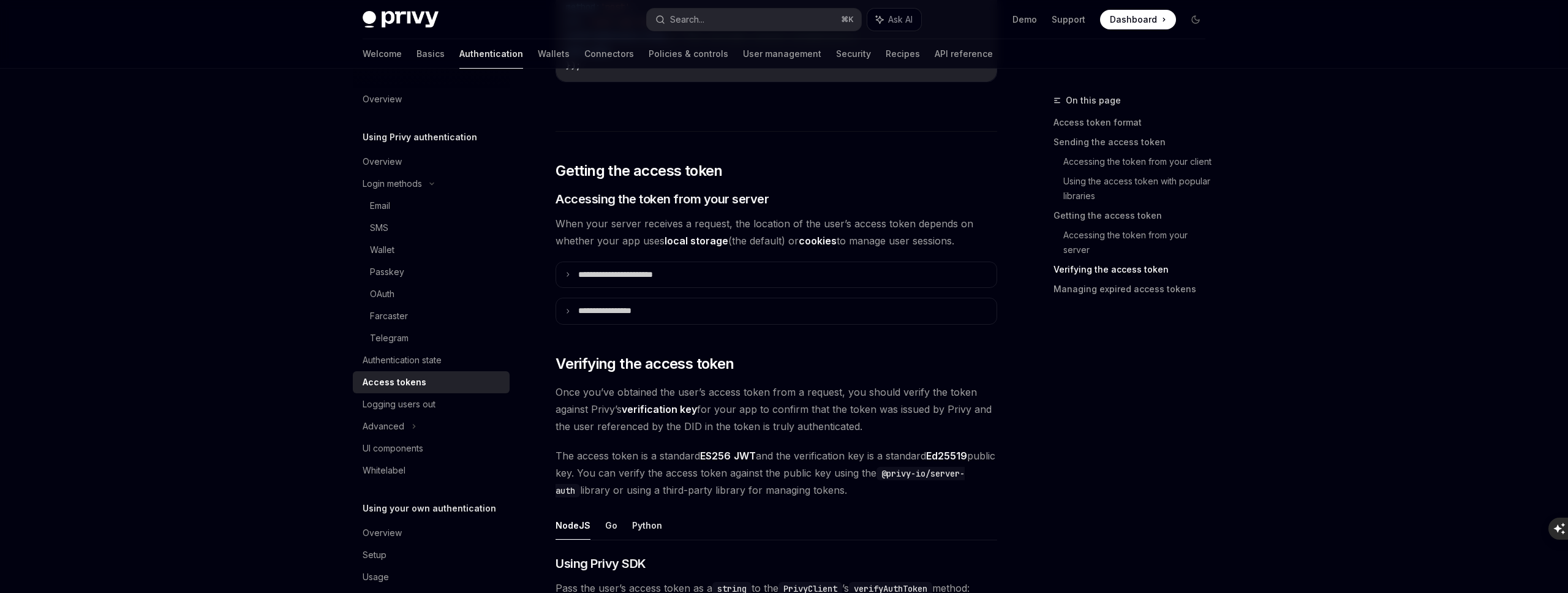
scroll to position [1837, 0]
click at [687, 279] on summary "**********" at bounding box center [777, 274] width 440 height 26
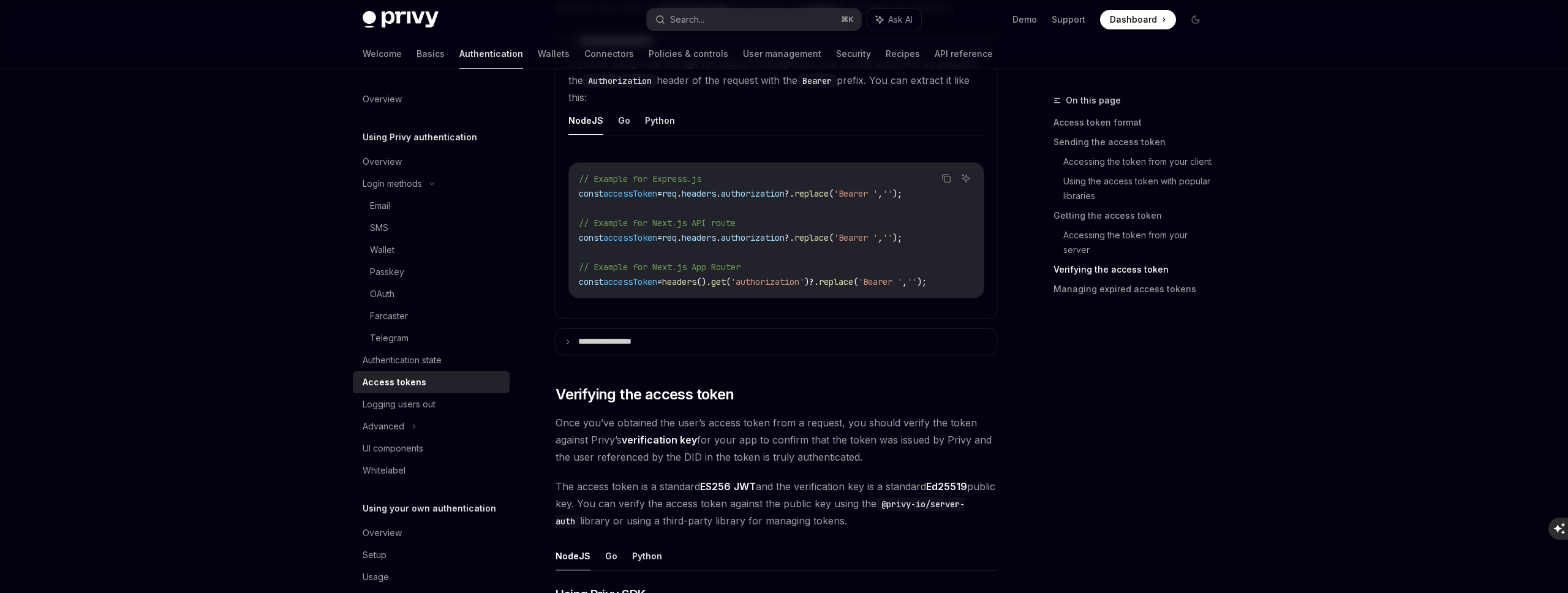
scroll to position [2070, 0]
click at [622, 340] on summary "**********" at bounding box center [777, 341] width 440 height 26
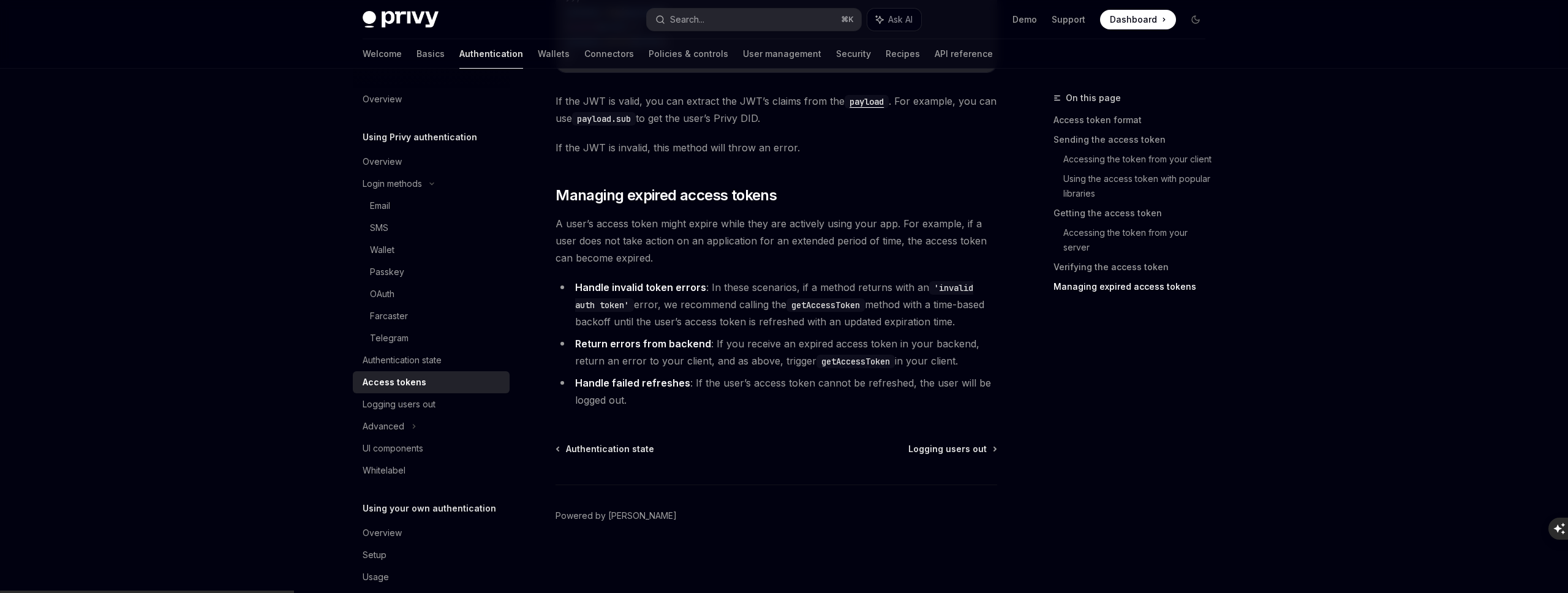
scroll to position [4025, 0]
click at [382, 407] on div "Logging users out" at bounding box center [398, 404] width 73 height 15
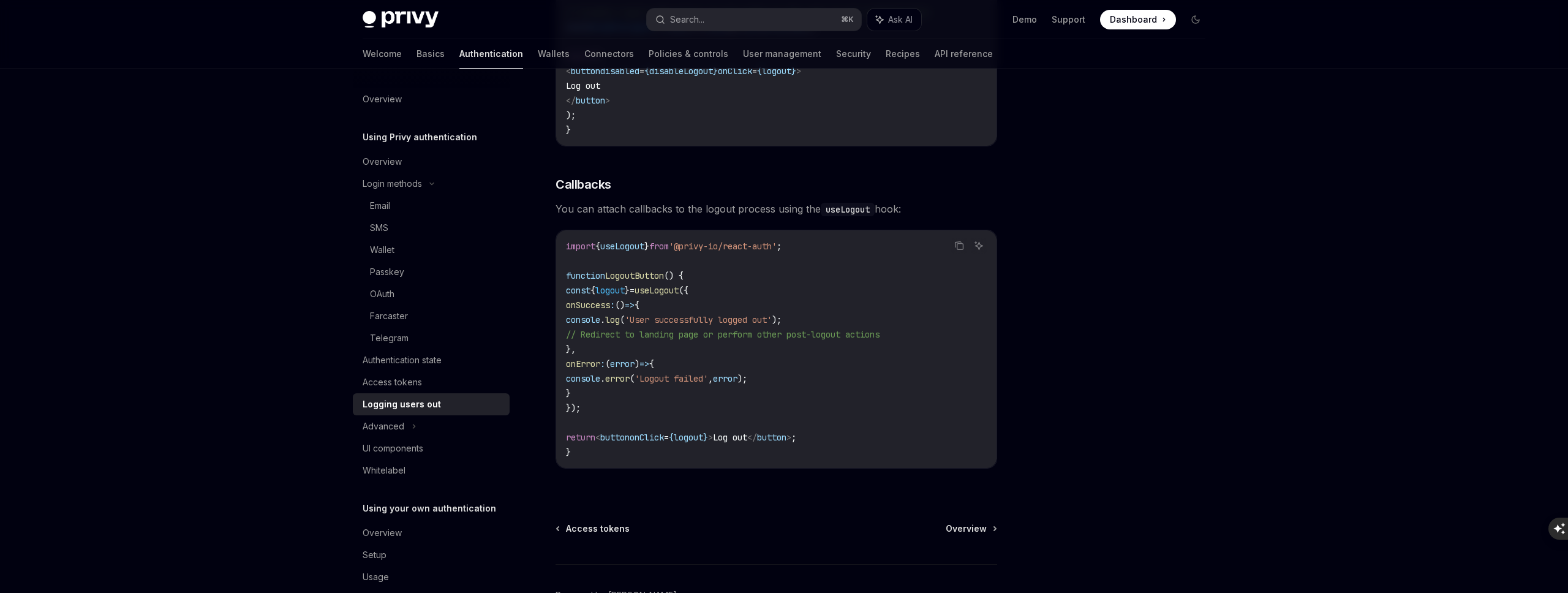
scroll to position [528, 0]
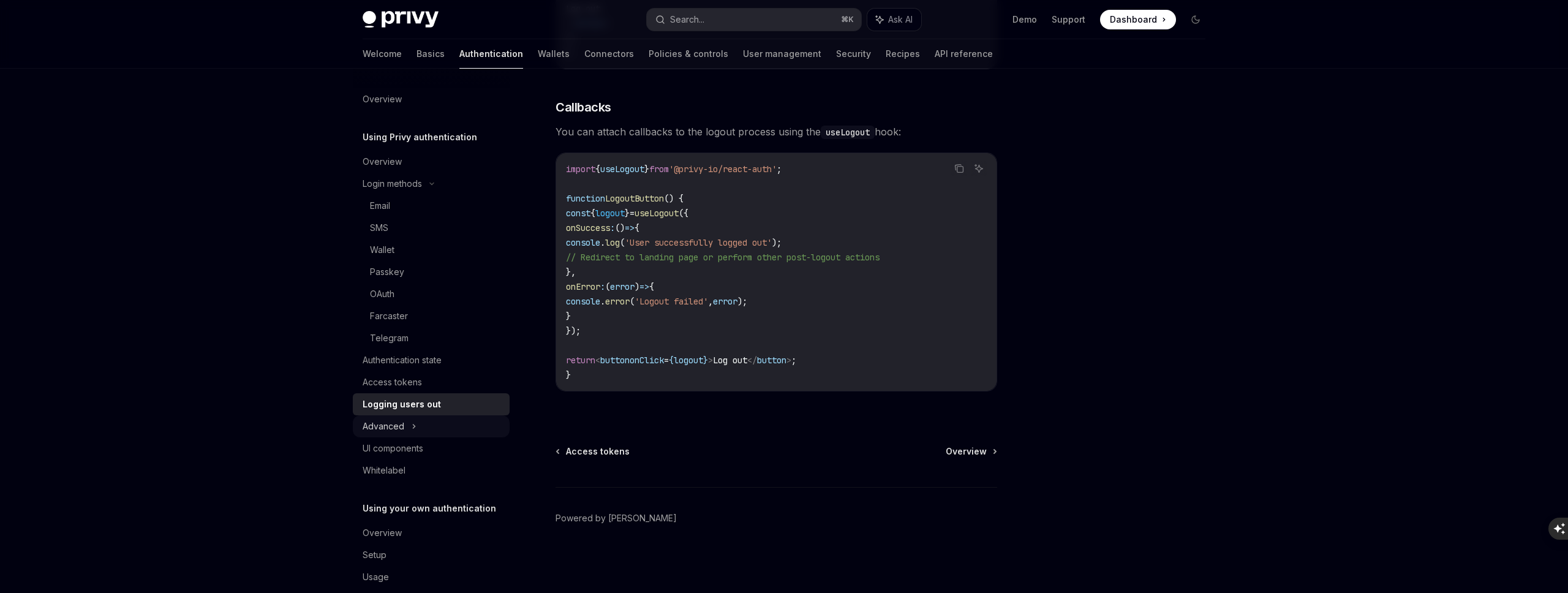
click at [400, 426] on div "Advanced" at bounding box center [383, 426] width 41 height 15
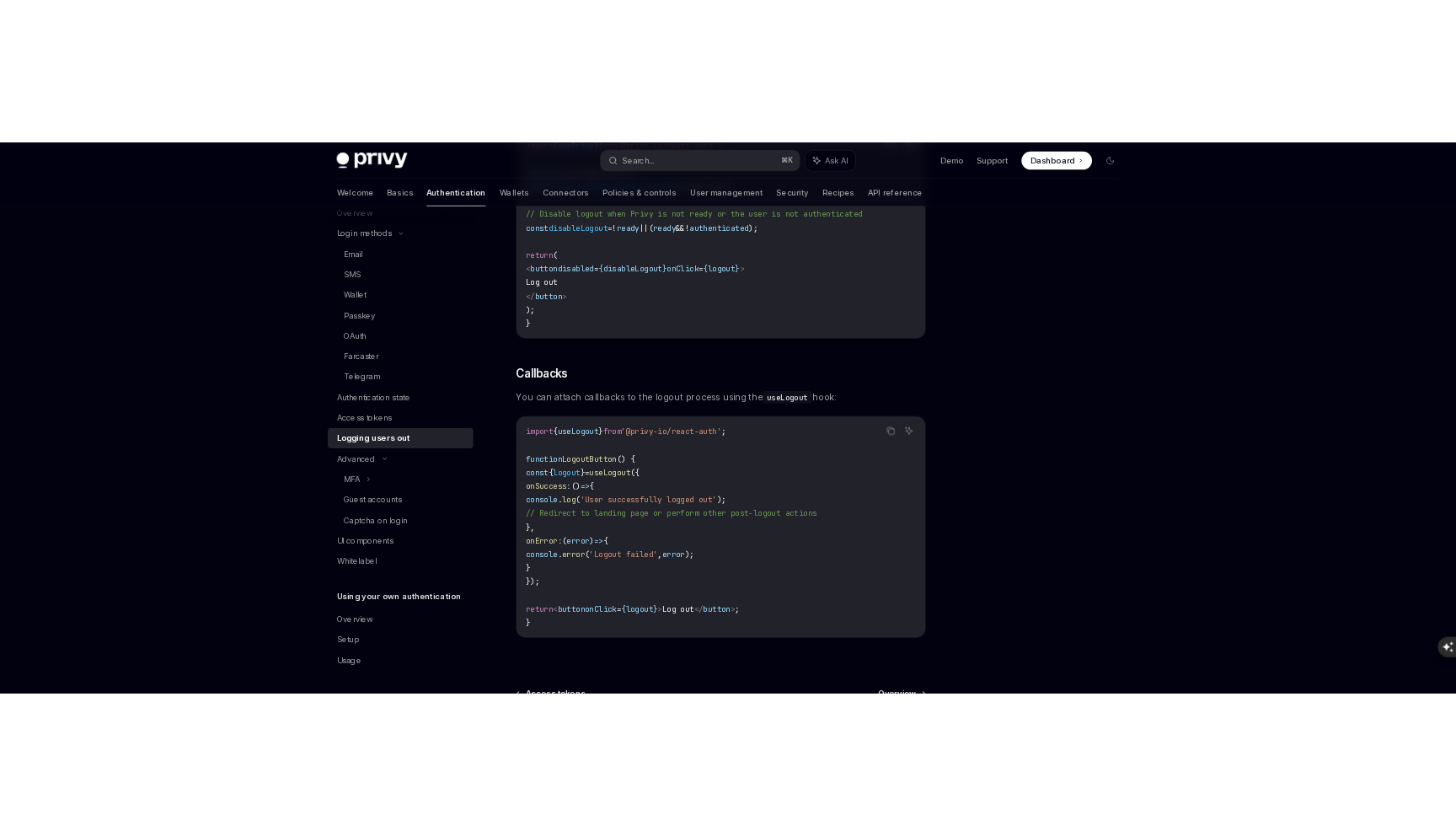
scroll to position [97, 0]
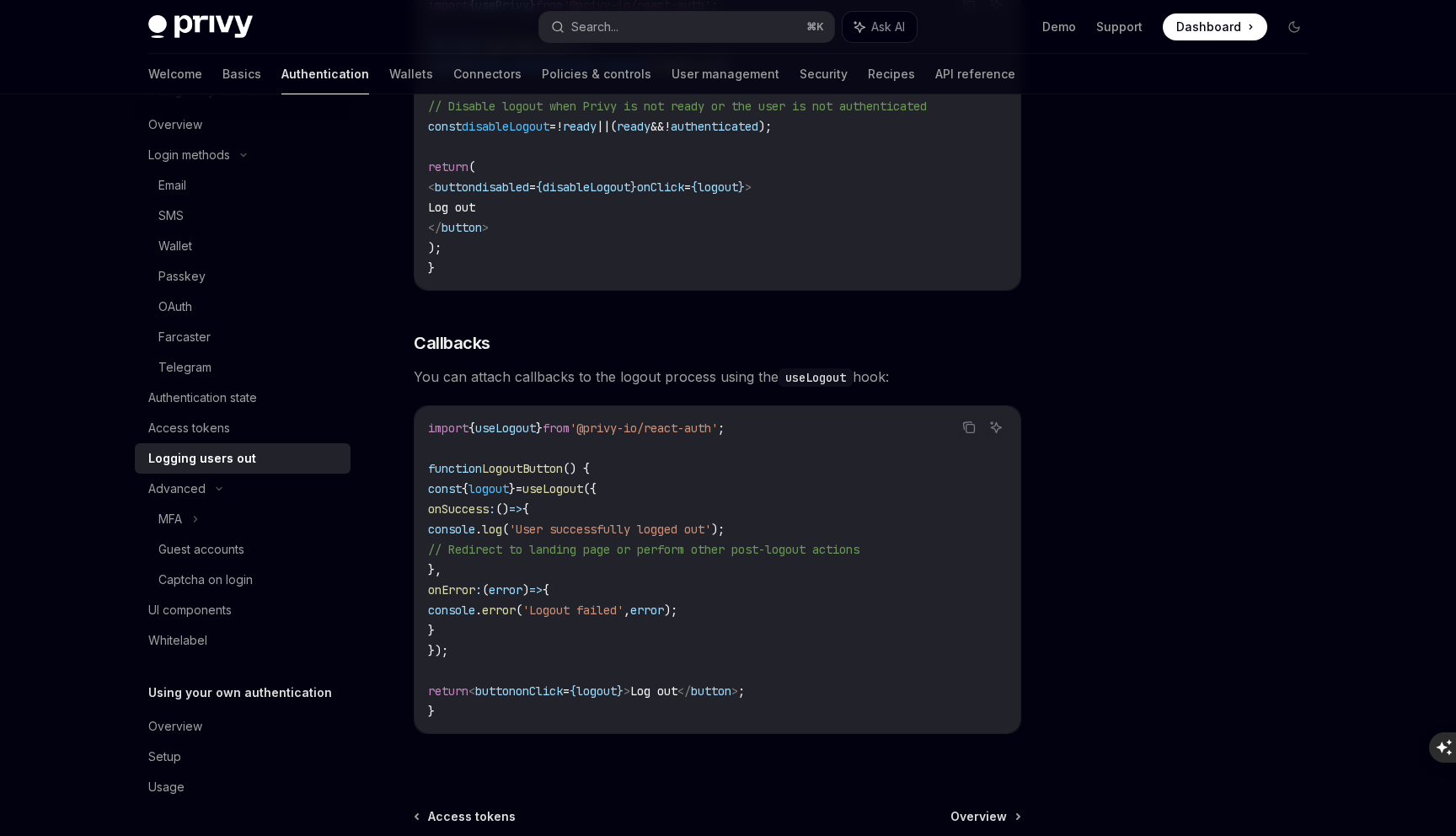
type textarea "*"
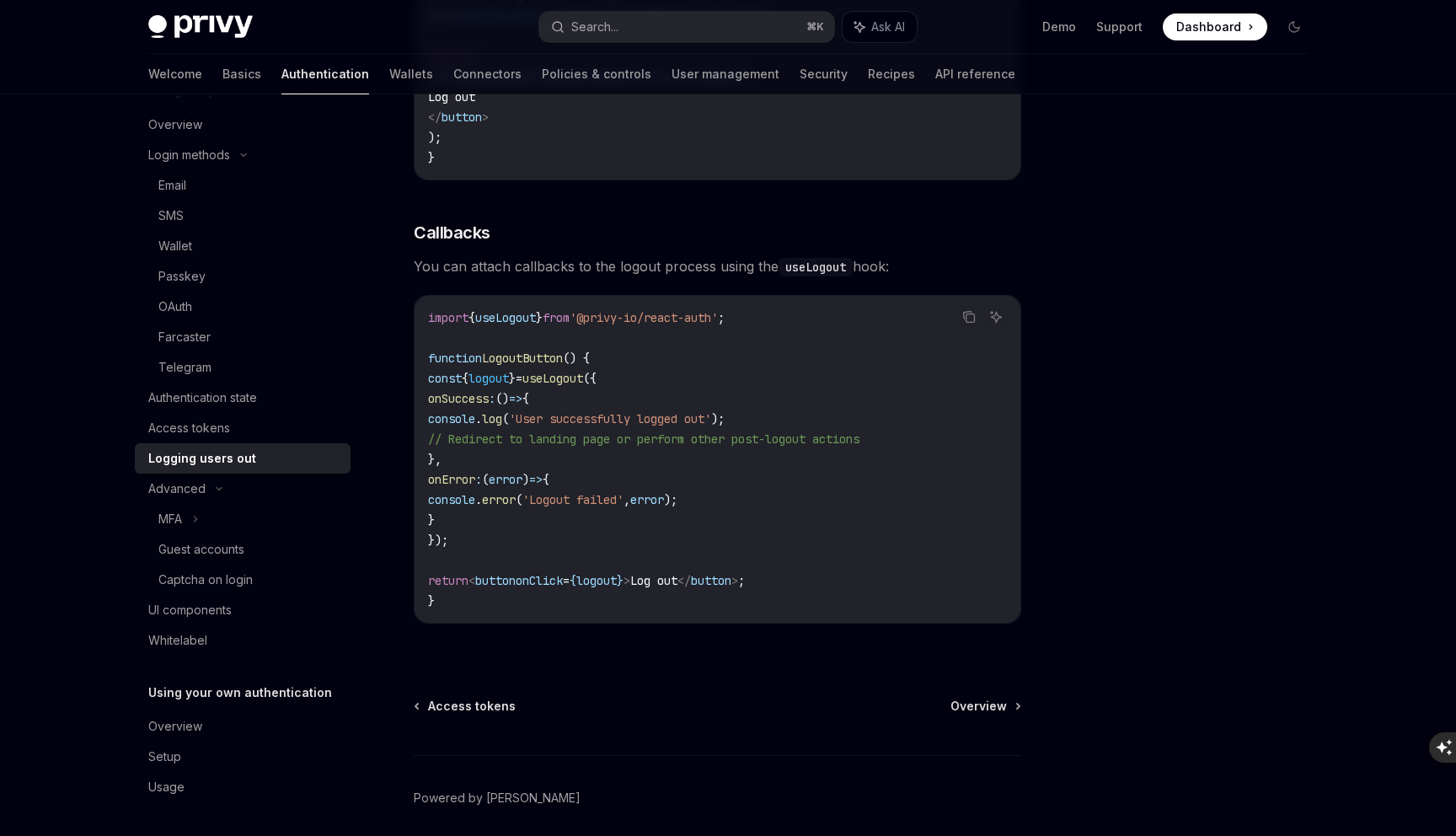
scroll to position [707, 0]
